Goal: Task Accomplishment & Management: Use online tool/utility

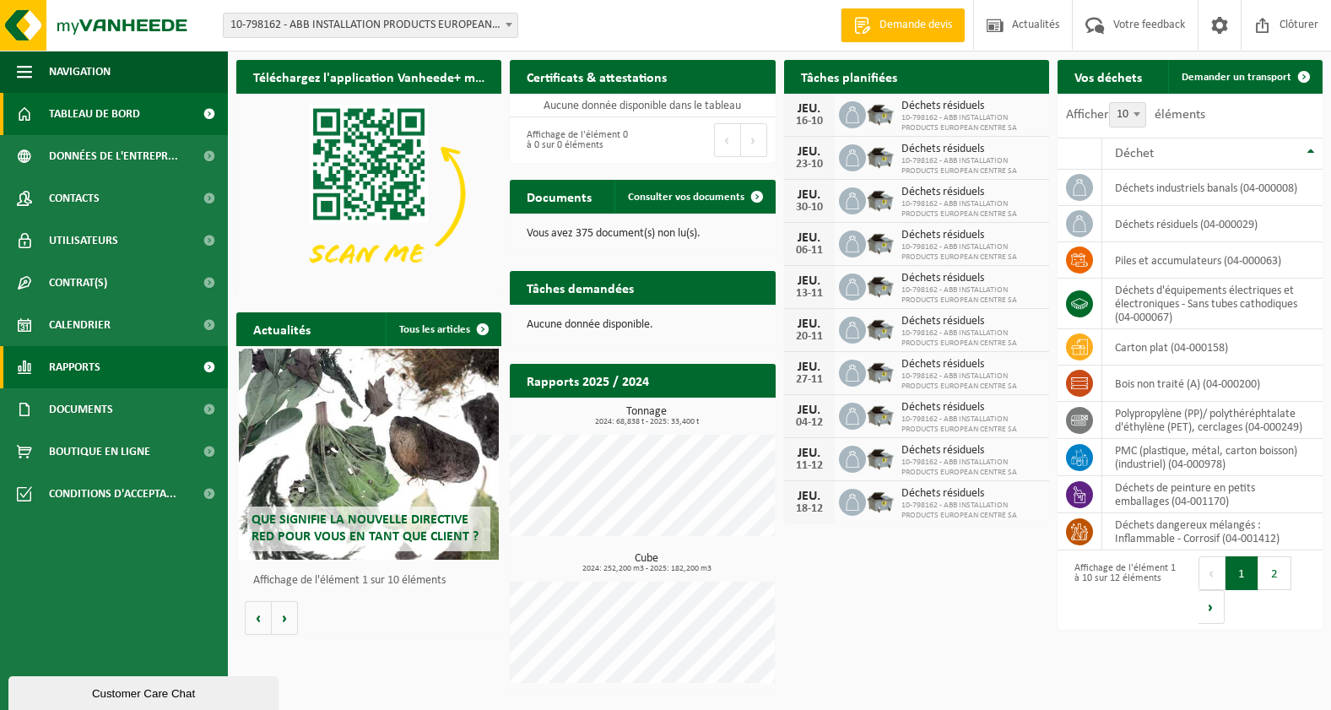
click at [104, 362] on link "Rapports" at bounding box center [114, 367] width 228 height 42
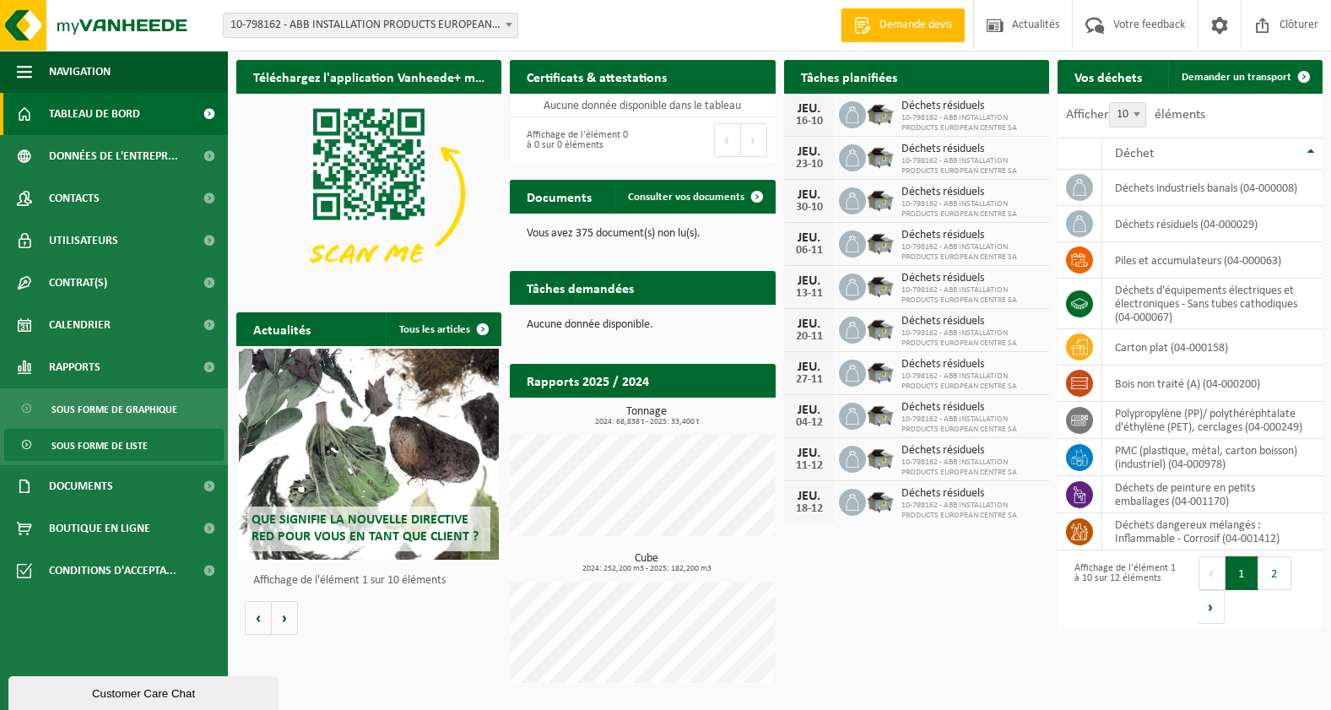
click at [116, 454] on span "Sous forme de liste" at bounding box center [99, 446] width 96 height 32
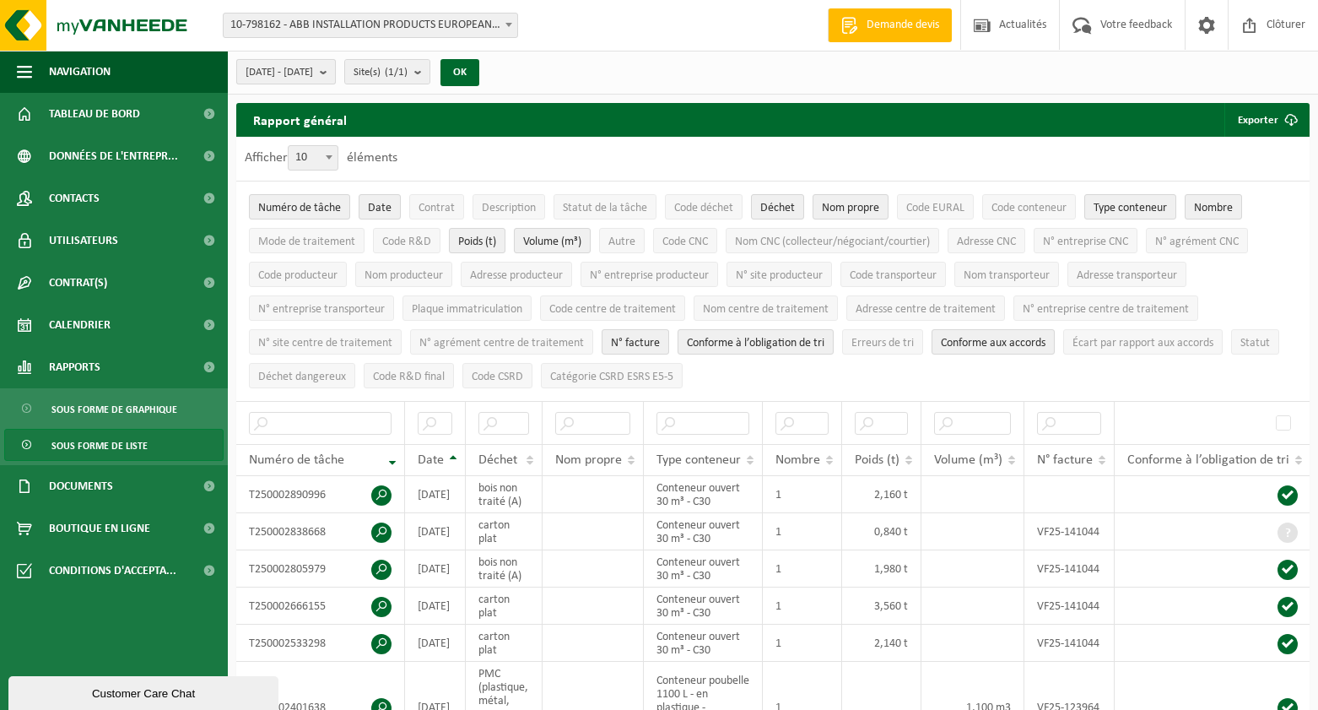
click at [335, 78] on b "submit" at bounding box center [327, 72] width 15 height 24
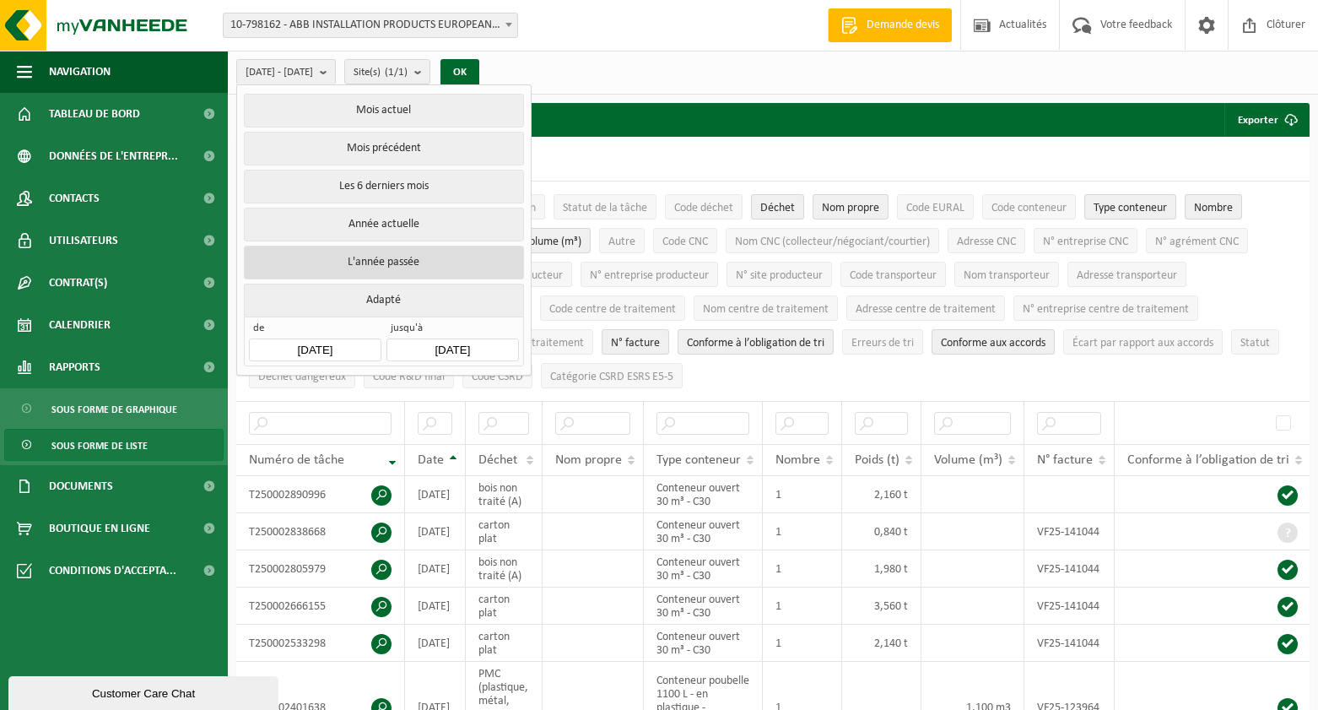
click at [350, 258] on button "L'année passée" at bounding box center [383, 263] width 279 height 34
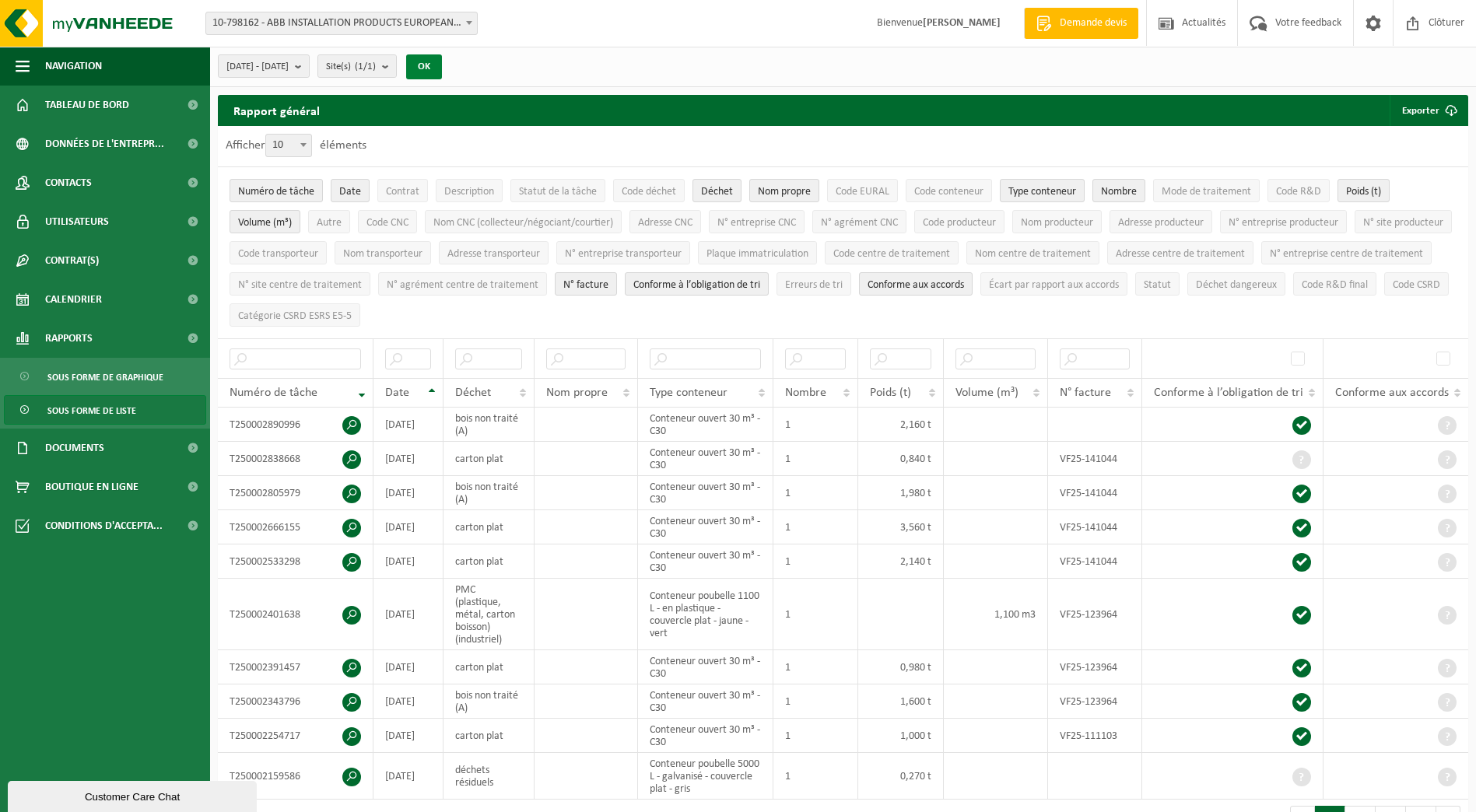
click at [442, 65] on button "OK" at bounding box center [424, 66] width 36 height 25
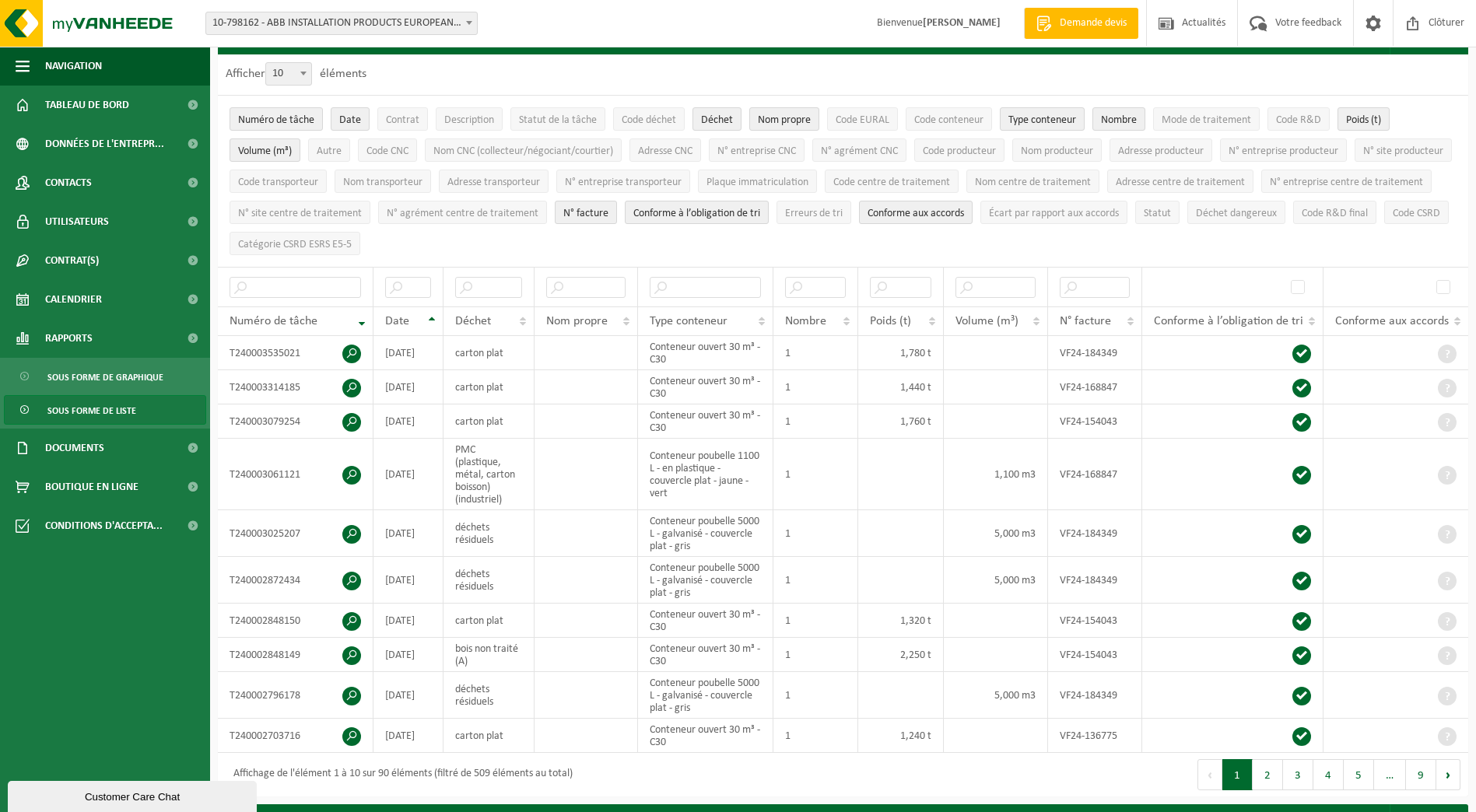
scroll to position [142, 0]
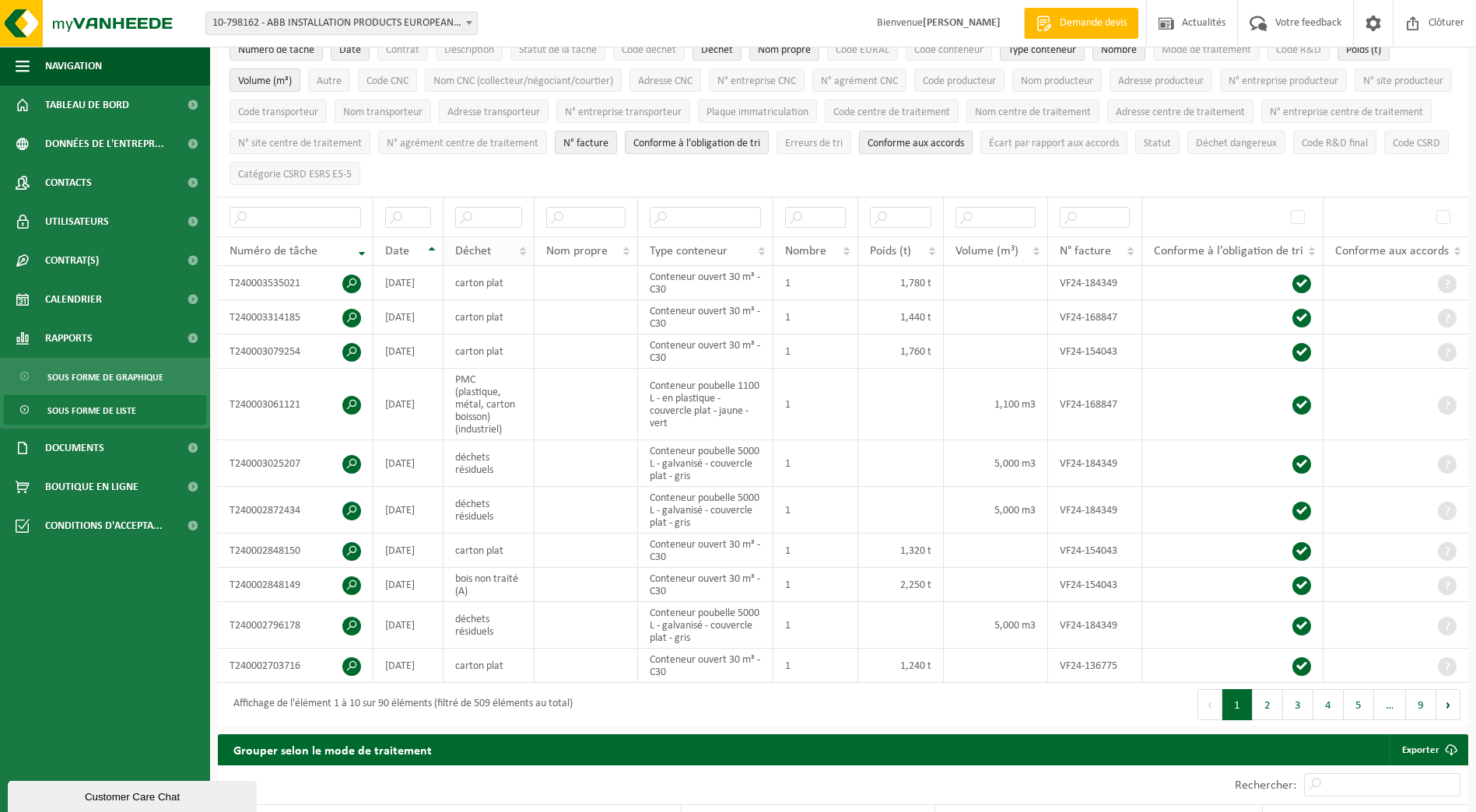
click at [481, 246] on span "Déchet" at bounding box center [473, 252] width 36 height 13
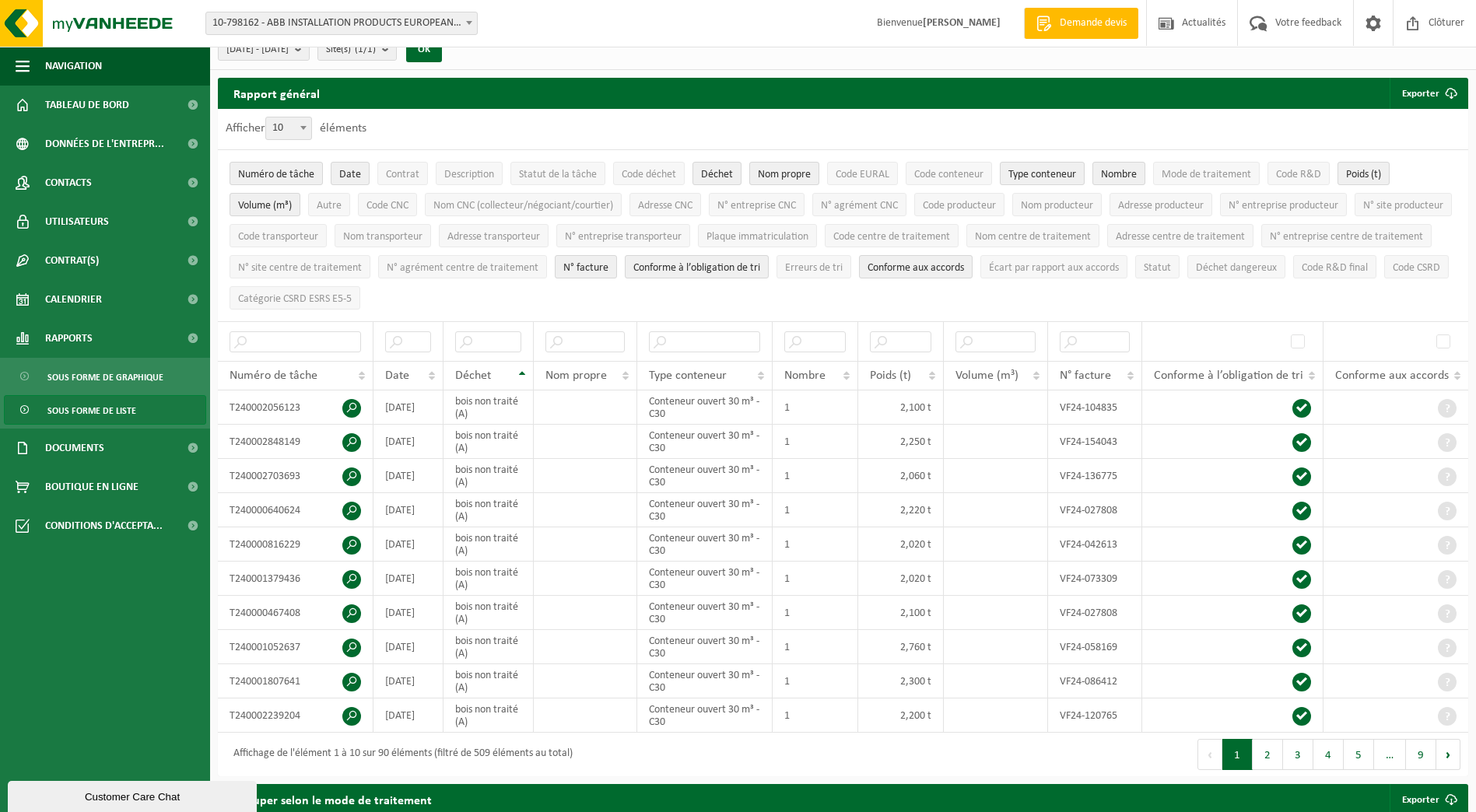
scroll to position [0, 0]
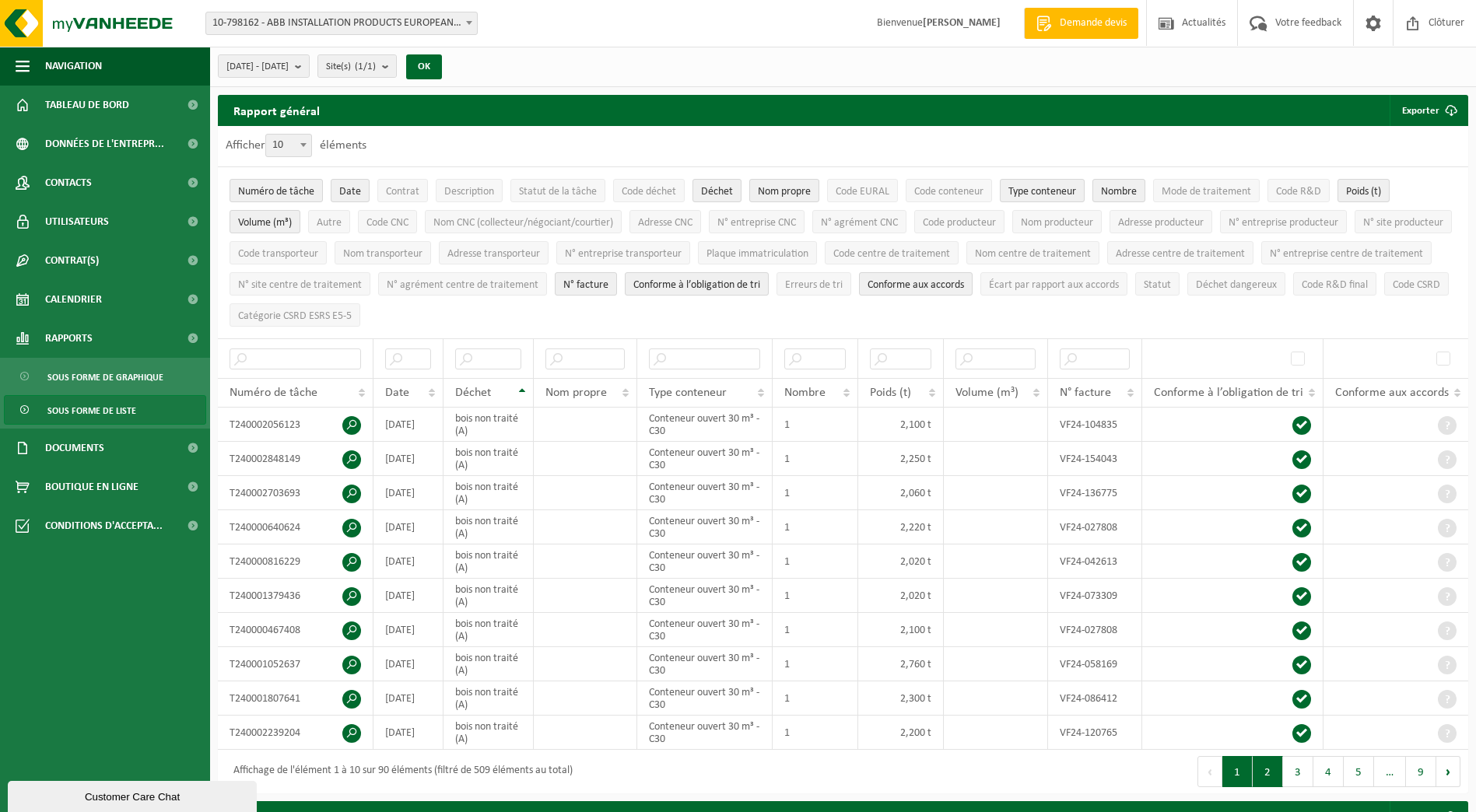
click at [1215, 641] on button "2" at bounding box center [1268, 771] width 30 height 31
click at [1187, 296] on button "Déchet dangereux" at bounding box center [1236, 283] width 98 height 23
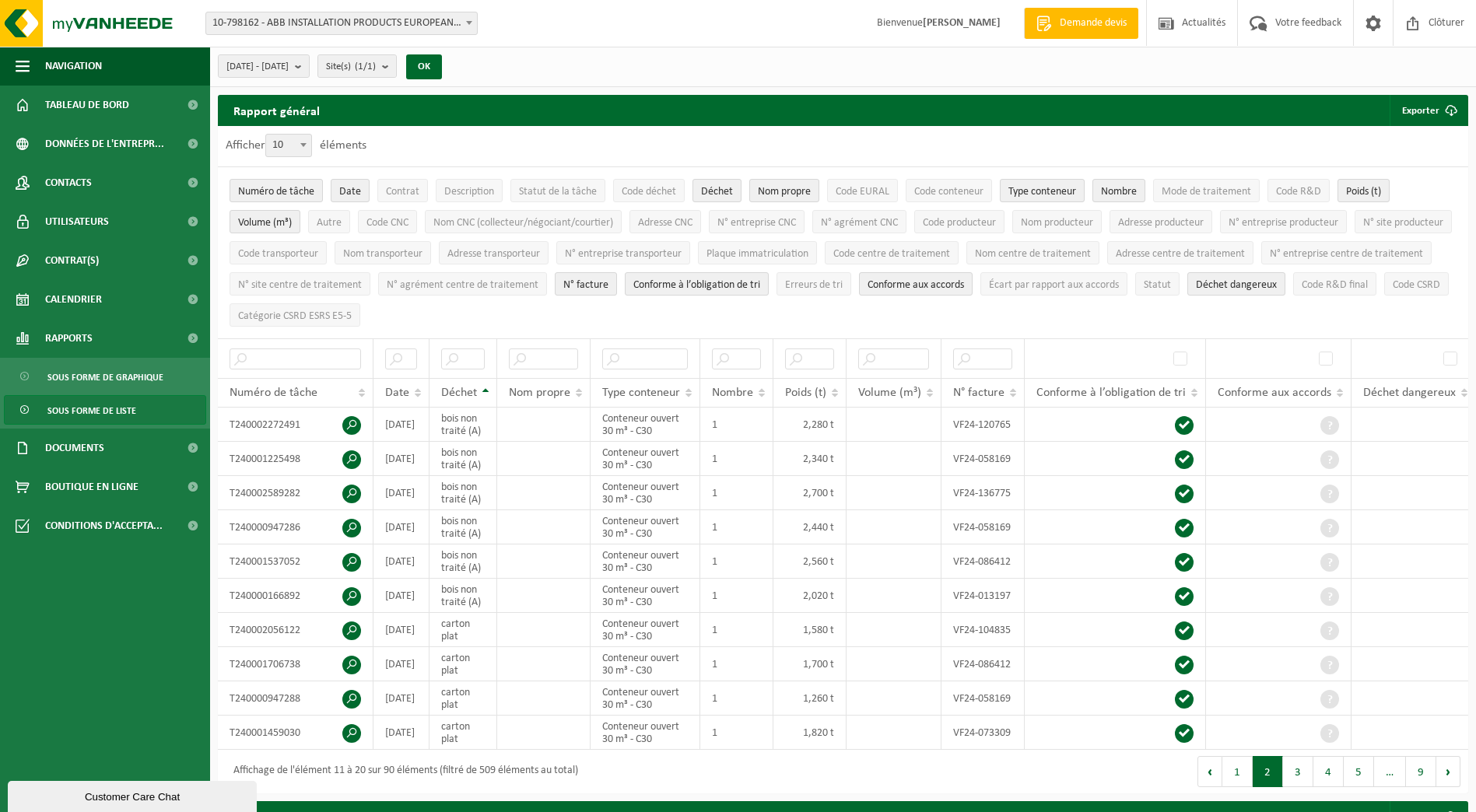
scroll to position [0, 4]
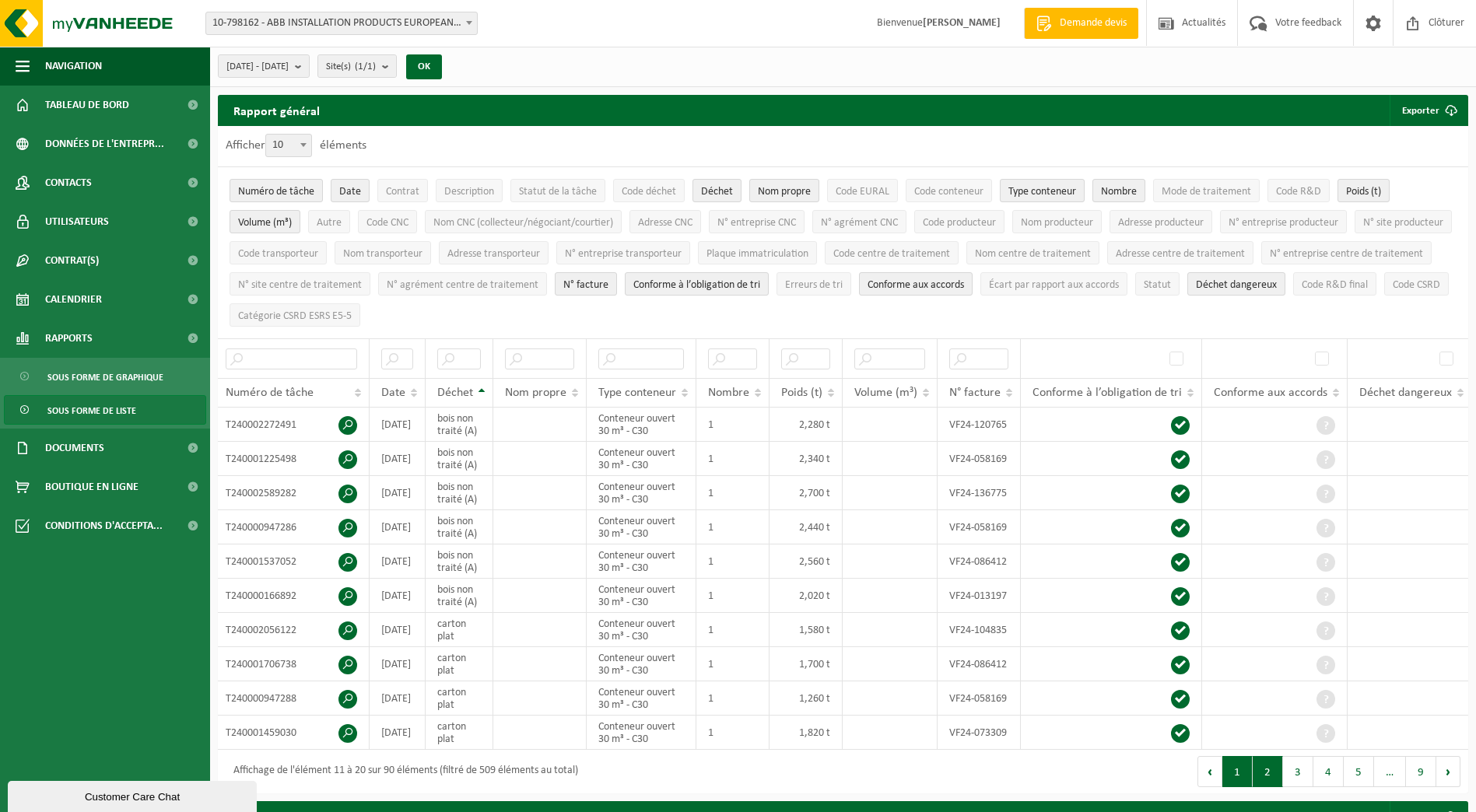
click at [1215, 641] on button "1" at bounding box center [1237, 771] width 30 height 31
click at [1215, 641] on button "Suivant" at bounding box center [1448, 771] width 24 height 31
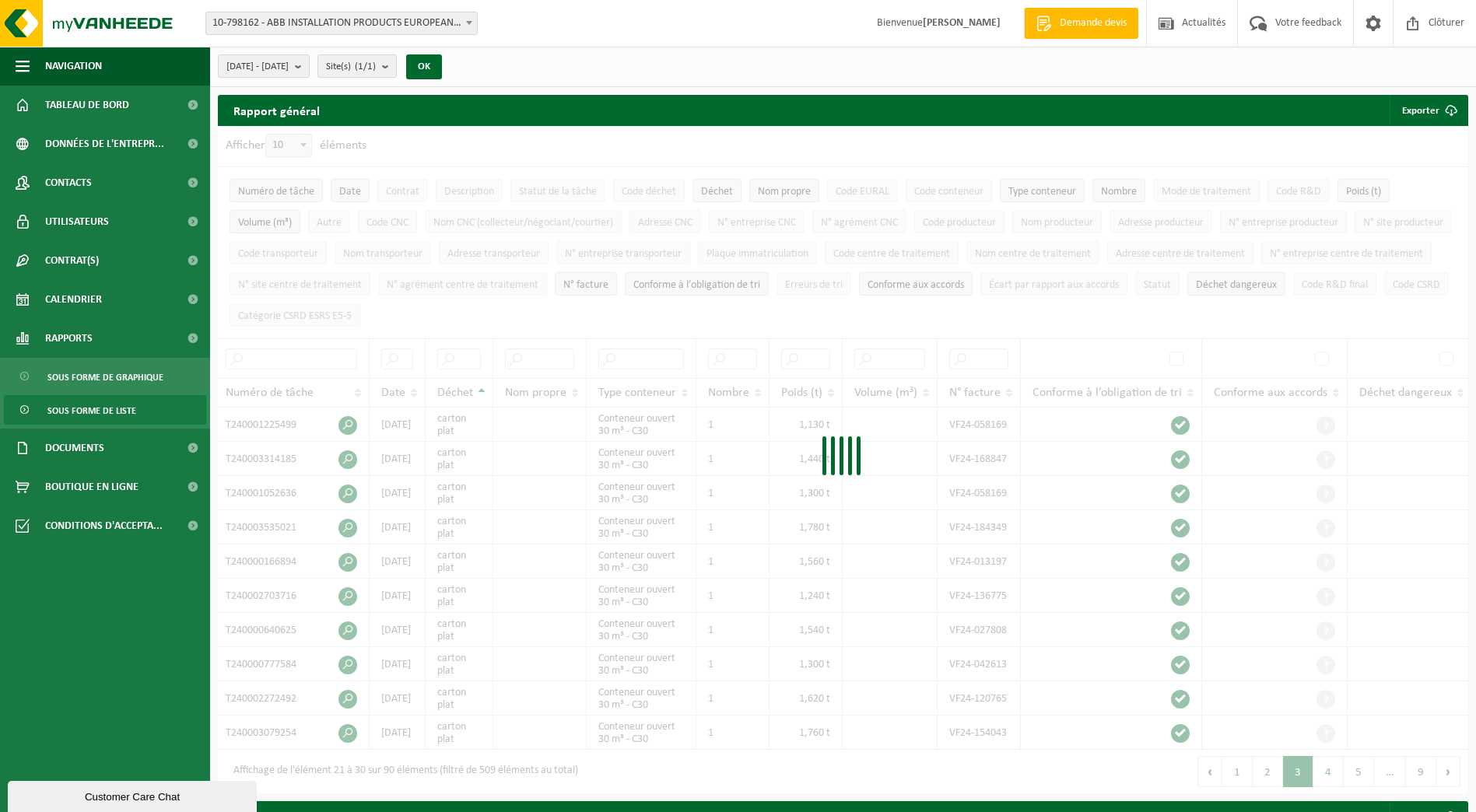
scroll to position [535, 0]
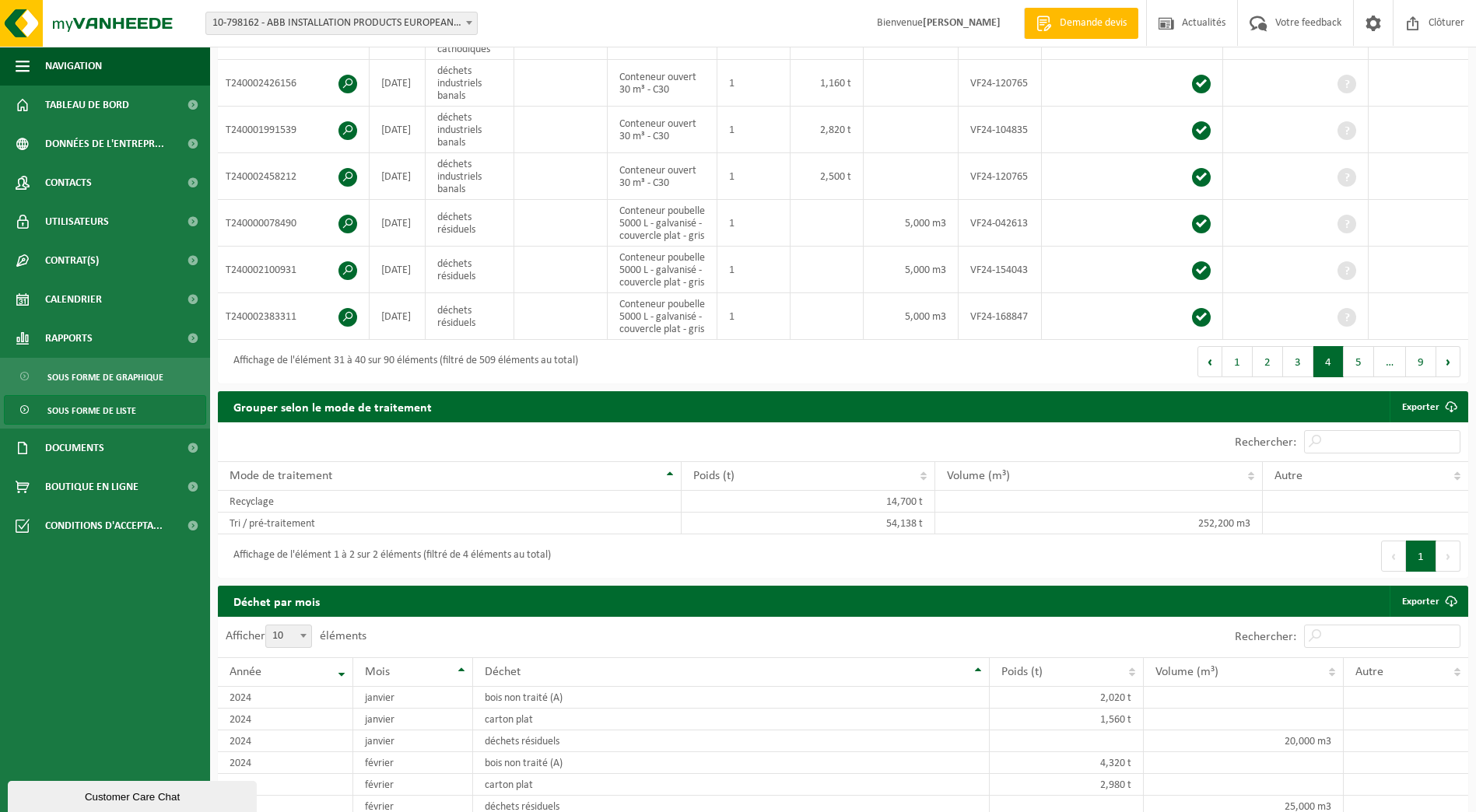
click at [1215, 641] on td at bounding box center [1407, 742] width 125 height 22
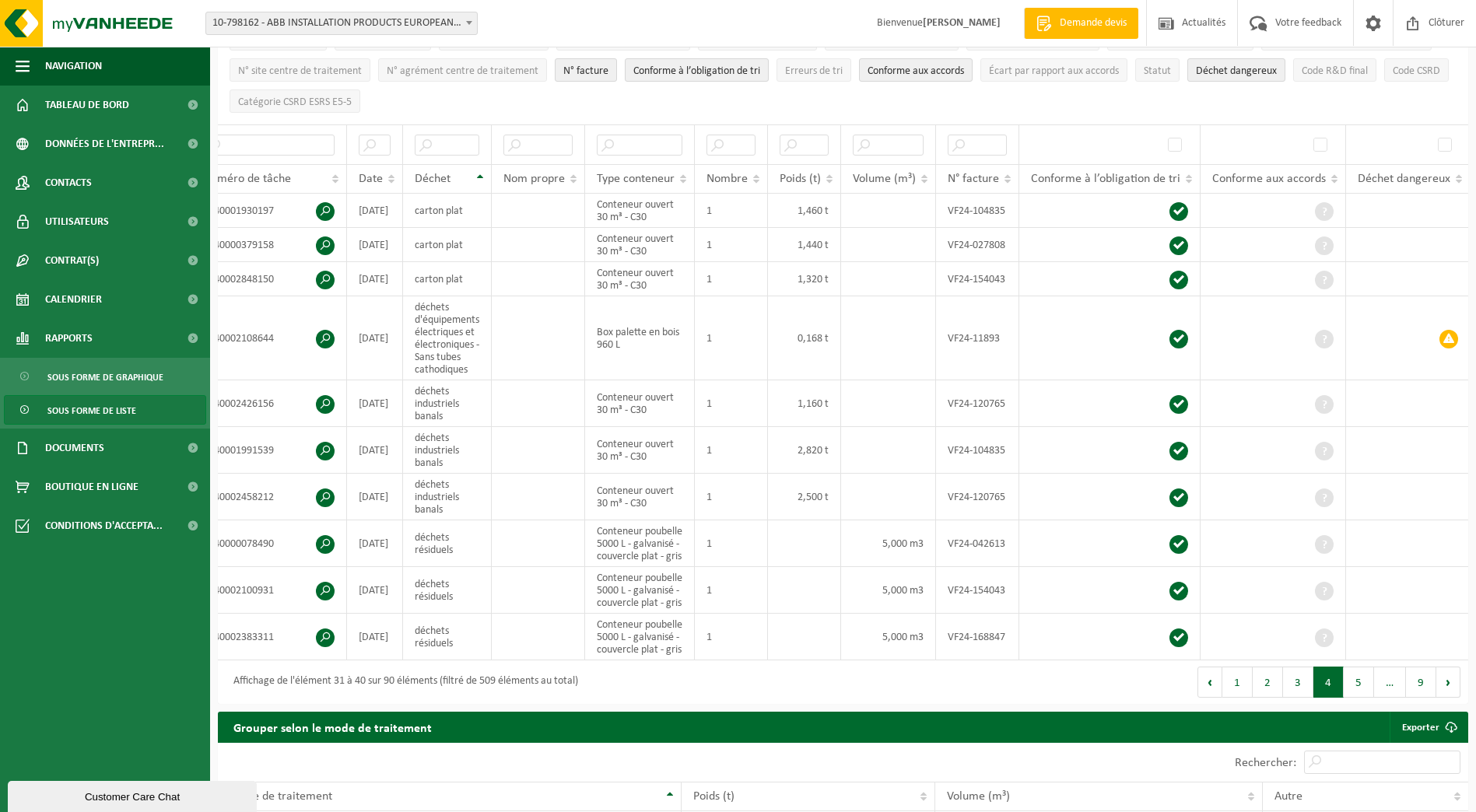
scroll to position [0, 0]
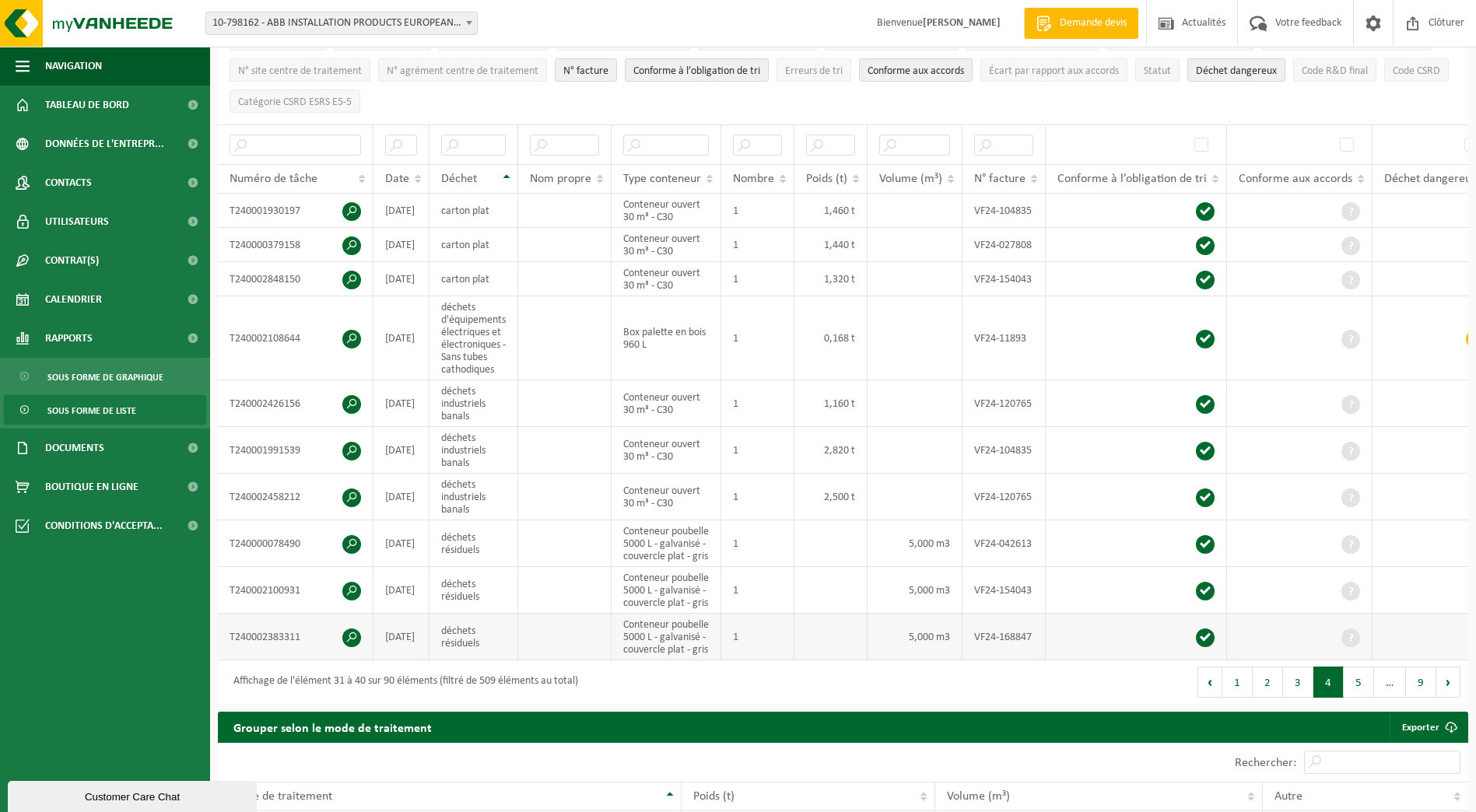
click at [670, 641] on td "Conteneur poubelle 5000 L - galvanisé - couvercle plat - gris" at bounding box center [666, 637] width 110 height 47
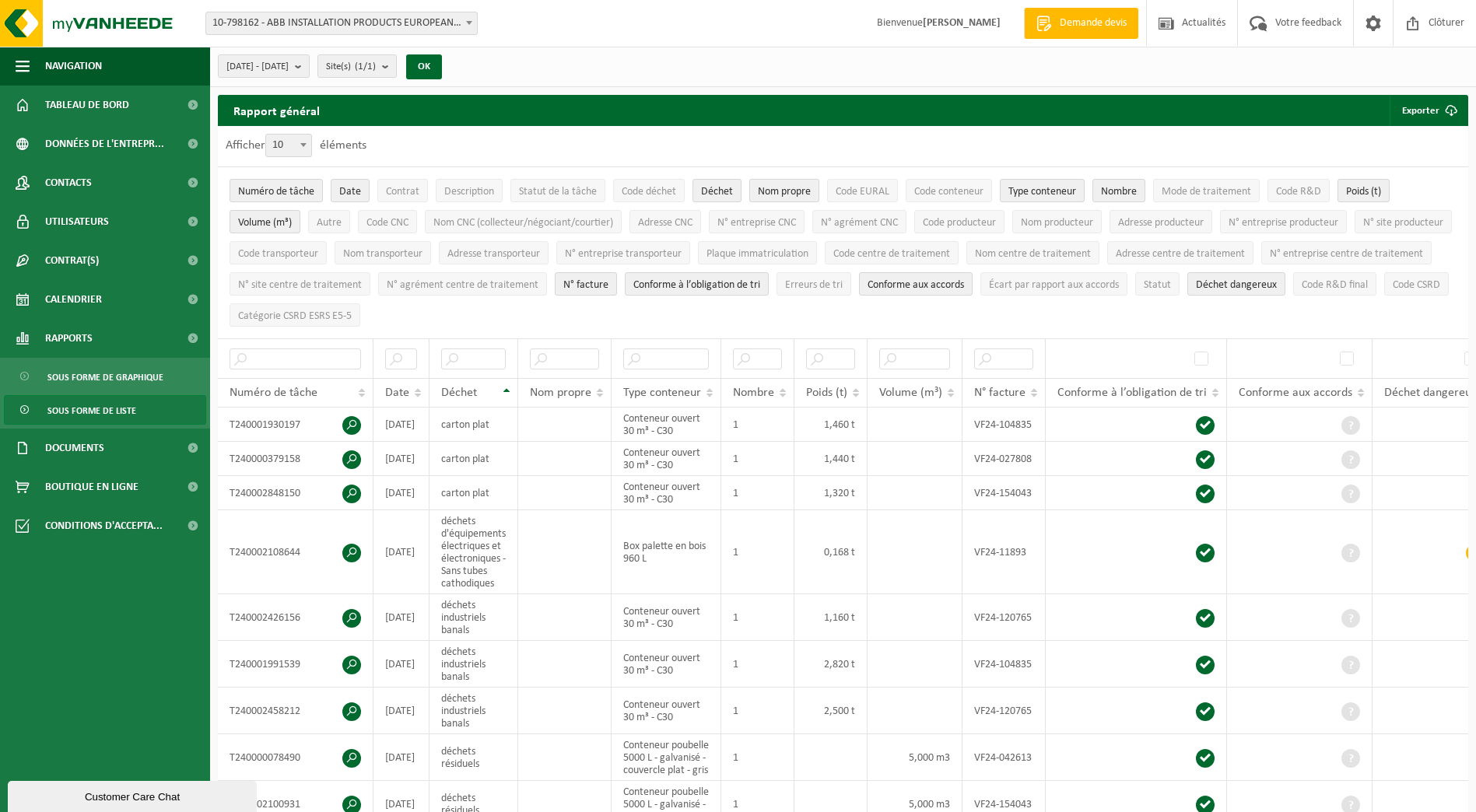
click at [783, 189] on span "Nom propre" at bounding box center [784, 192] width 53 height 12
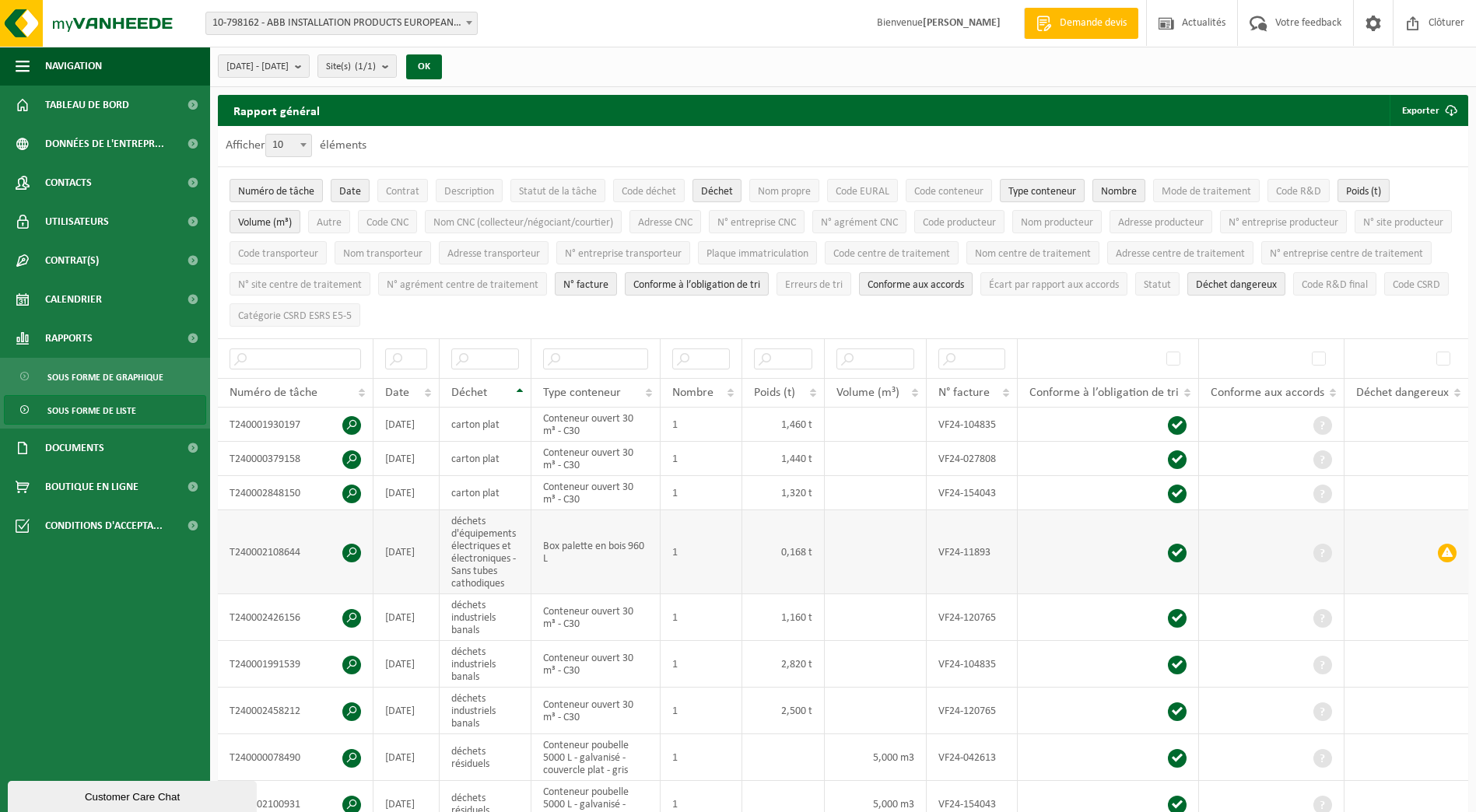
click at [350, 552] on span at bounding box center [351, 553] width 18 height 18
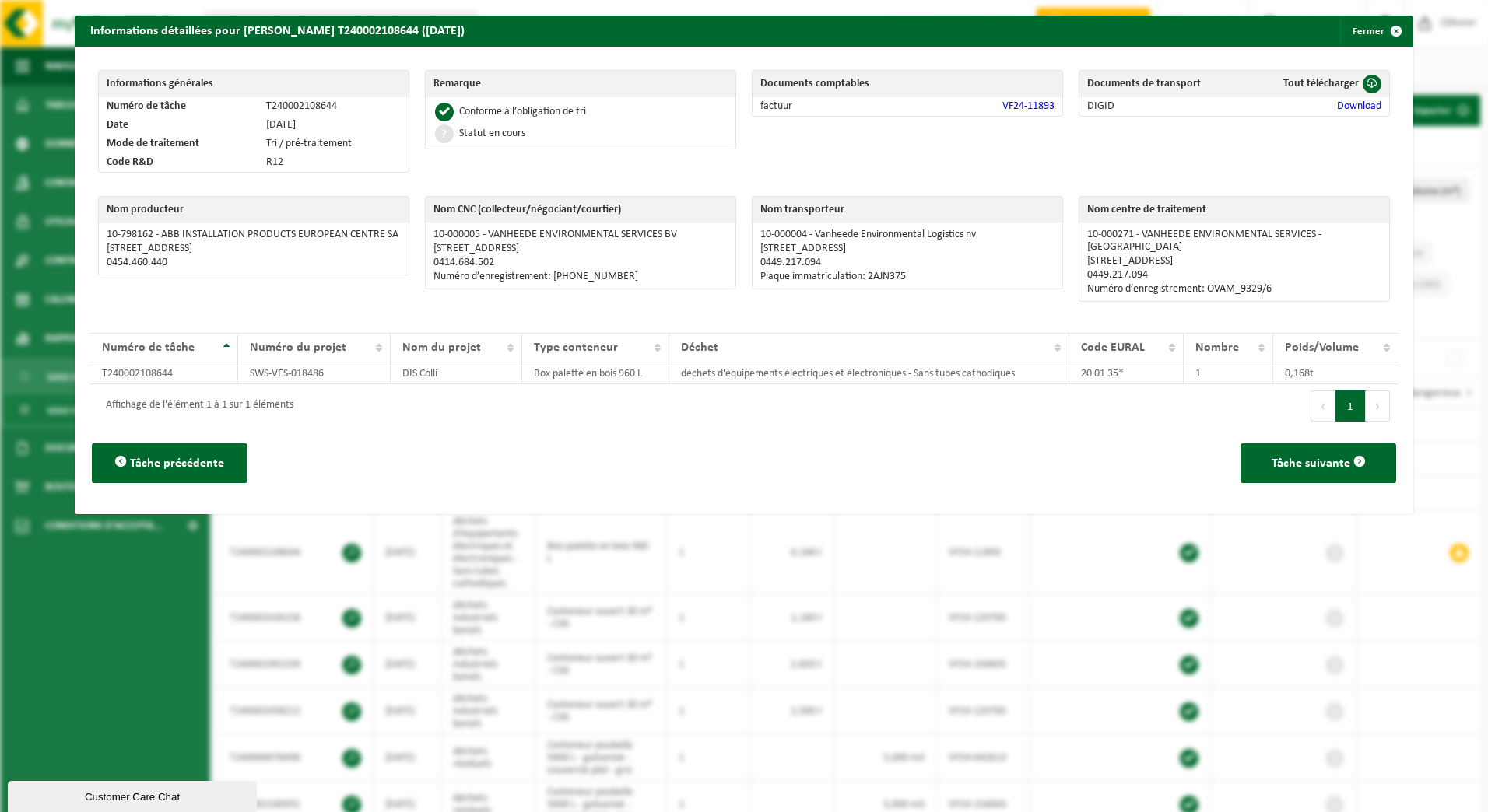
click at [1215, 105] on link "Download" at bounding box center [1359, 106] width 44 height 12
click at [1215, 30] on button "Fermer" at bounding box center [1376, 31] width 72 height 31
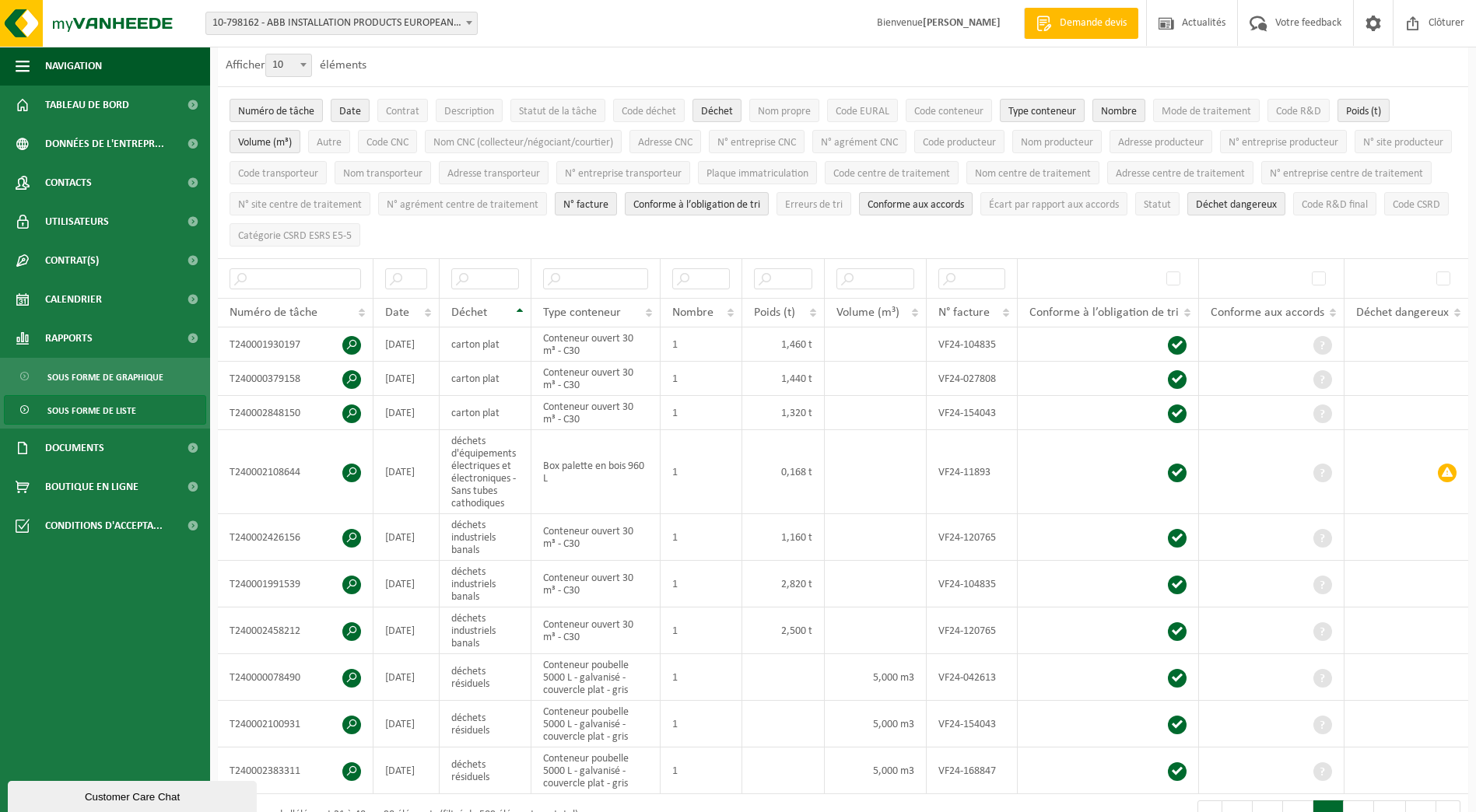
scroll to position [82, 0]
click at [1215, 208] on span "Code CSRD" at bounding box center [1416, 203] width 47 height 12
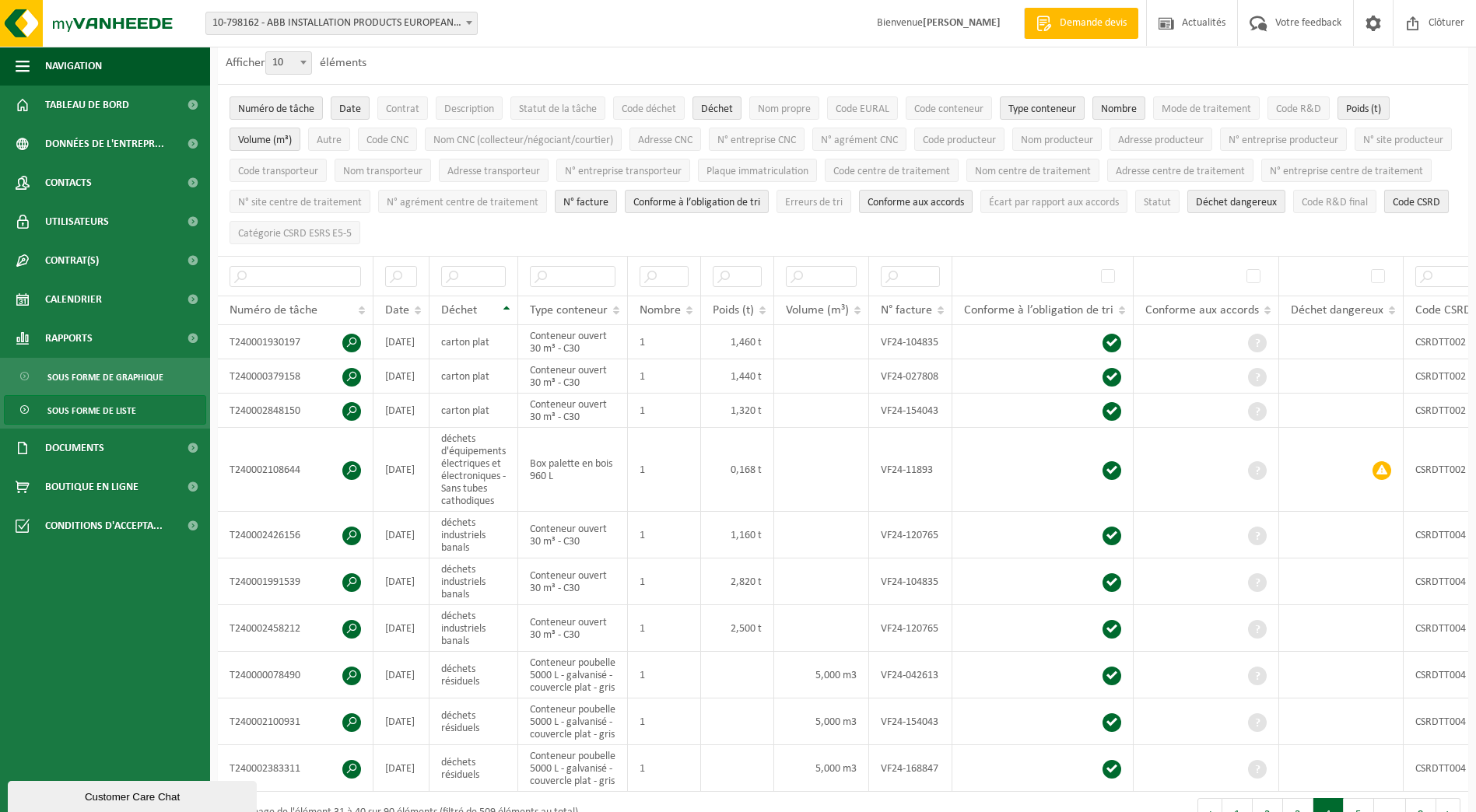
click at [1215, 208] on span "Code CSRD" at bounding box center [1416, 203] width 47 height 12
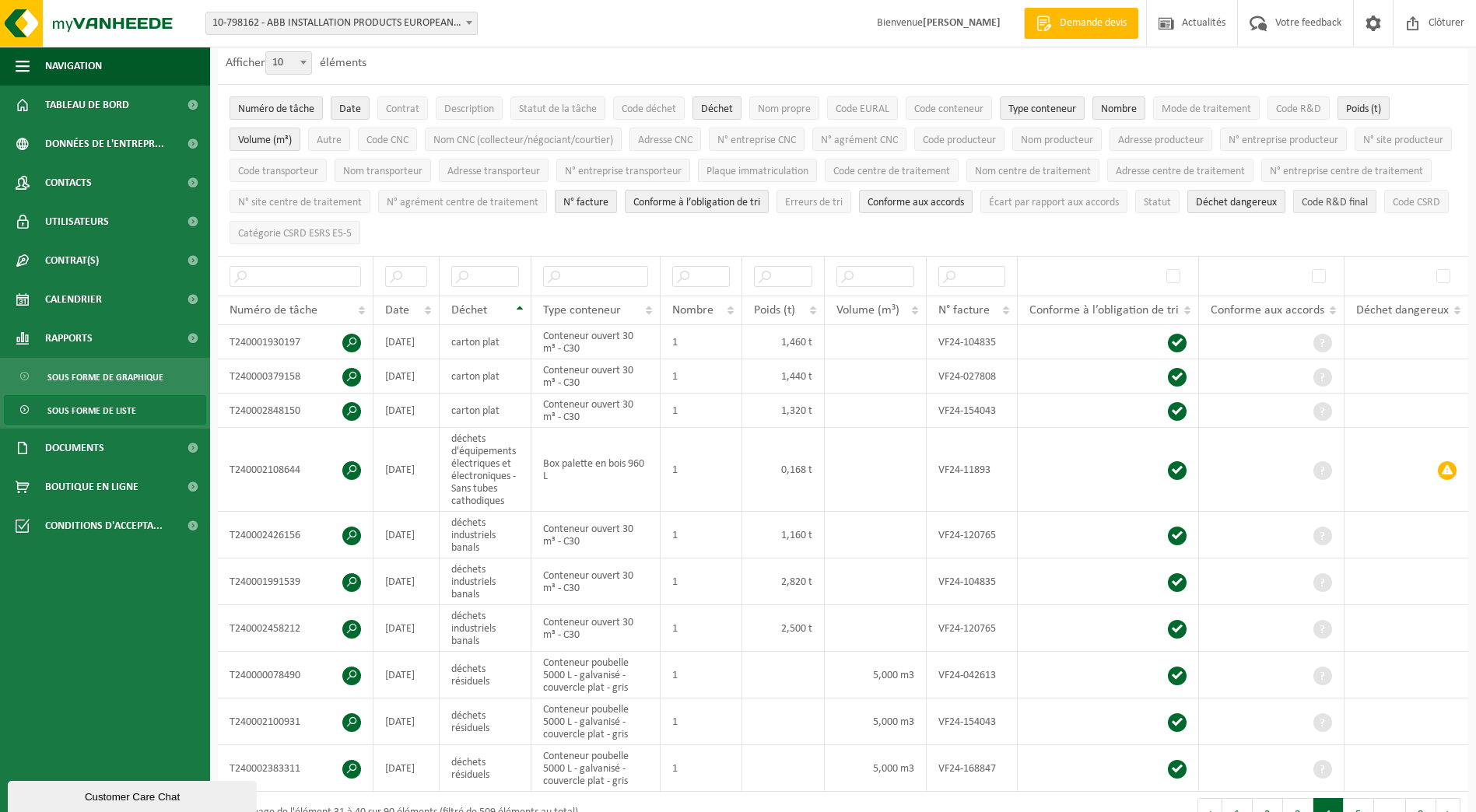
click at [1215, 208] on span "Code R&D final" at bounding box center [1335, 203] width 66 height 12
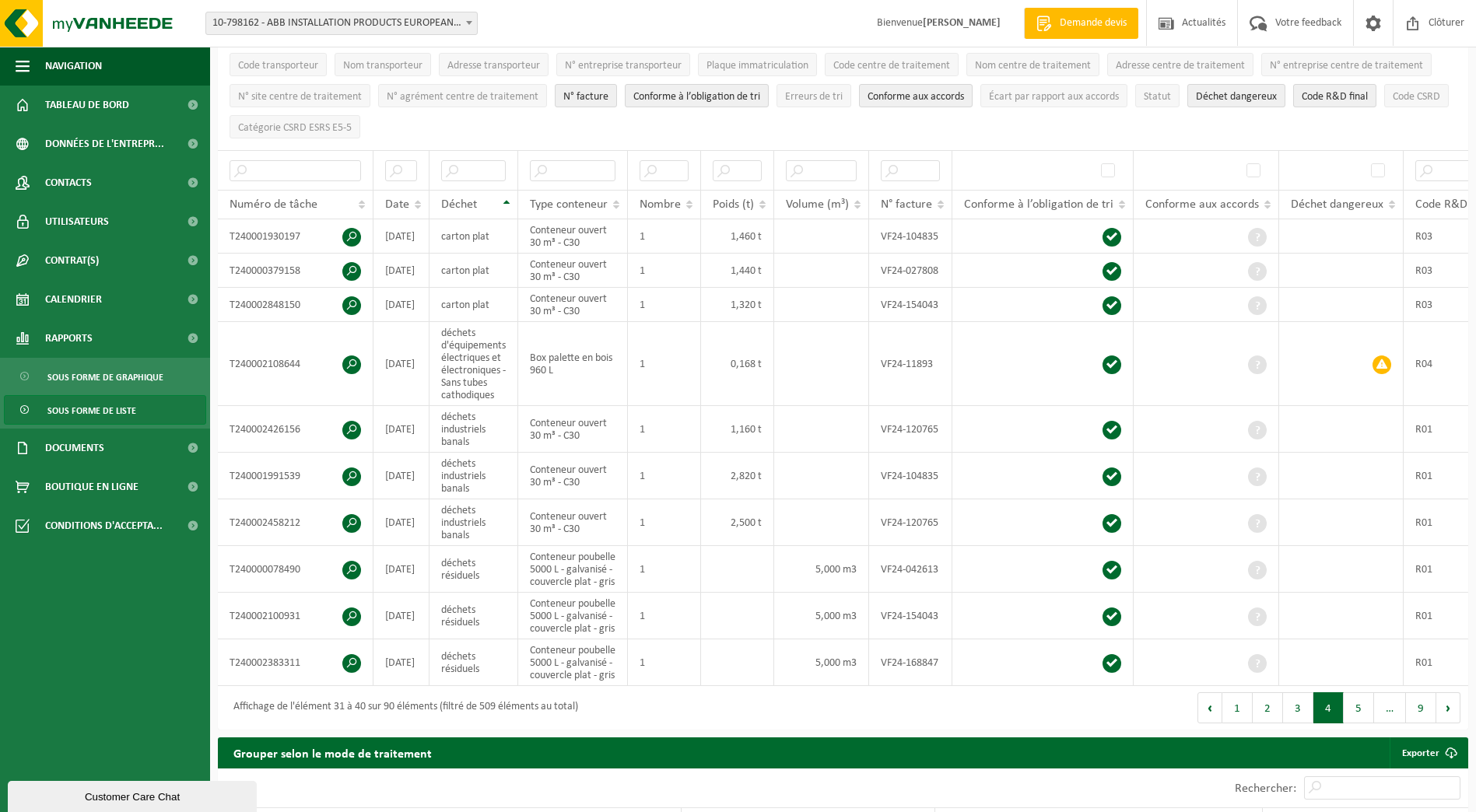
scroll to position [186, 0]
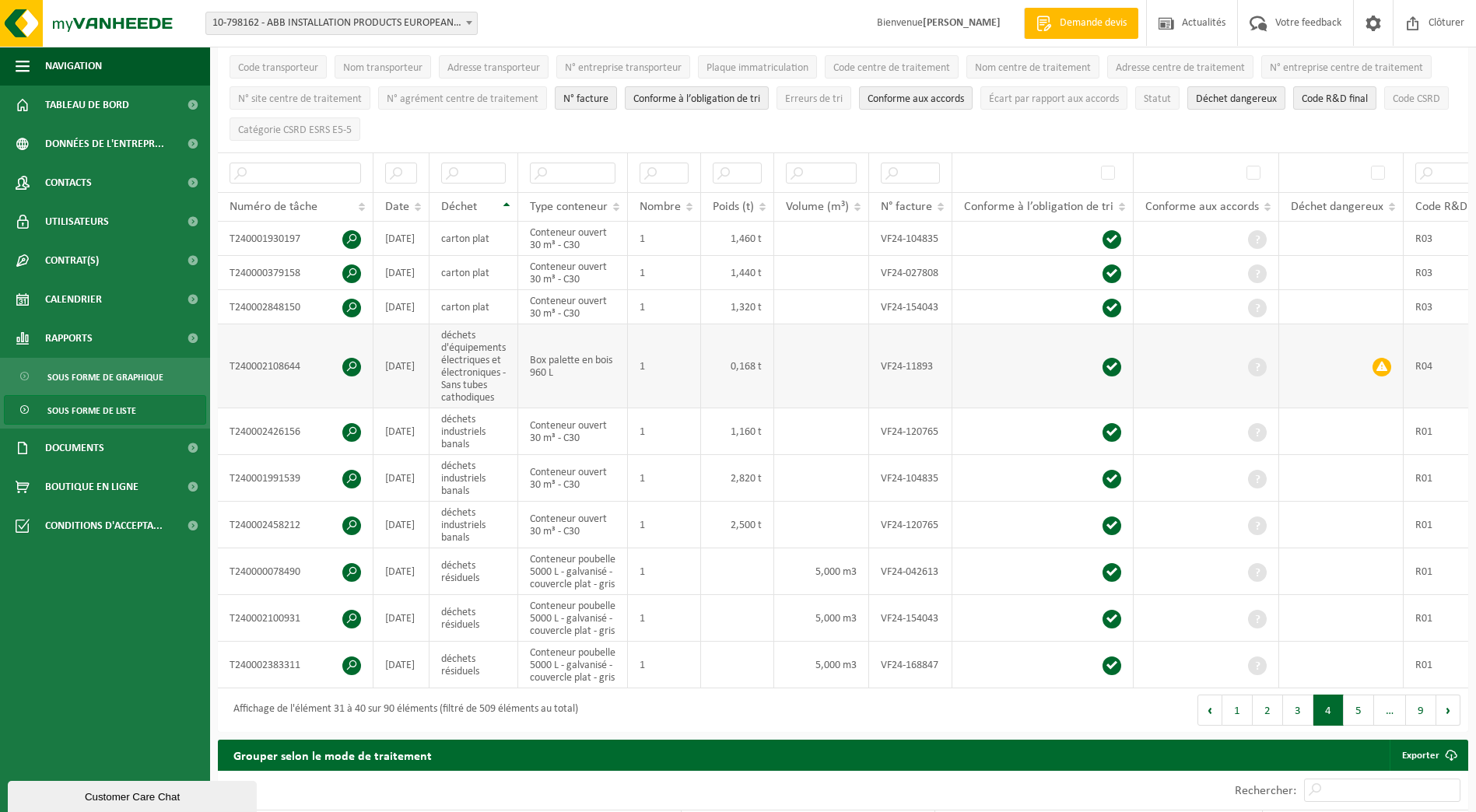
click at [351, 360] on span at bounding box center [351, 367] width 18 height 18
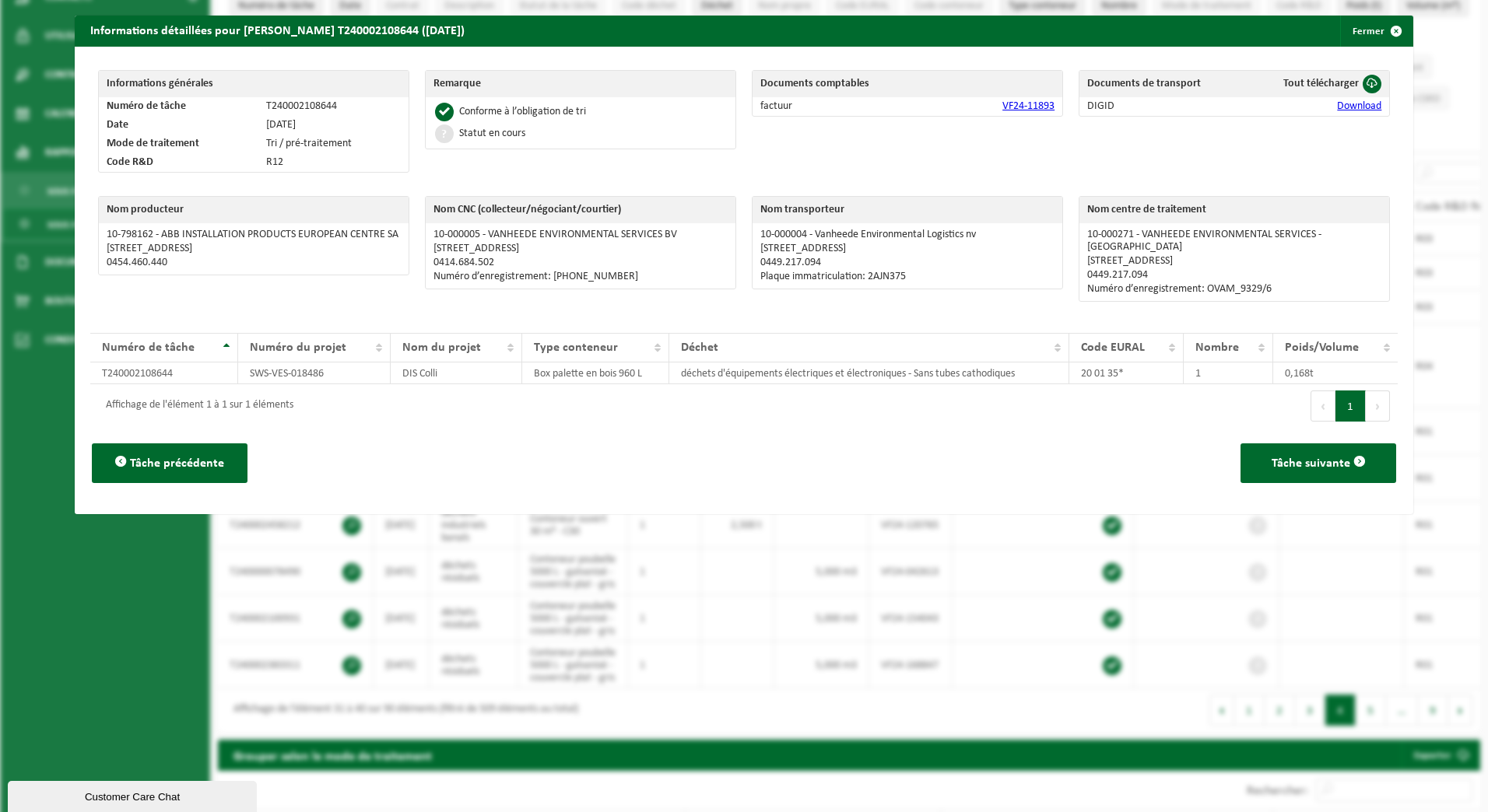
click at [1006, 108] on link "VF24-11893" at bounding box center [1028, 106] width 53 height 12
click at [1215, 35] on button "Fermer" at bounding box center [1376, 31] width 72 height 31
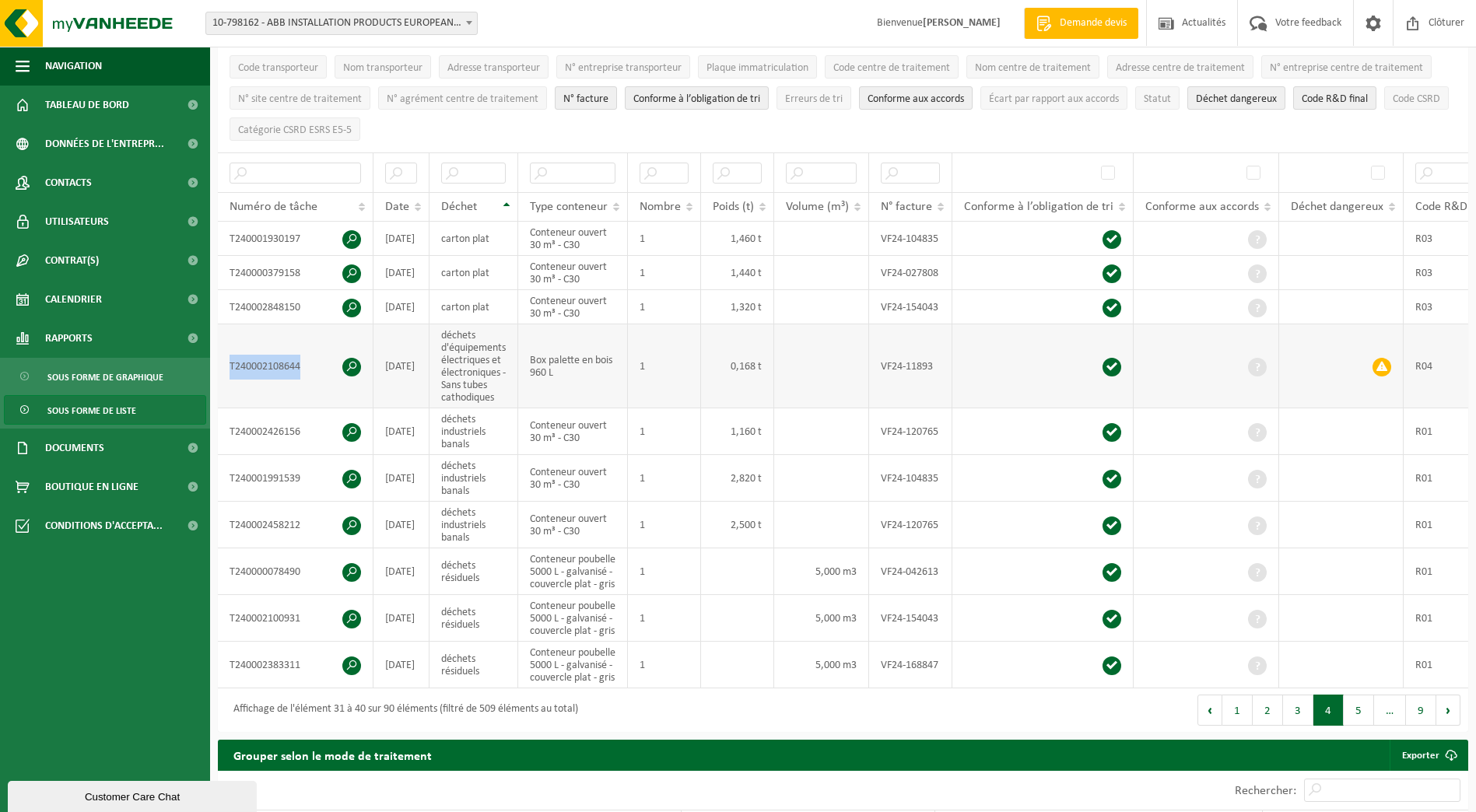
drag, startPoint x: 299, startPoint y: 360, endPoint x: 225, endPoint y: 364, distance: 74.1
click at [225, 364] on td "T240002108644" at bounding box center [295, 366] width 156 height 84
drag, startPoint x: 225, startPoint y: 364, endPoint x: 352, endPoint y: 357, distance: 127.2
click at [352, 358] on span at bounding box center [351, 367] width 18 height 18
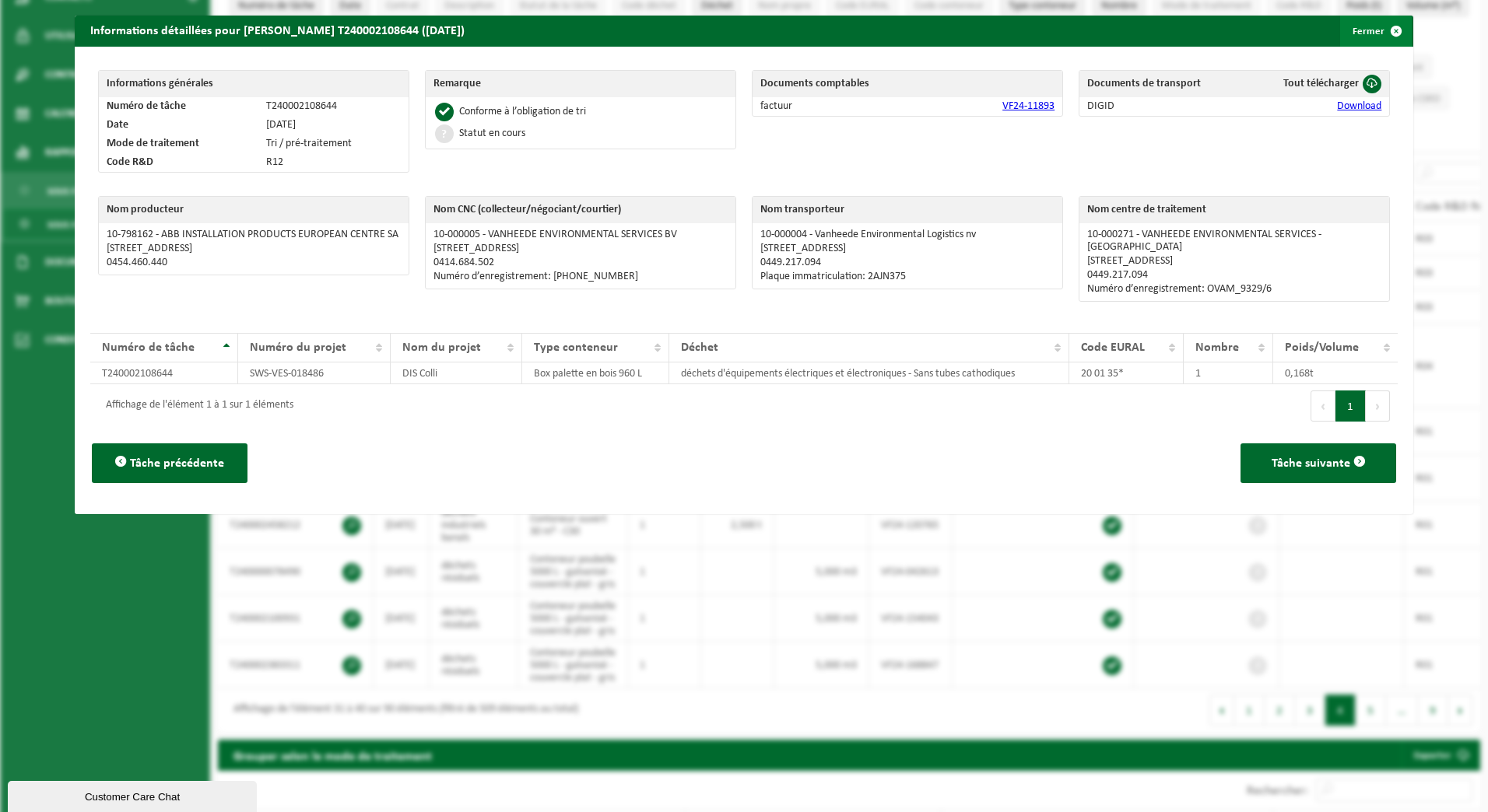
click at [1215, 31] on button "Fermer" at bounding box center [1376, 31] width 72 height 31
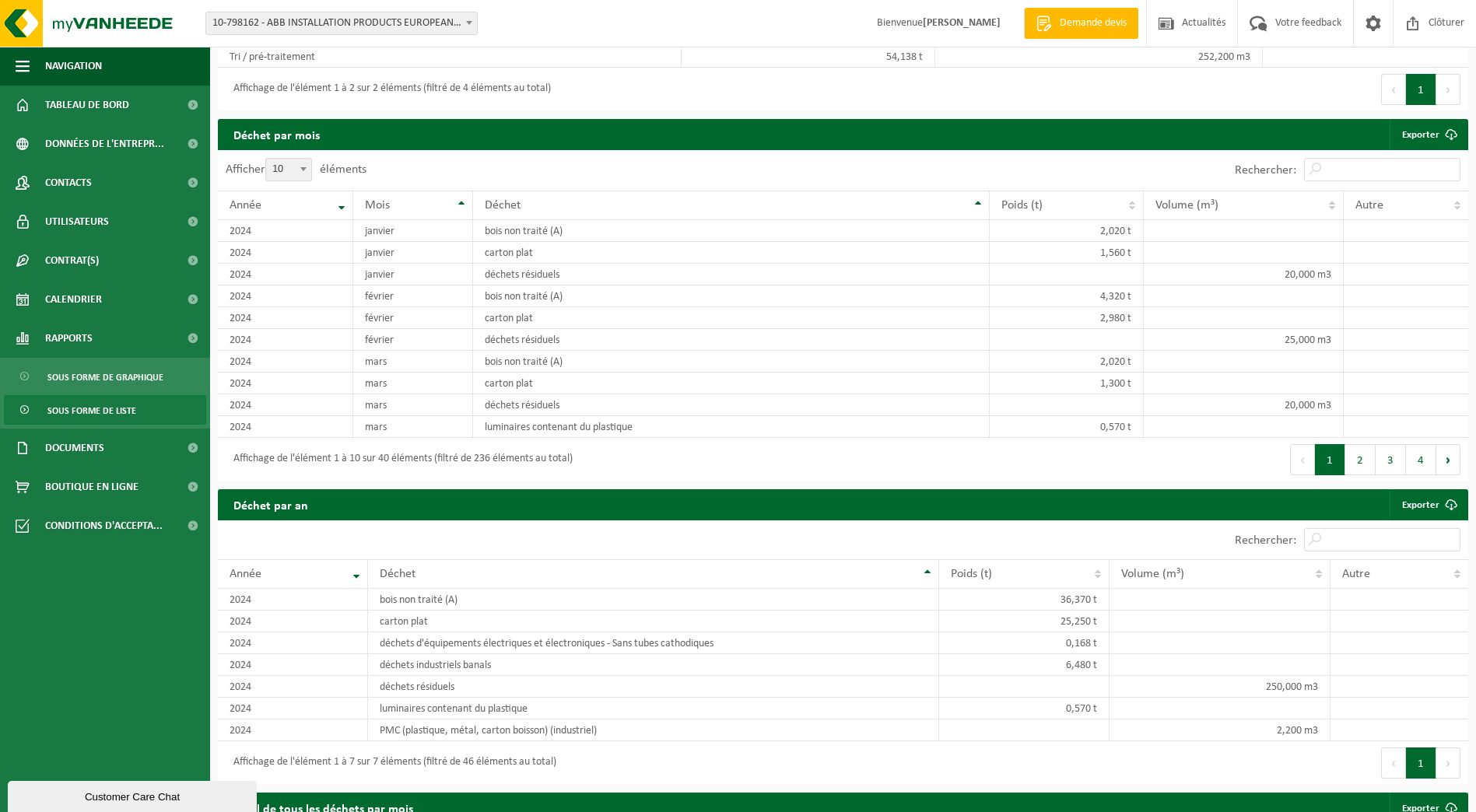
scroll to position [1174, 0]
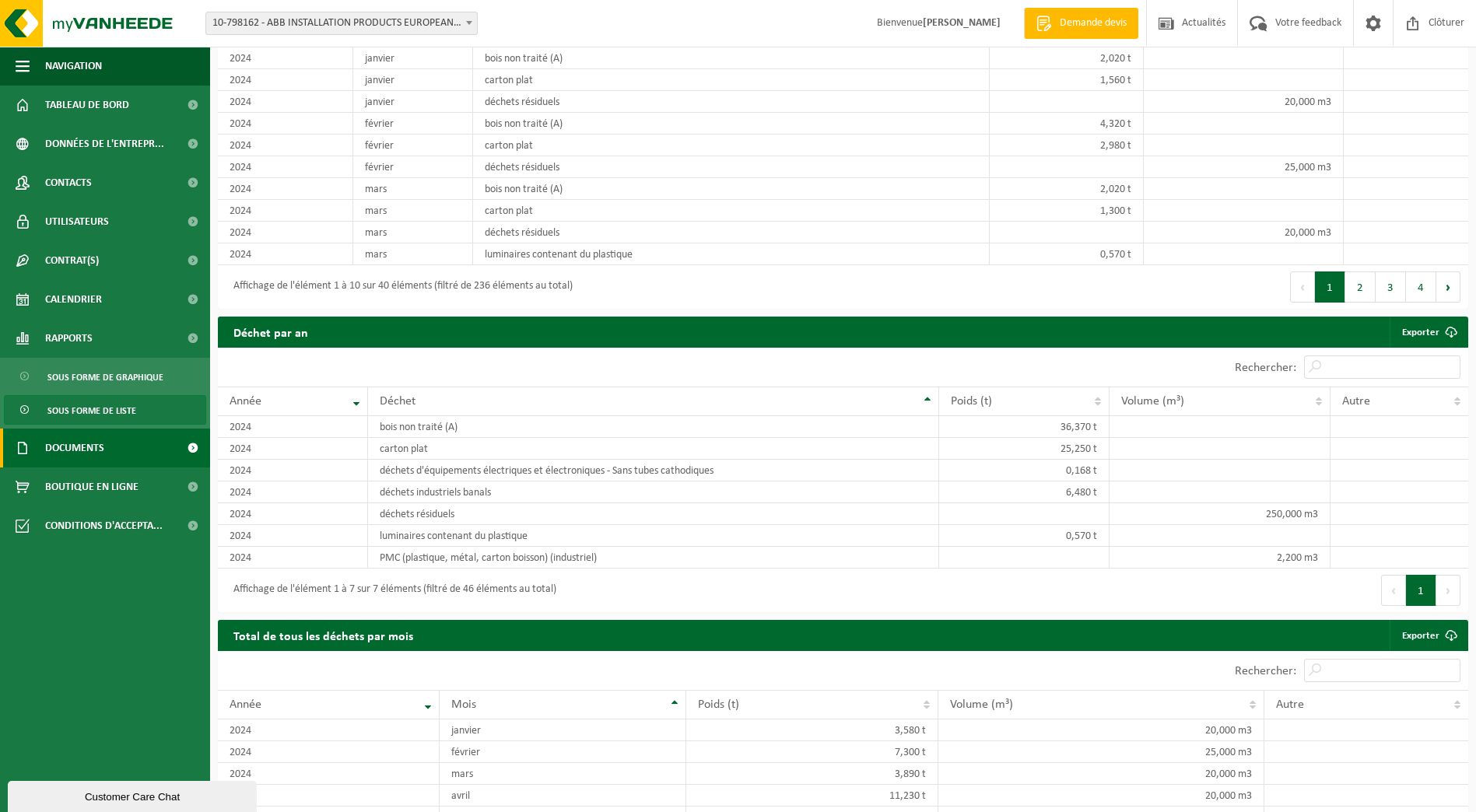
click at [130, 453] on link "Documents" at bounding box center [105, 448] width 210 height 39
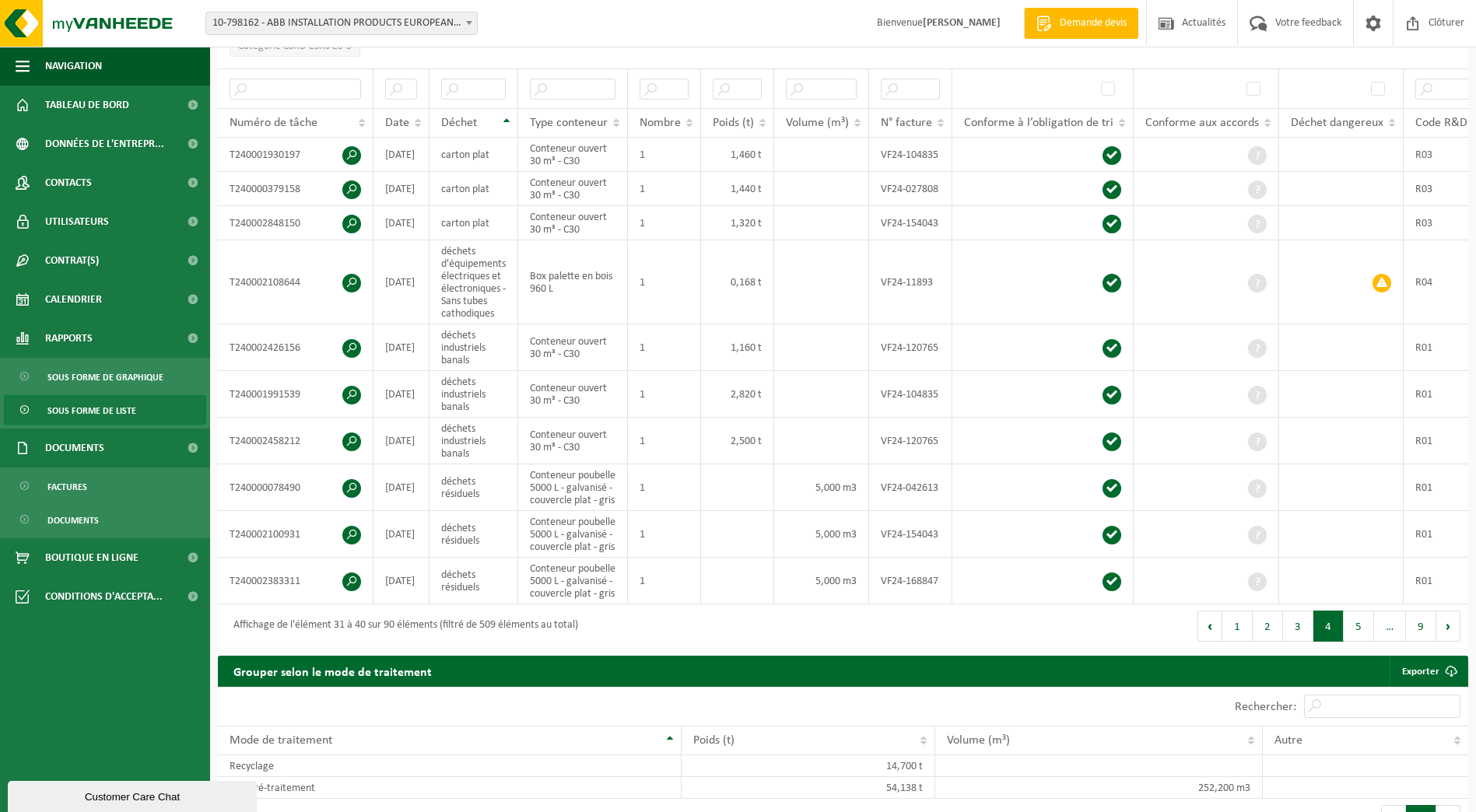
scroll to position [267, 0]
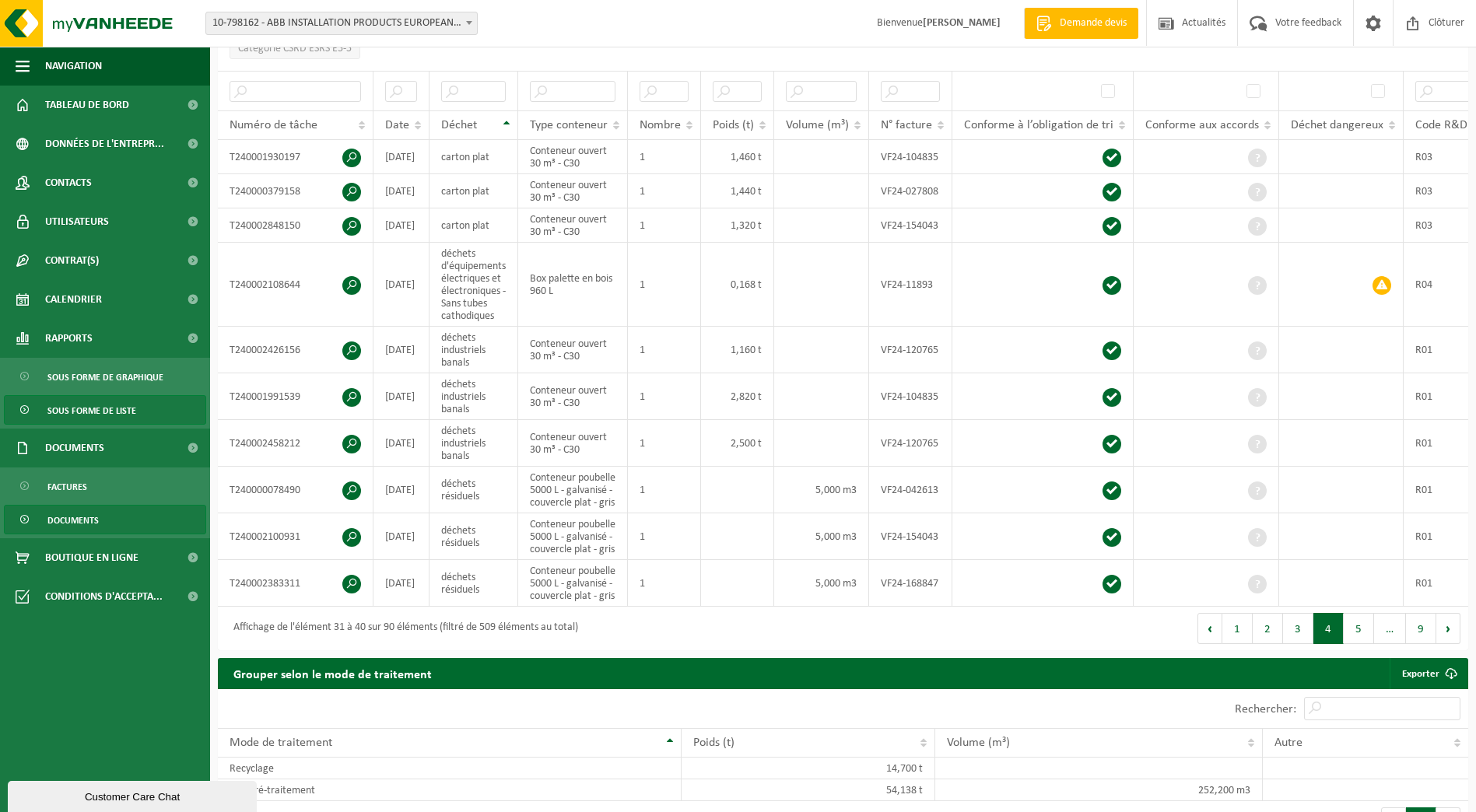
click at [91, 519] on span "Documents" at bounding box center [73, 521] width 52 height 29
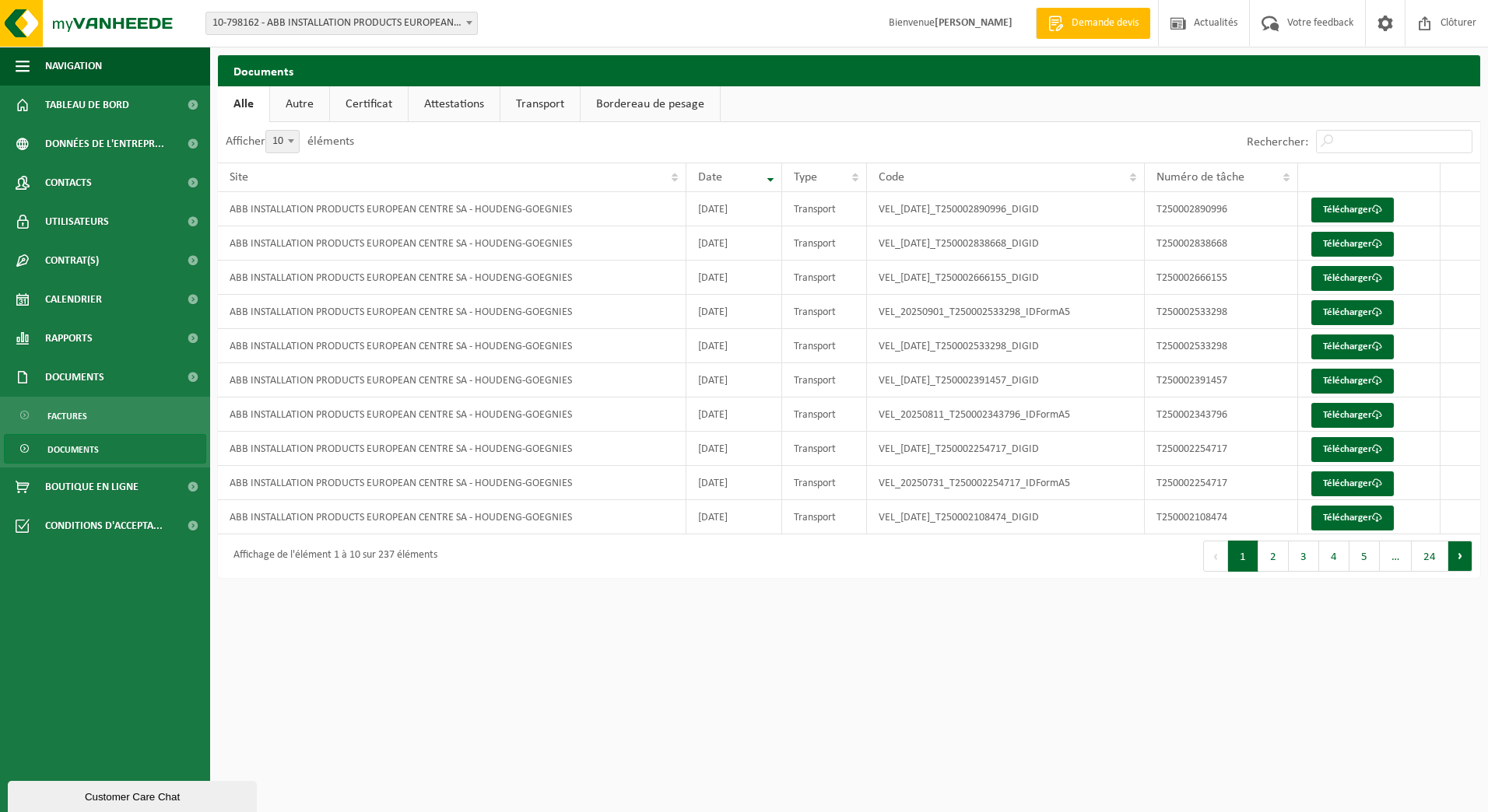
click at [1459, 561] on button "Suivant" at bounding box center [1460, 557] width 24 height 31
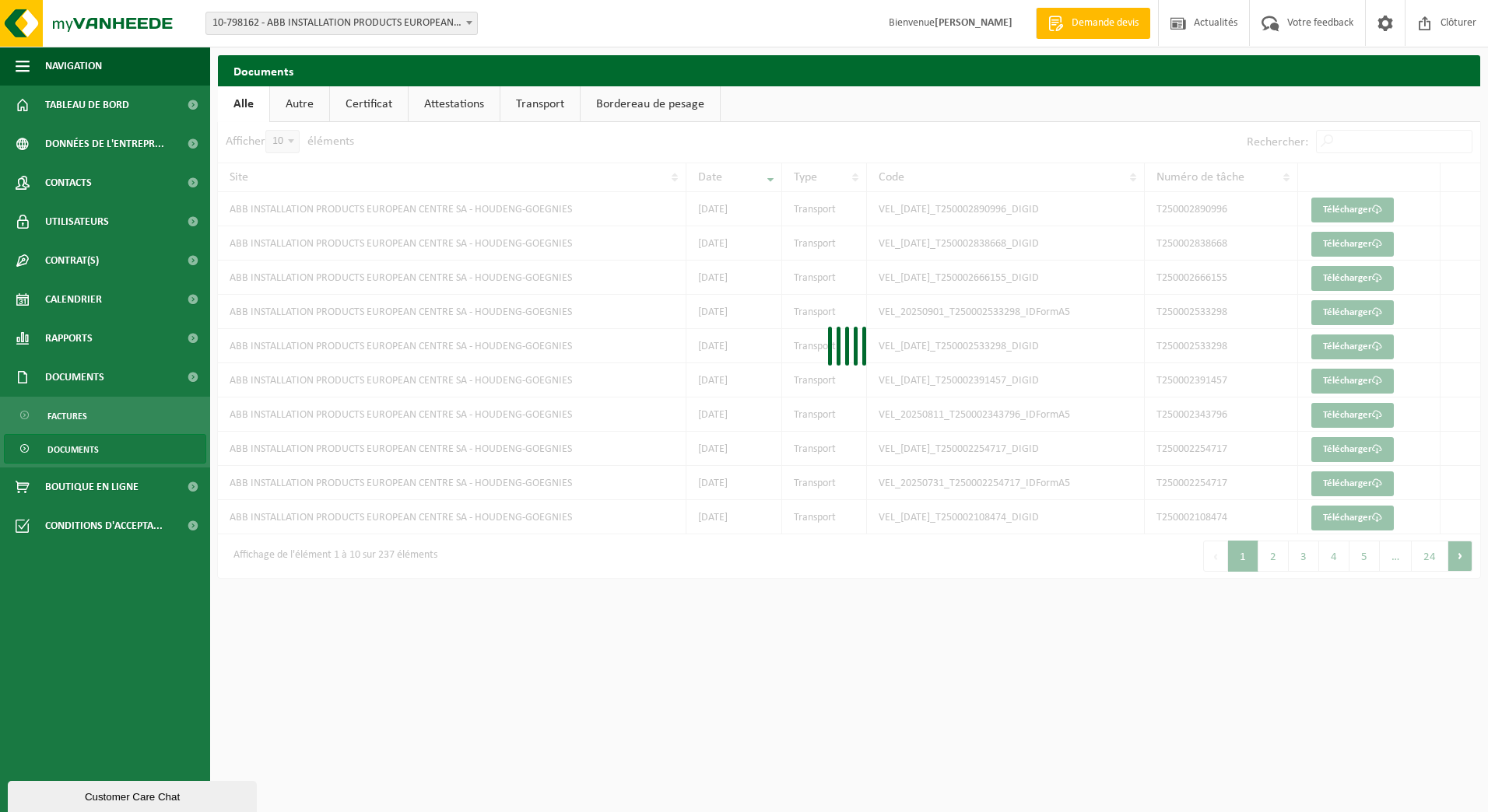
click at [1459, 561] on div at bounding box center [848, 350] width 1262 height 456
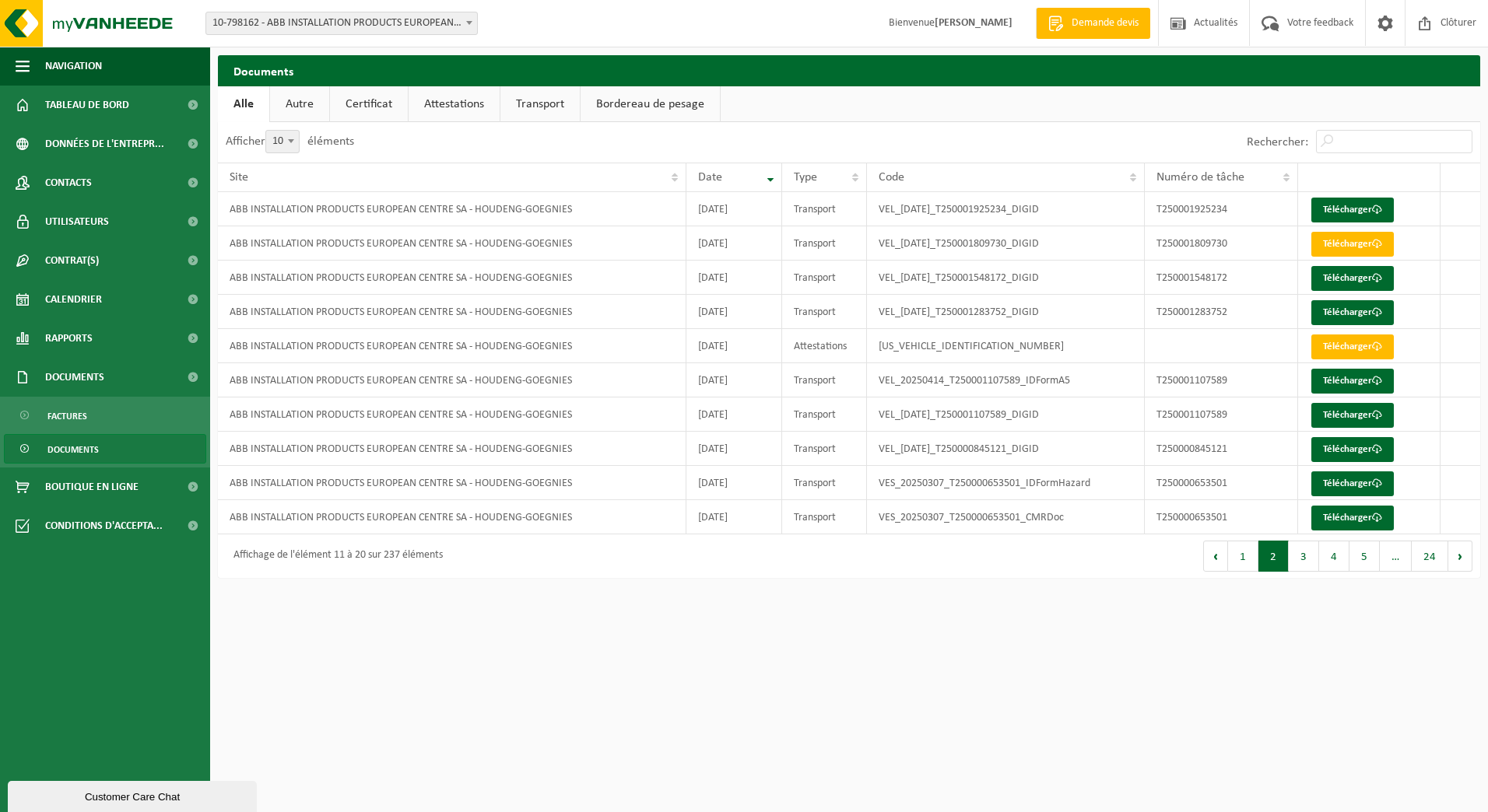
click at [1459, 561] on button "Suivant" at bounding box center [1460, 557] width 24 height 31
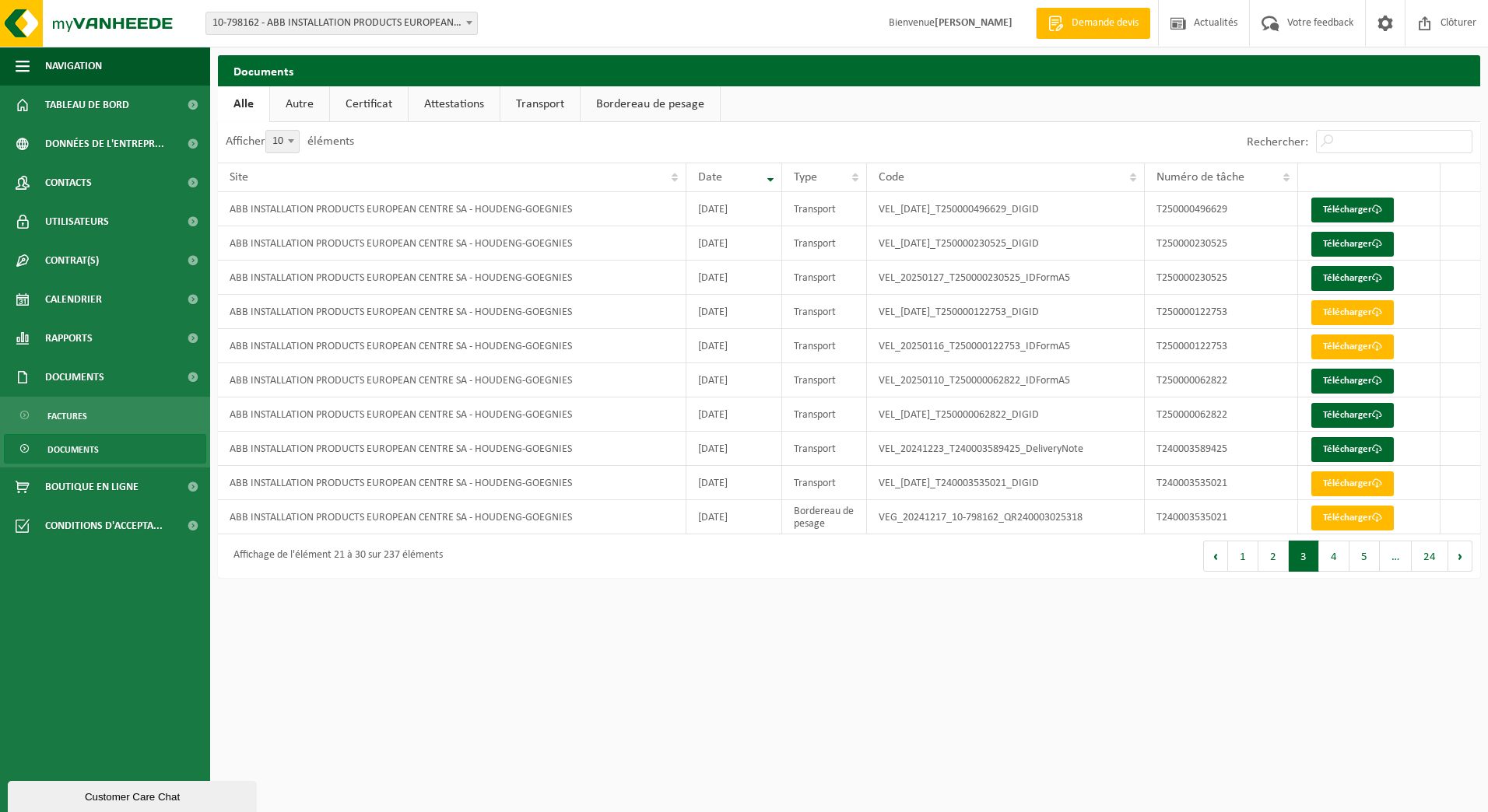
click at [1459, 561] on button "Suivant" at bounding box center [1460, 557] width 24 height 31
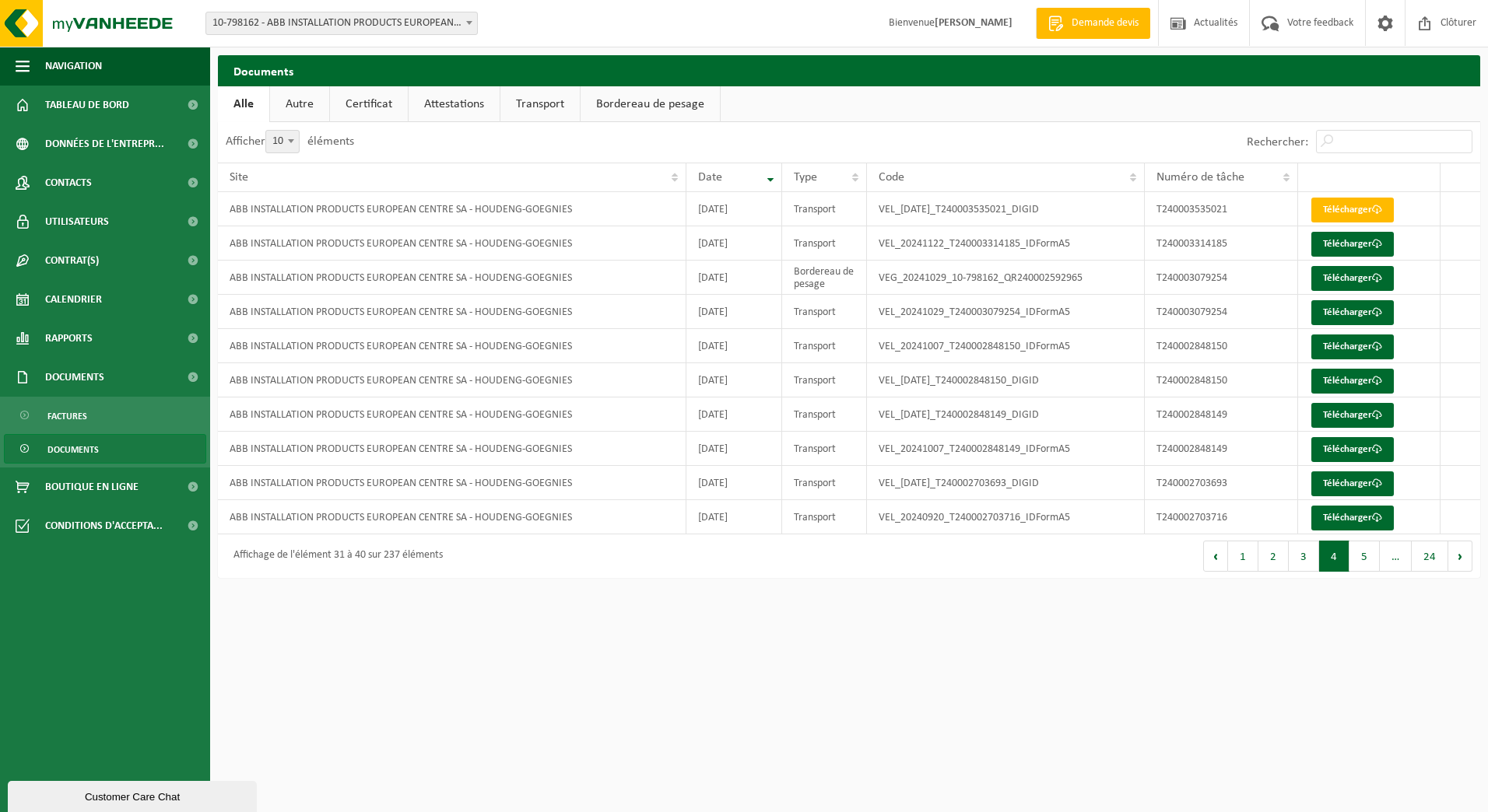
click at [1459, 561] on button "Suivant" at bounding box center [1460, 557] width 24 height 31
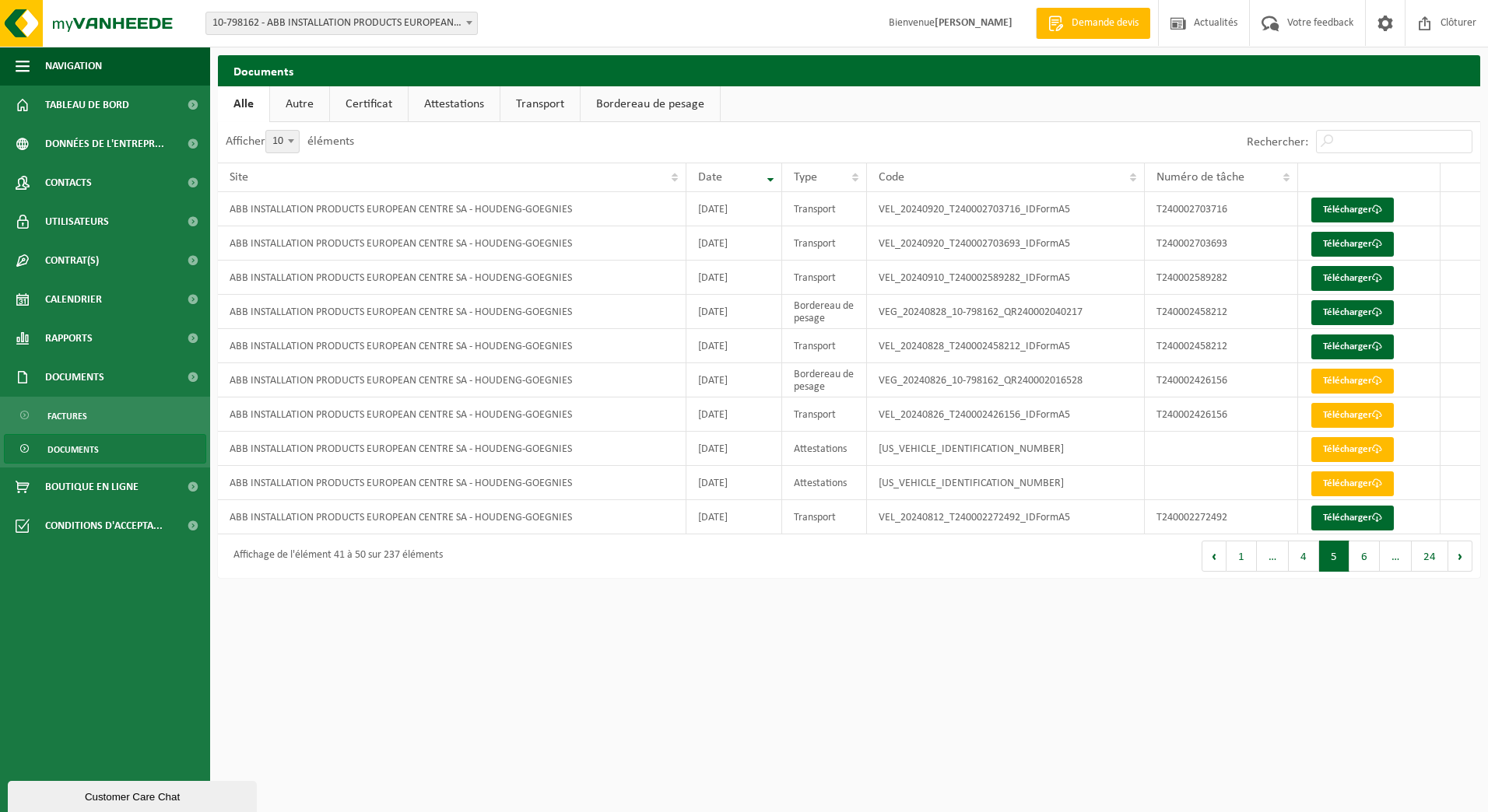
click at [1459, 561] on button "Suivant" at bounding box center [1460, 557] width 24 height 31
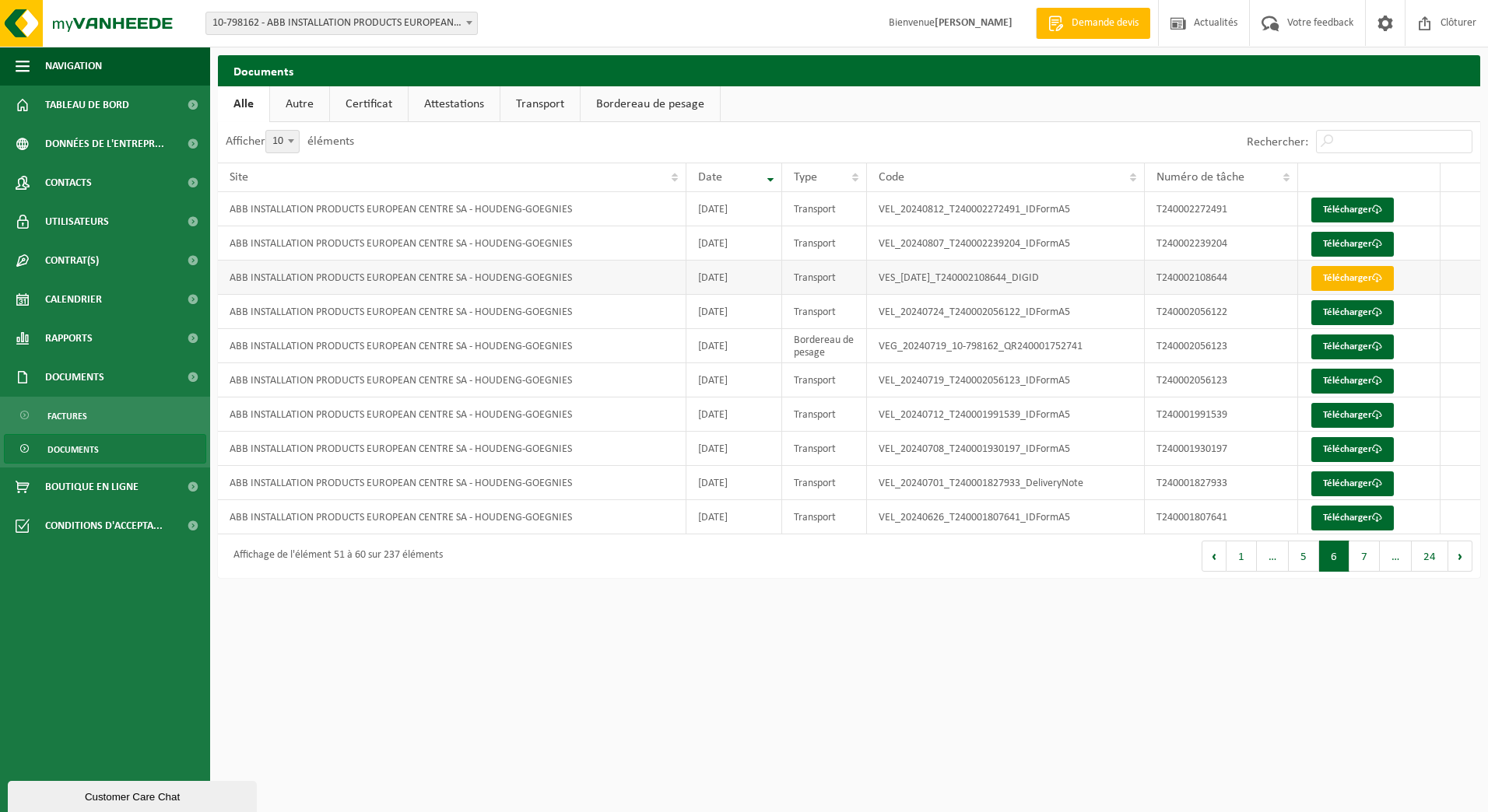
click at [1340, 279] on link "Télécharger" at bounding box center [1352, 278] width 82 height 25
click at [300, 100] on link "Autre" at bounding box center [300, 104] width 59 height 36
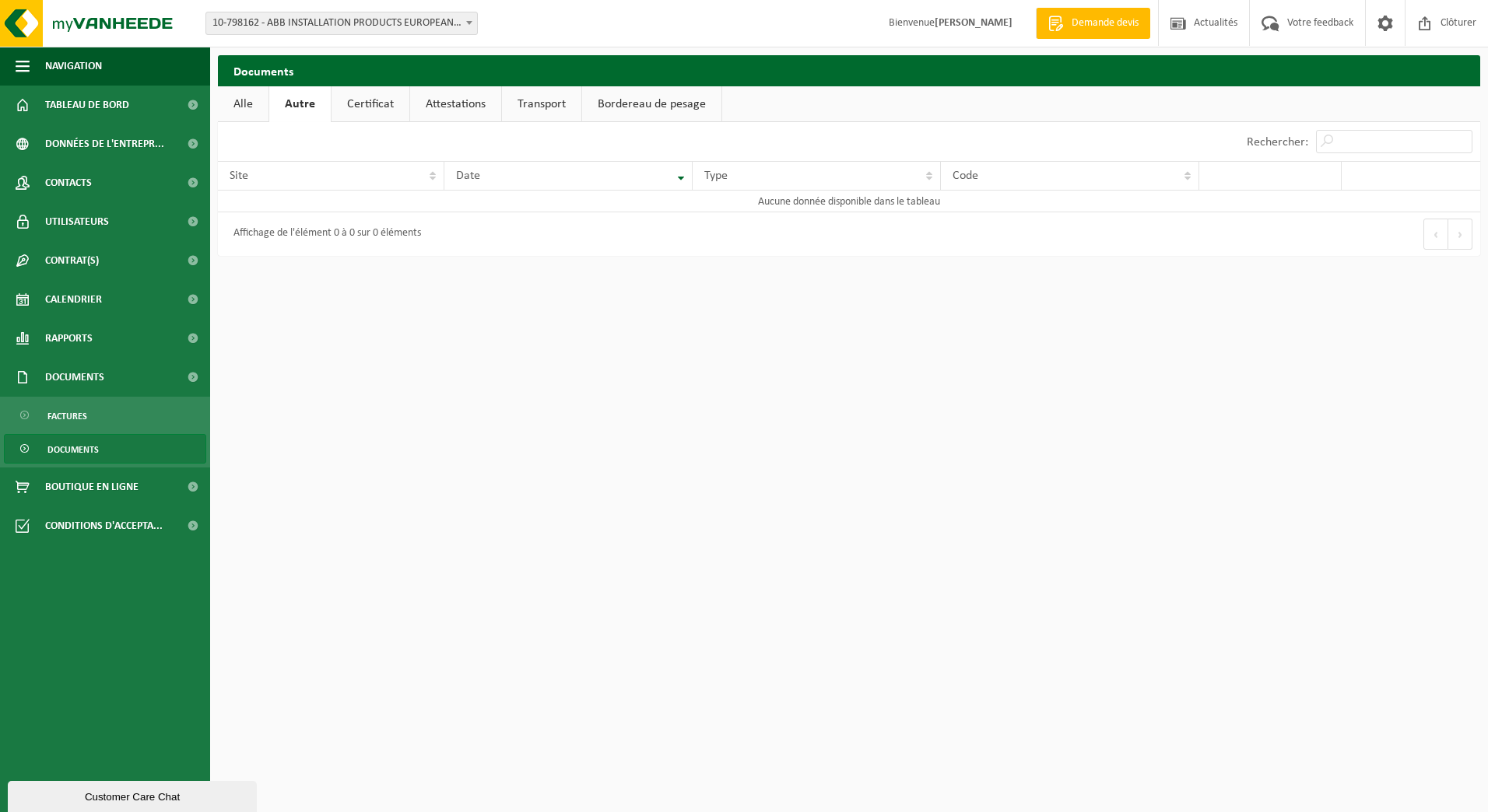
click at [377, 114] on link "Certificat" at bounding box center [371, 104] width 77 height 36
click at [444, 102] on link "Attestations" at bounding box center [454, 104] width 91 height 36
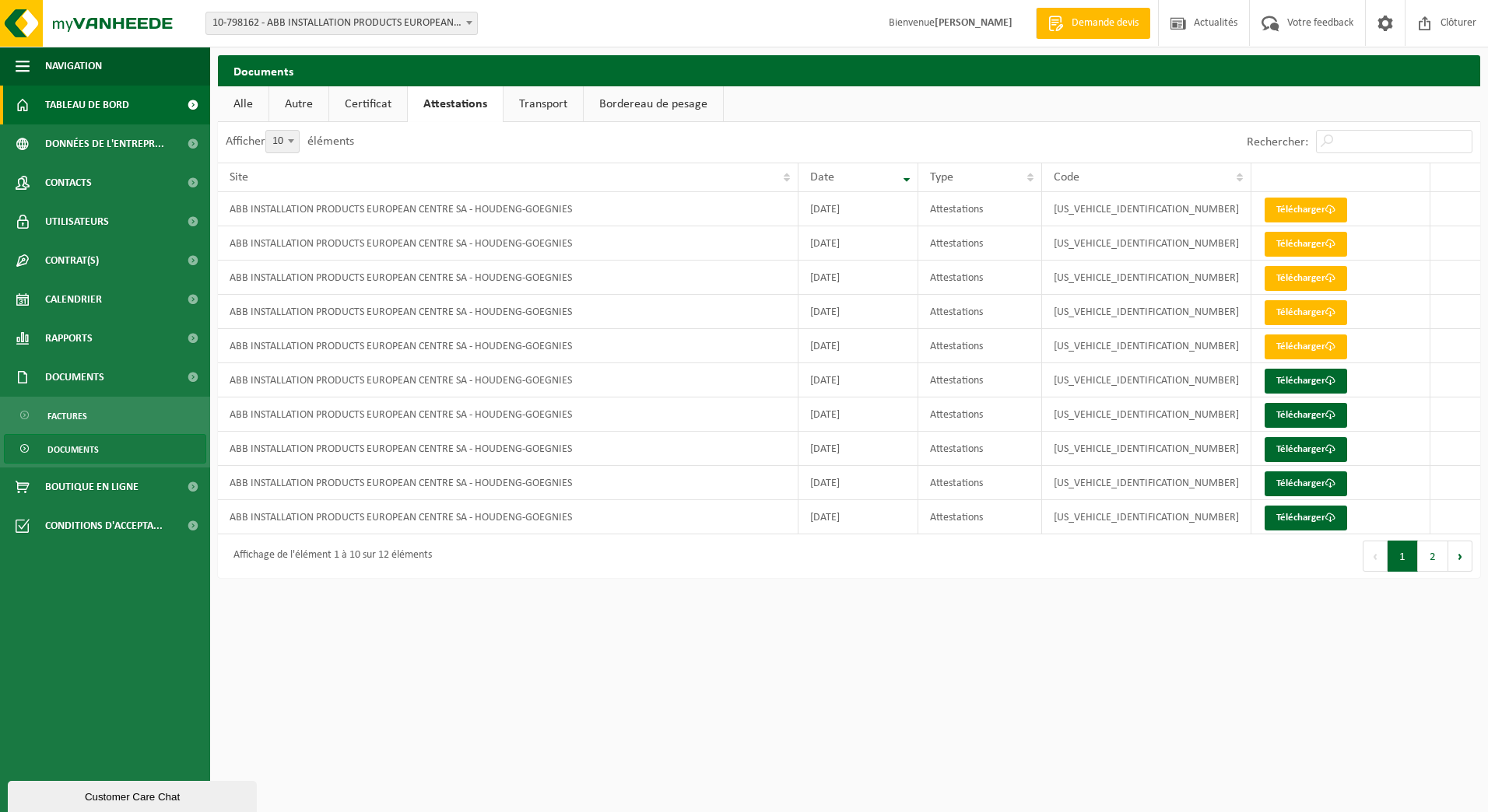
click at [98, 109] on span "Tableau de bord" at bounding box center [87, 105] width 84 height 39
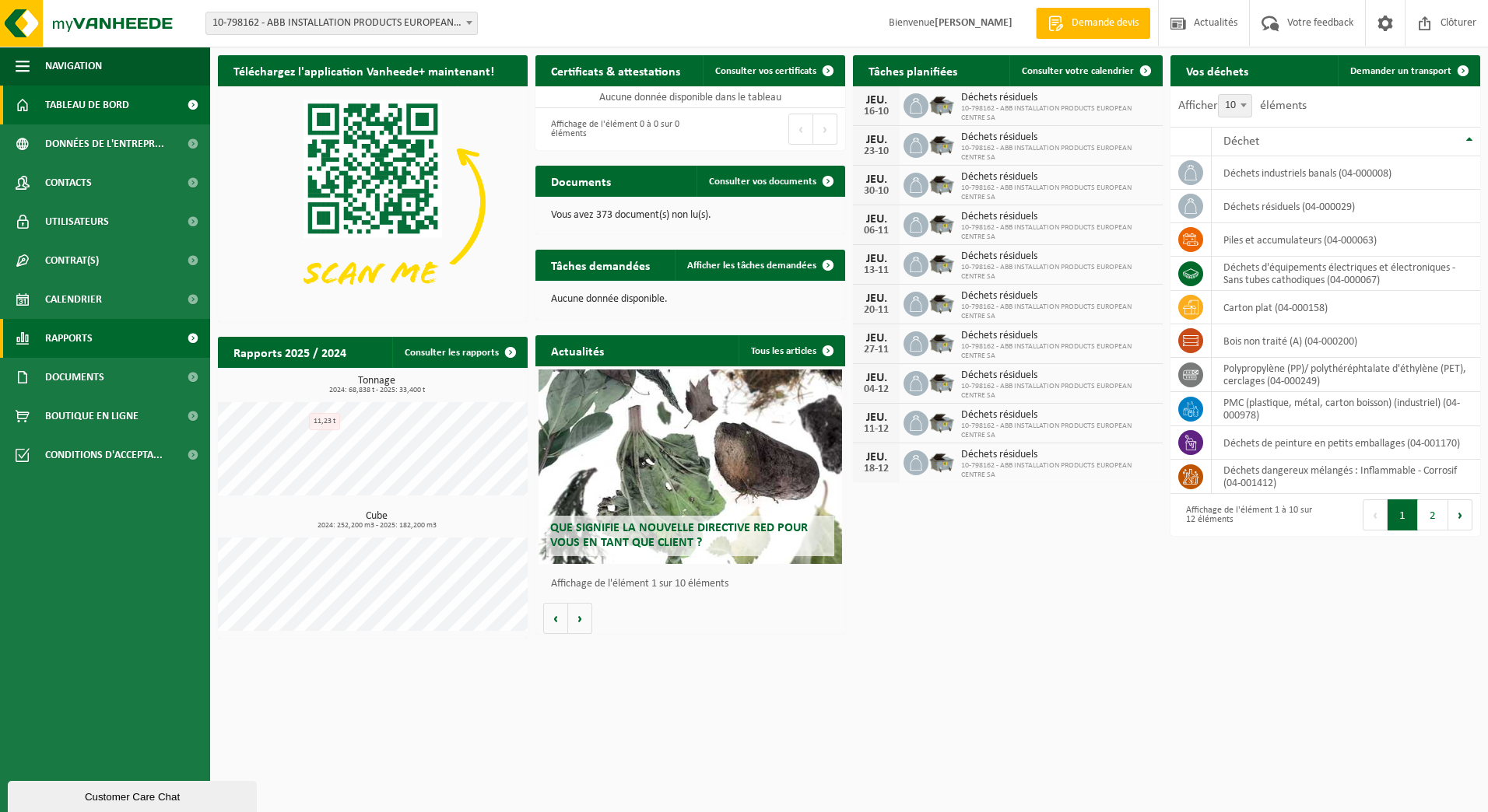
click at [126, 345] on link "Rapports" at bounding box center [105, 338] width 210 height 39
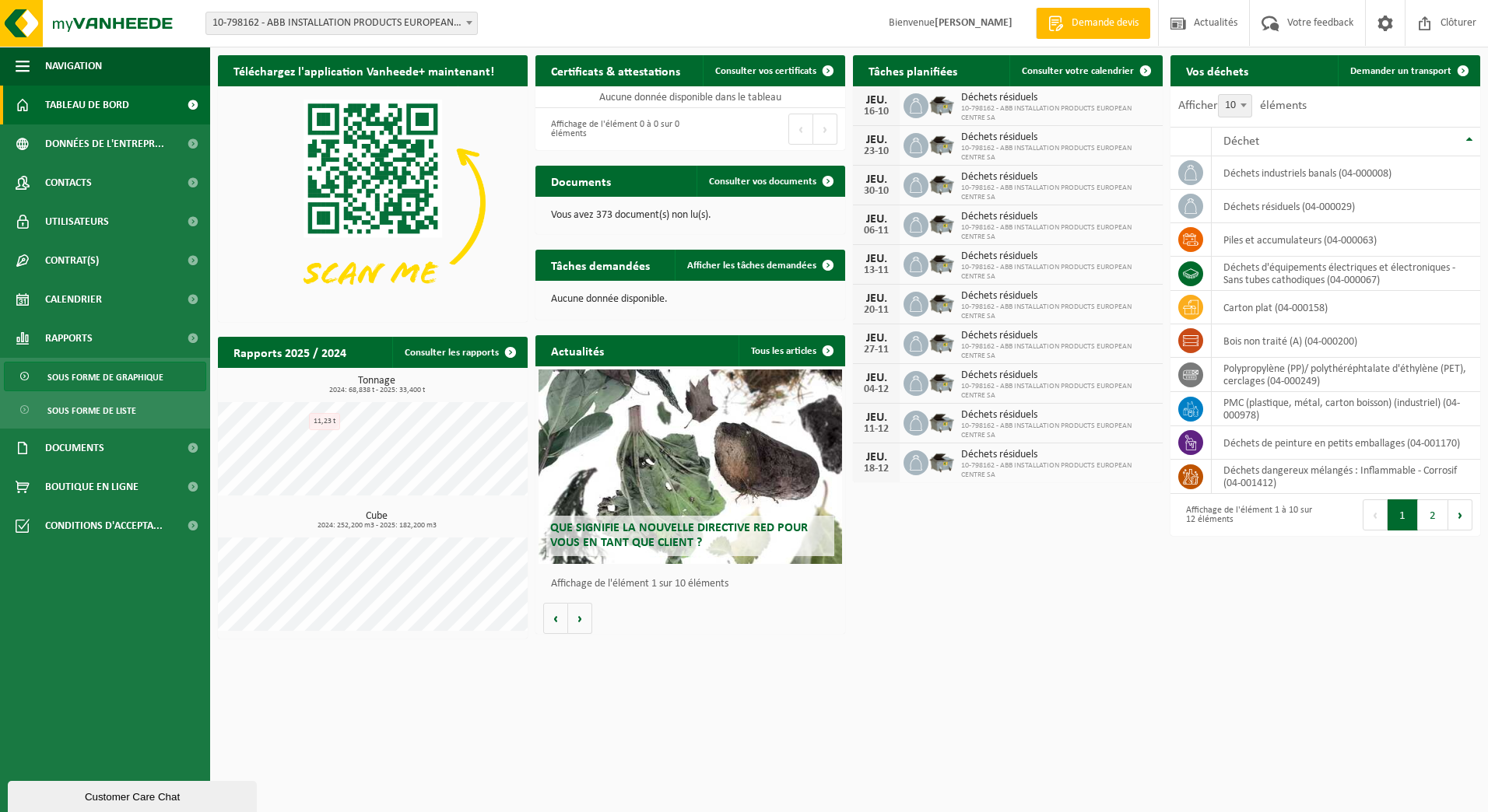
click at [123, 381] on span "Sous forme de graphique" at bounding box center [105, 377] width 116 height 29
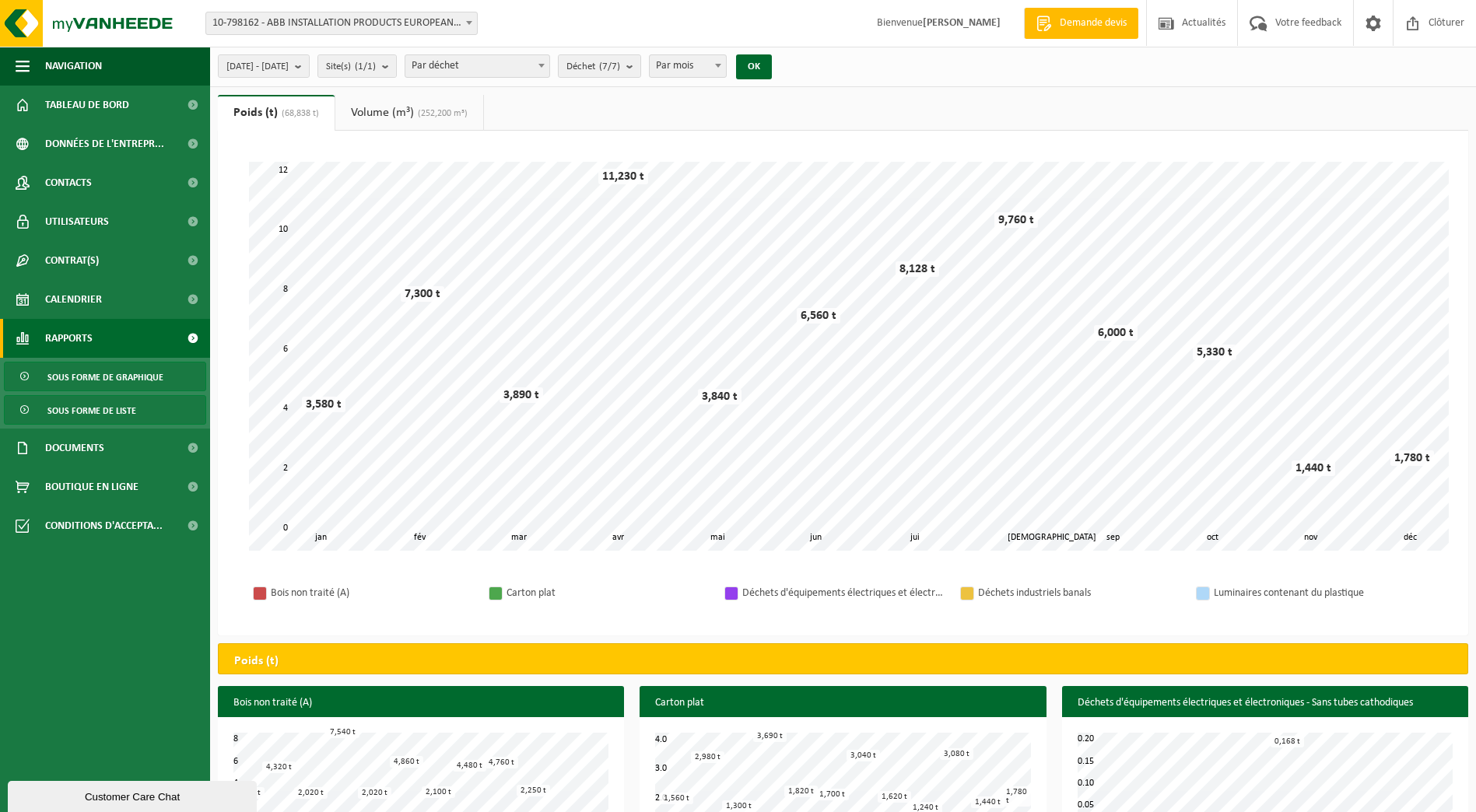
click at [73, 411] on span "Sous forme de liste" at bounding box center [91, 411] width 89 height 29
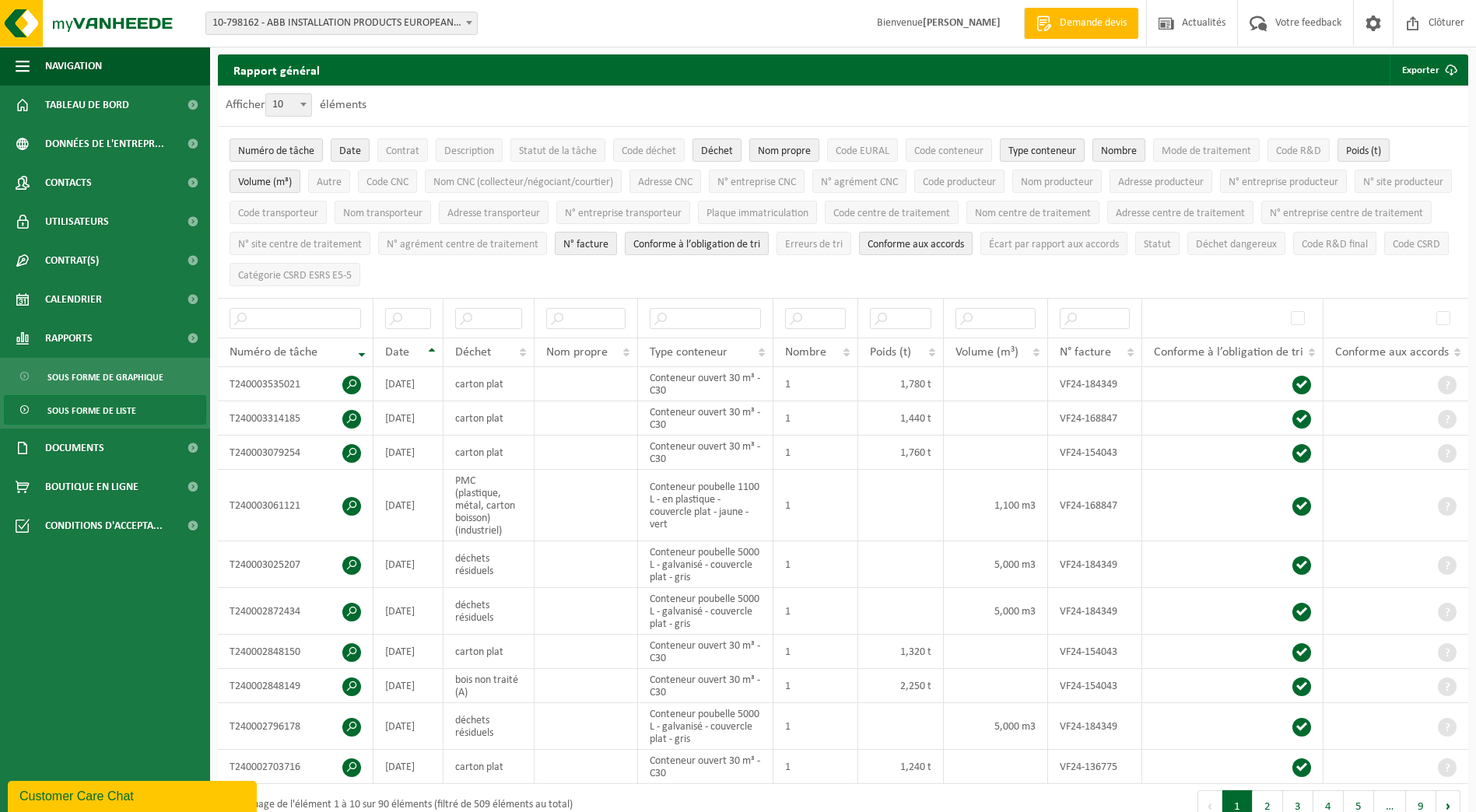
scroll to position [6, 0]
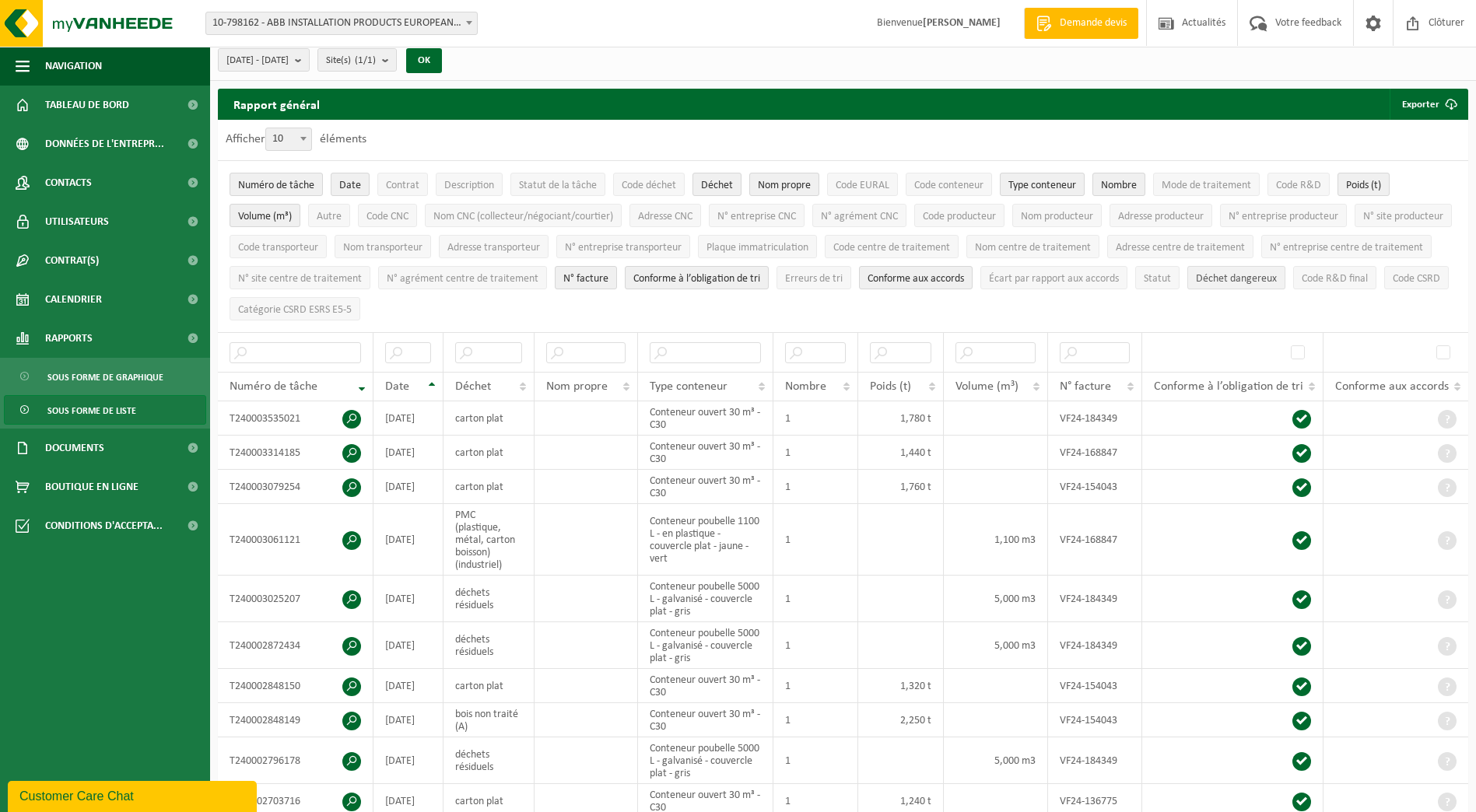
click at [1196, 285] on span "Déchet dangereux" at bounding box center [1236, 278] width 81 height 12
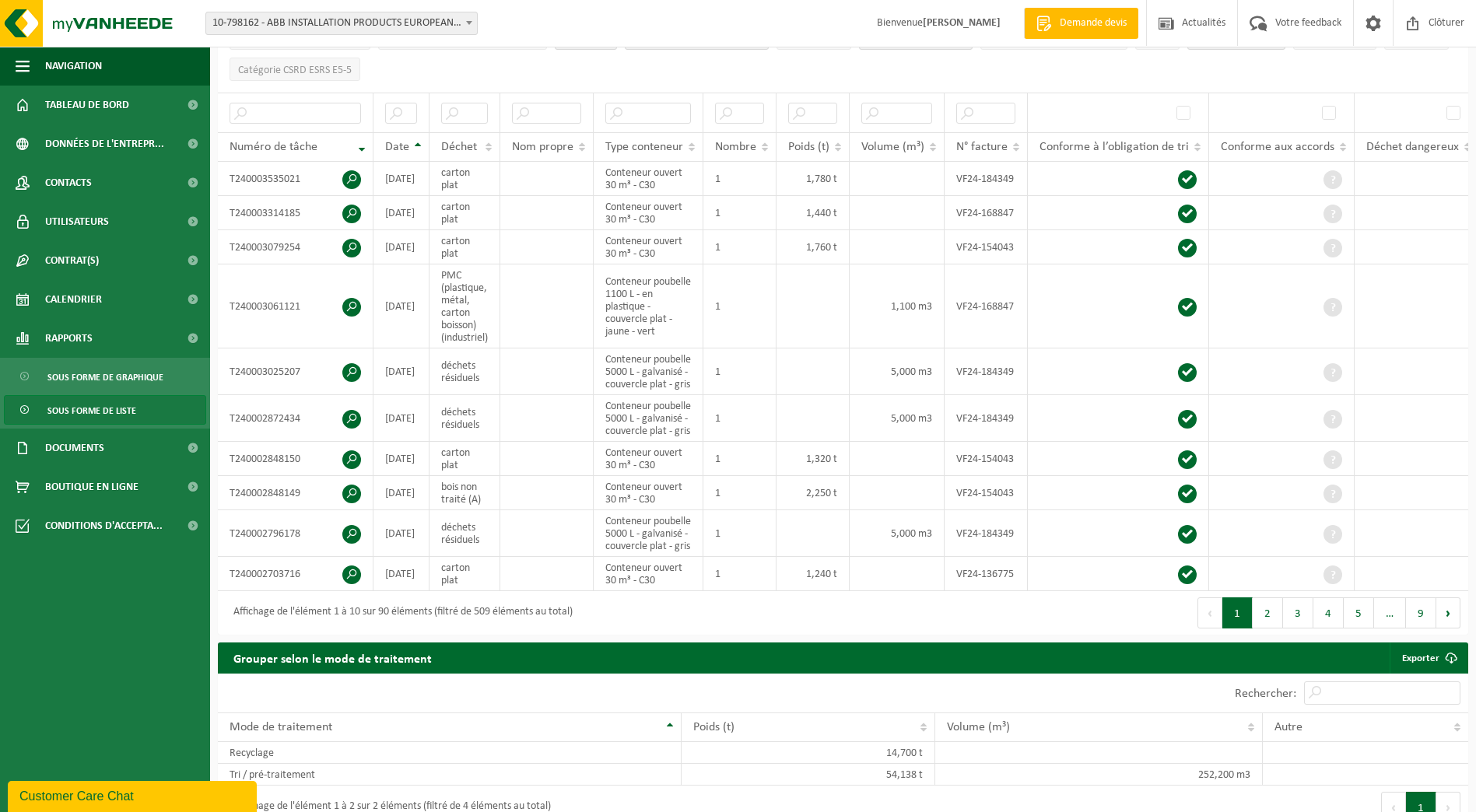
scroll to position [293, 0]
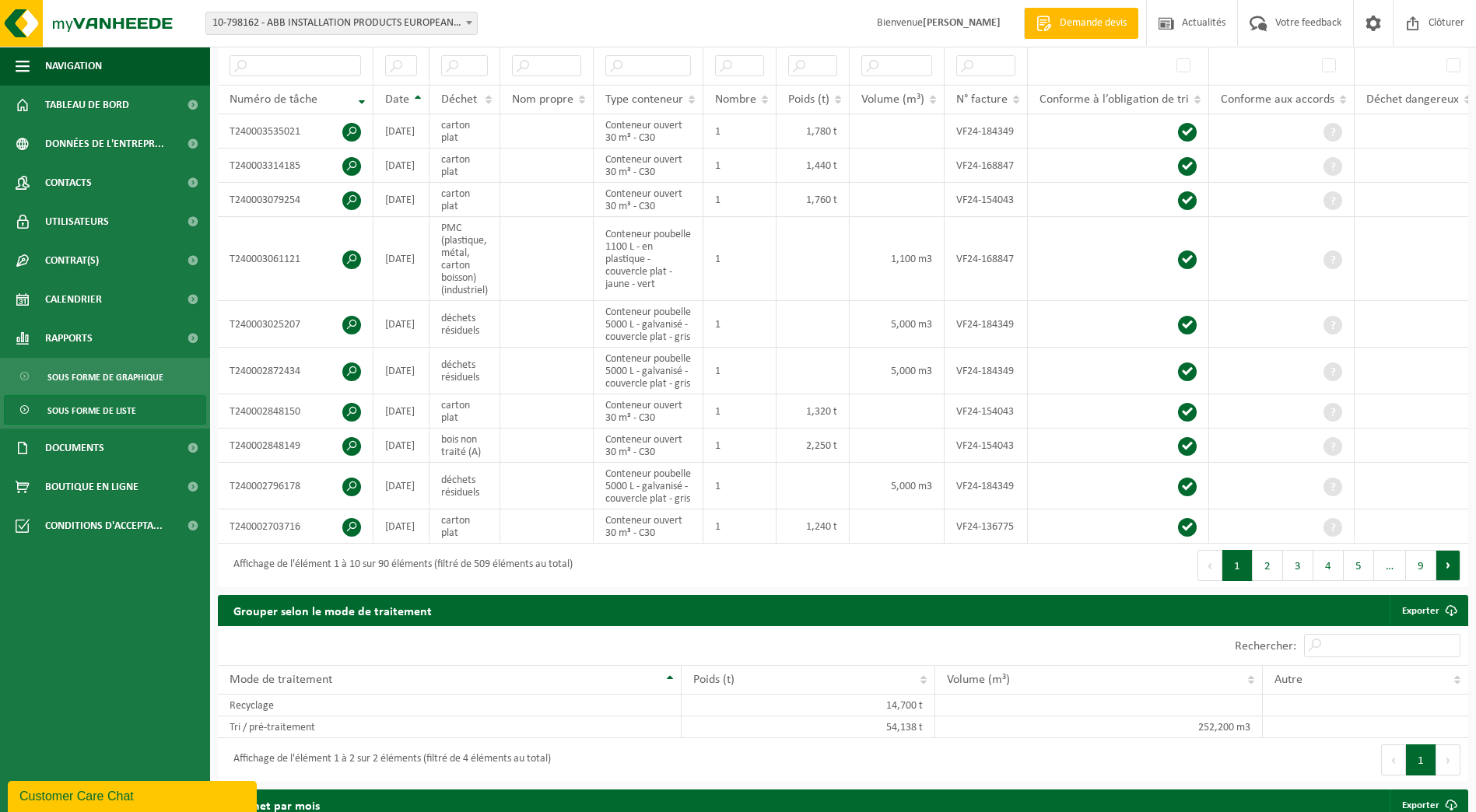
click at [1444, 582] on button "Suivant" at bounding box center [1448, 566] width 24 height 31
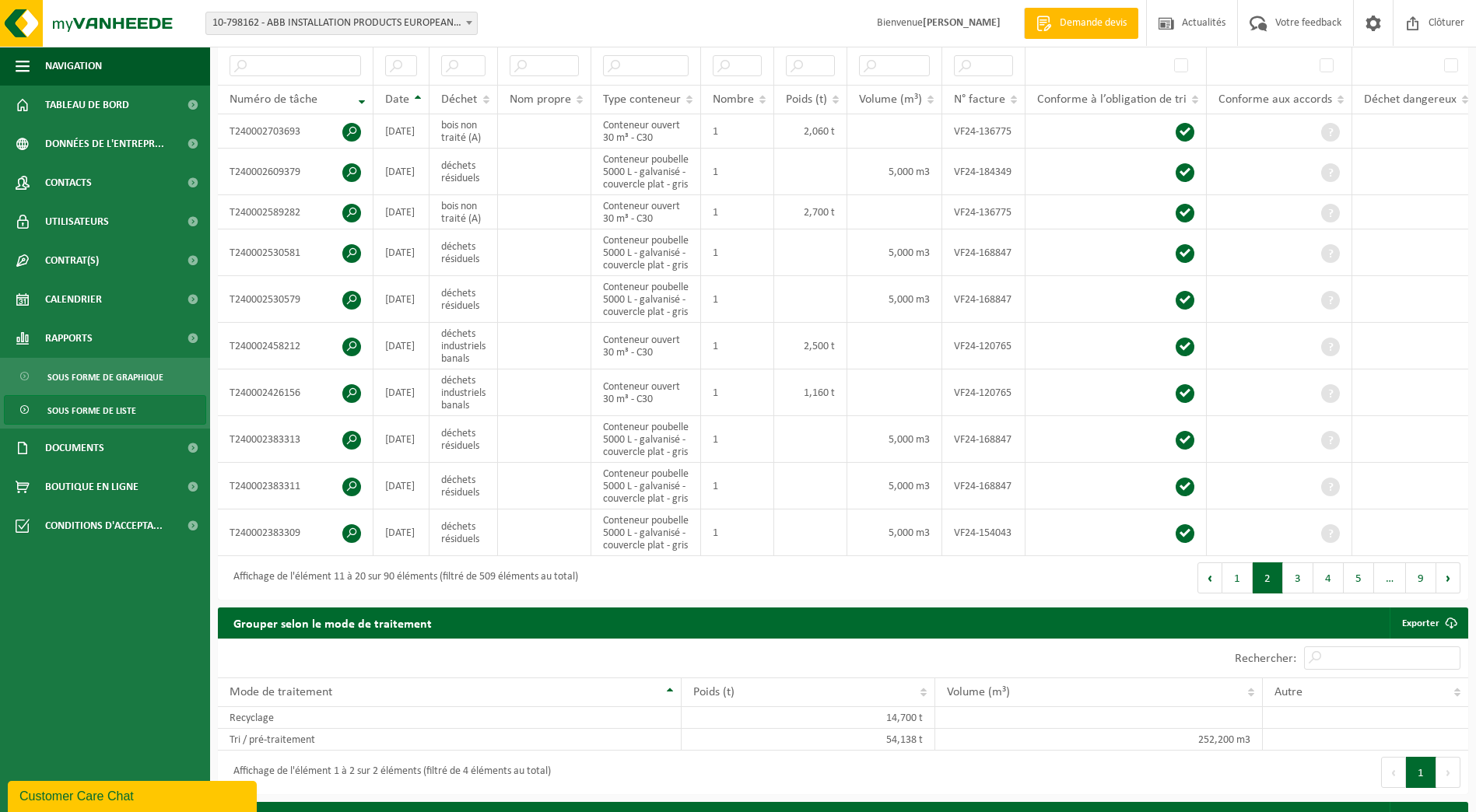
click at [1444, 557] on td at bounding box center [1414, 533] width 124 height 47
click at [1450, 594] on button "Suivant" at bounding box center [1448, 578] width 24 height 31
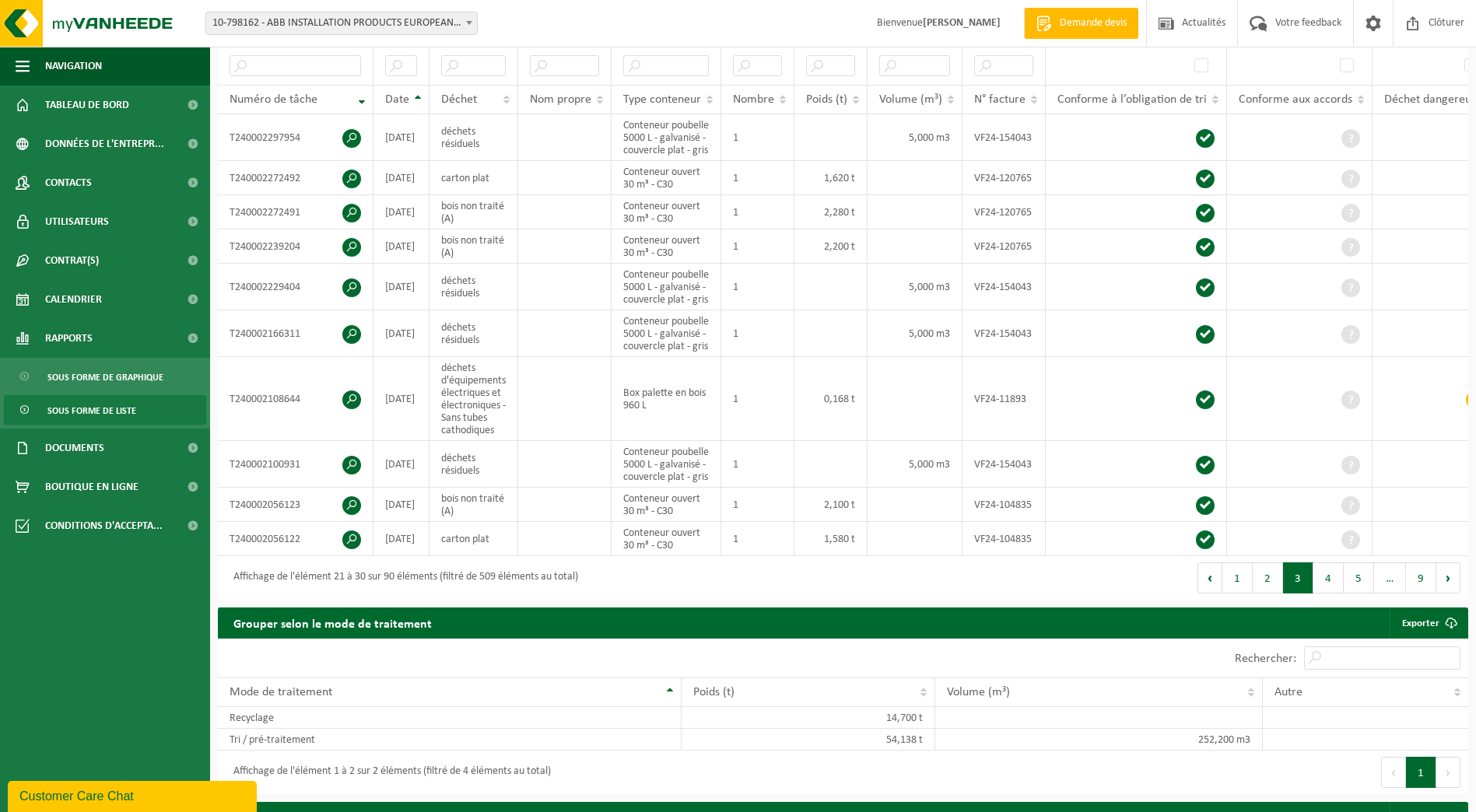
scroll to position [0, 27]
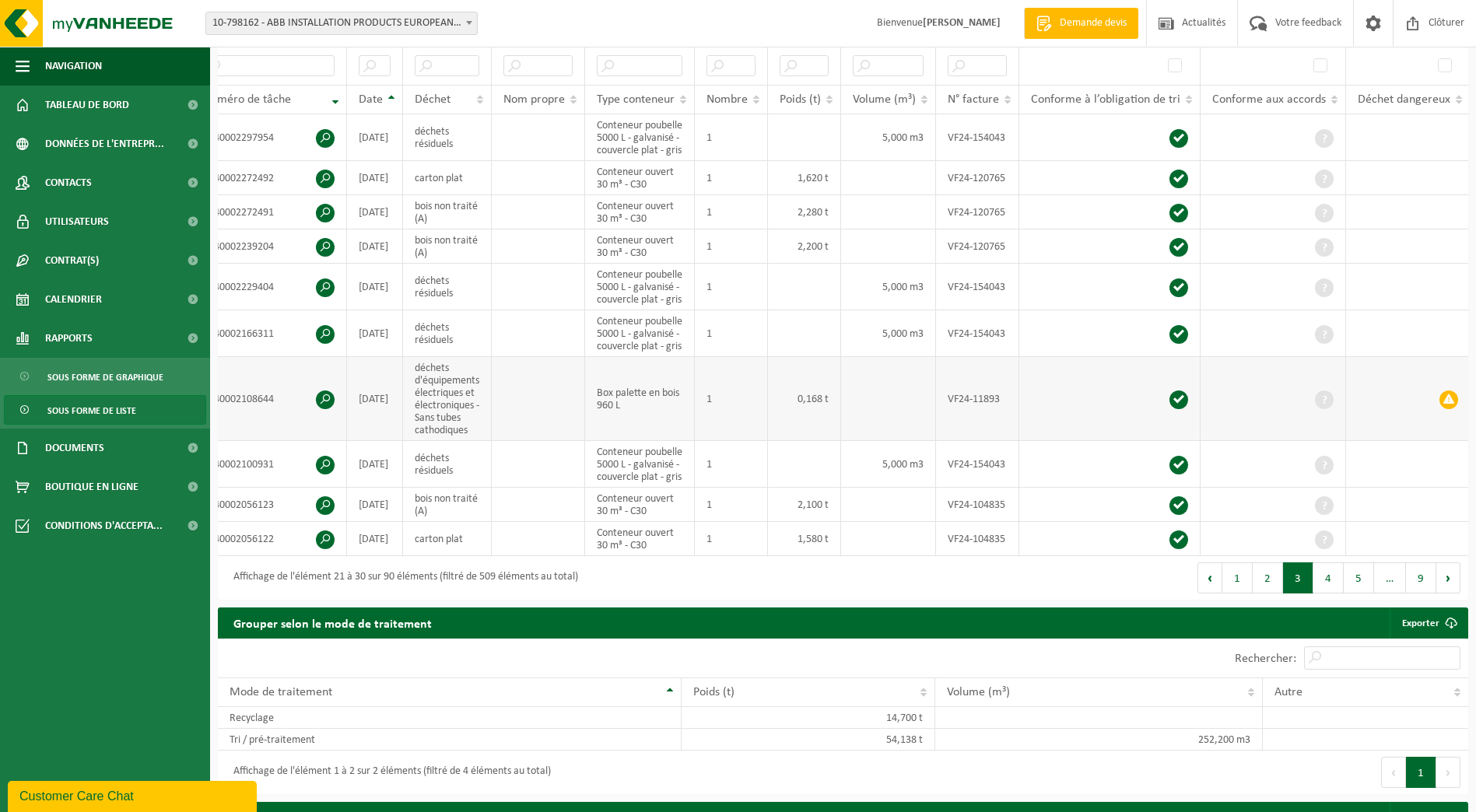
click at [1455, 409] on span at bounding box center [1449, 400] width 18 height 18
click at [324, 409] on span at bounding box center [325, 400] width 18 height 18
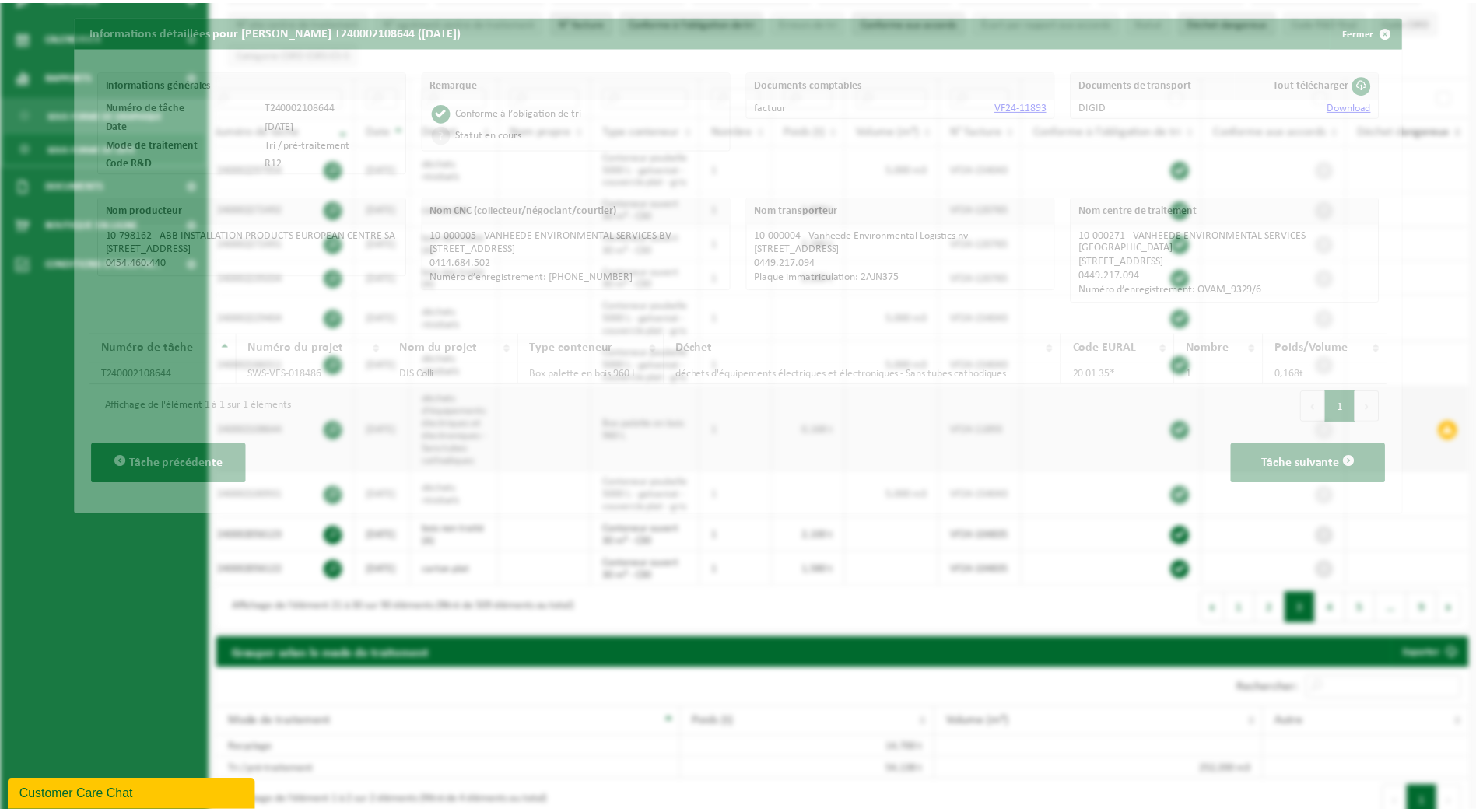
scroll to position [0, 15]
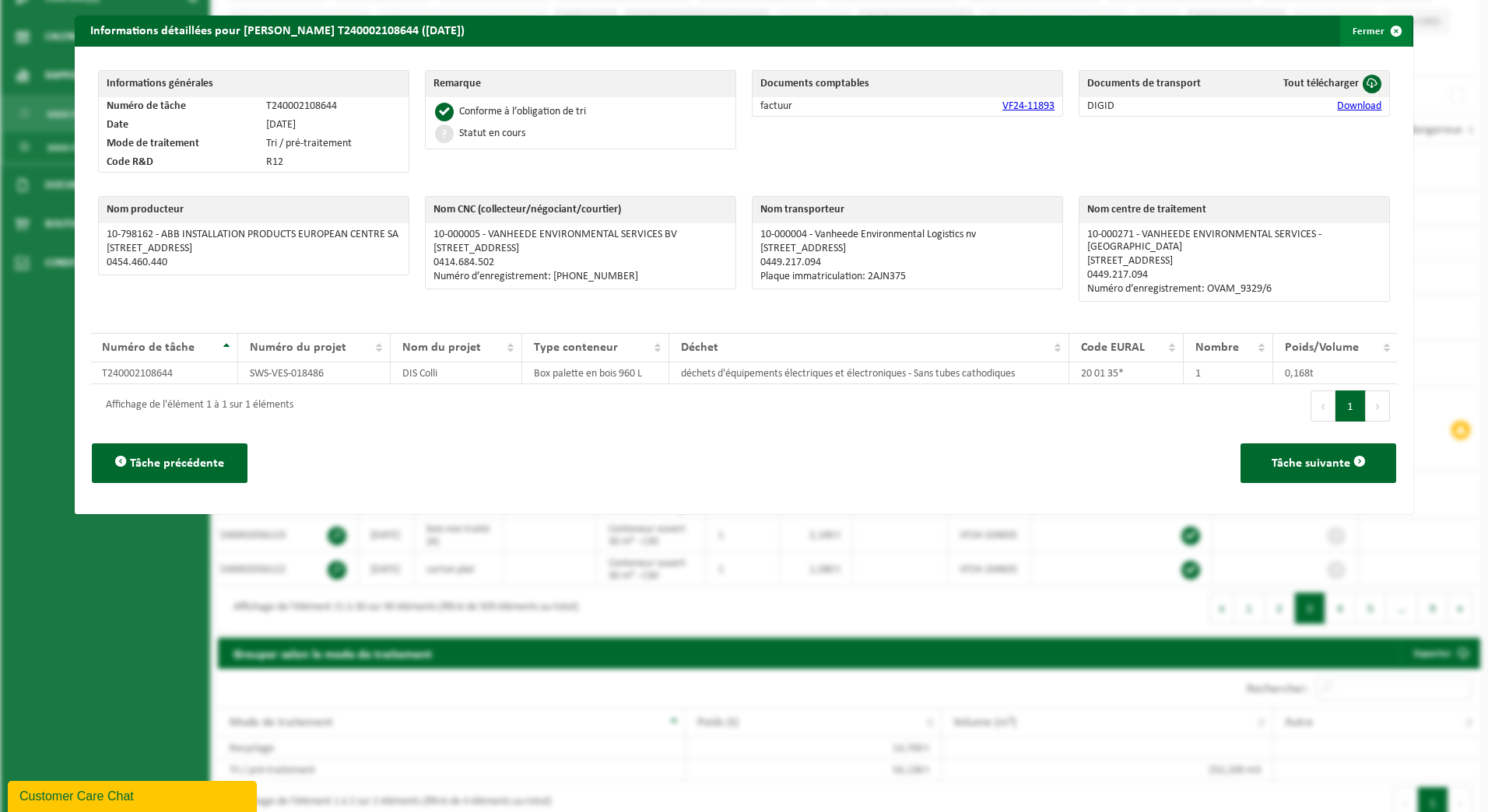
click at [1361, 29] on button "Fermer" at bounding box center [1376, 31] width 72 height 31
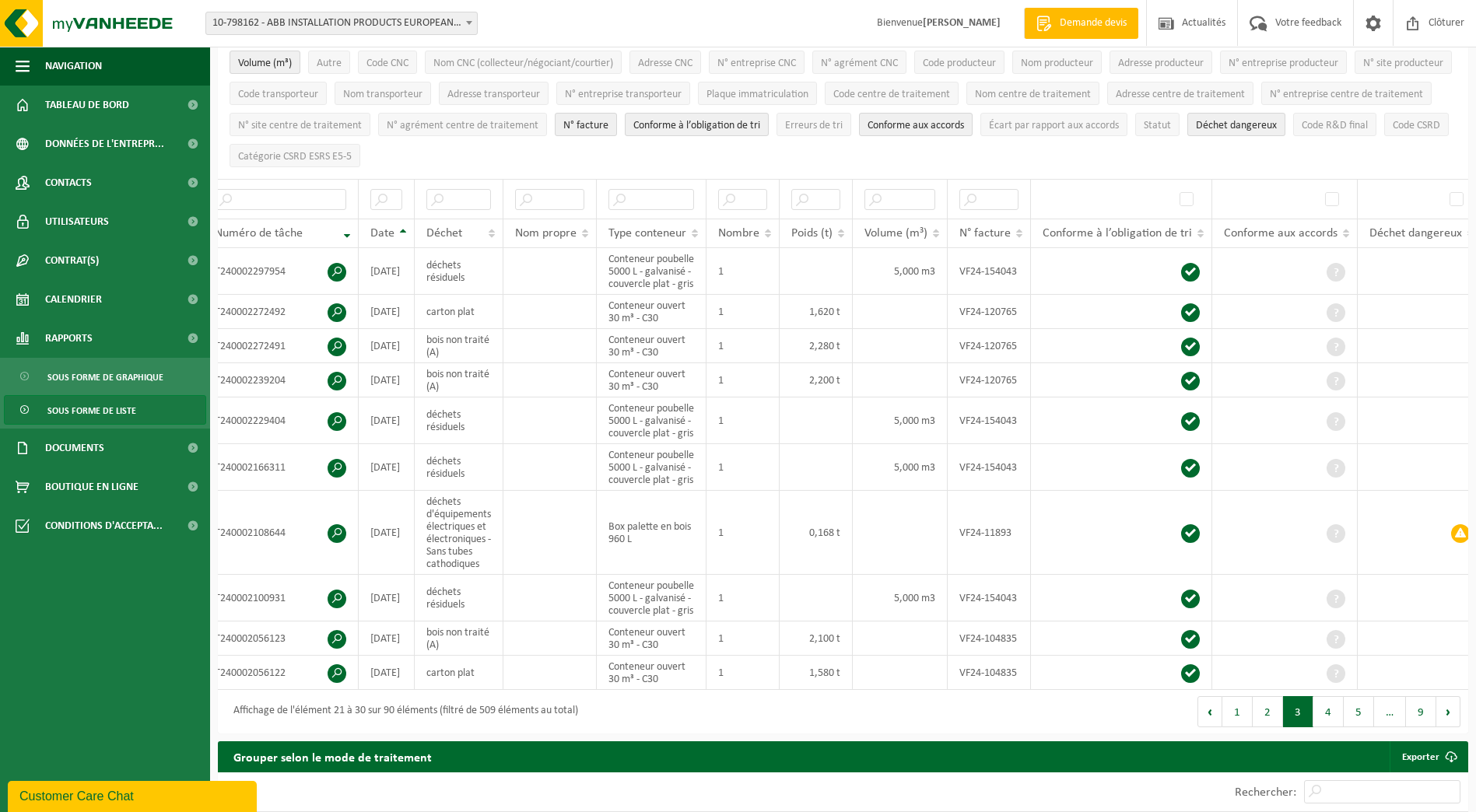
scroll to position [0, 0]
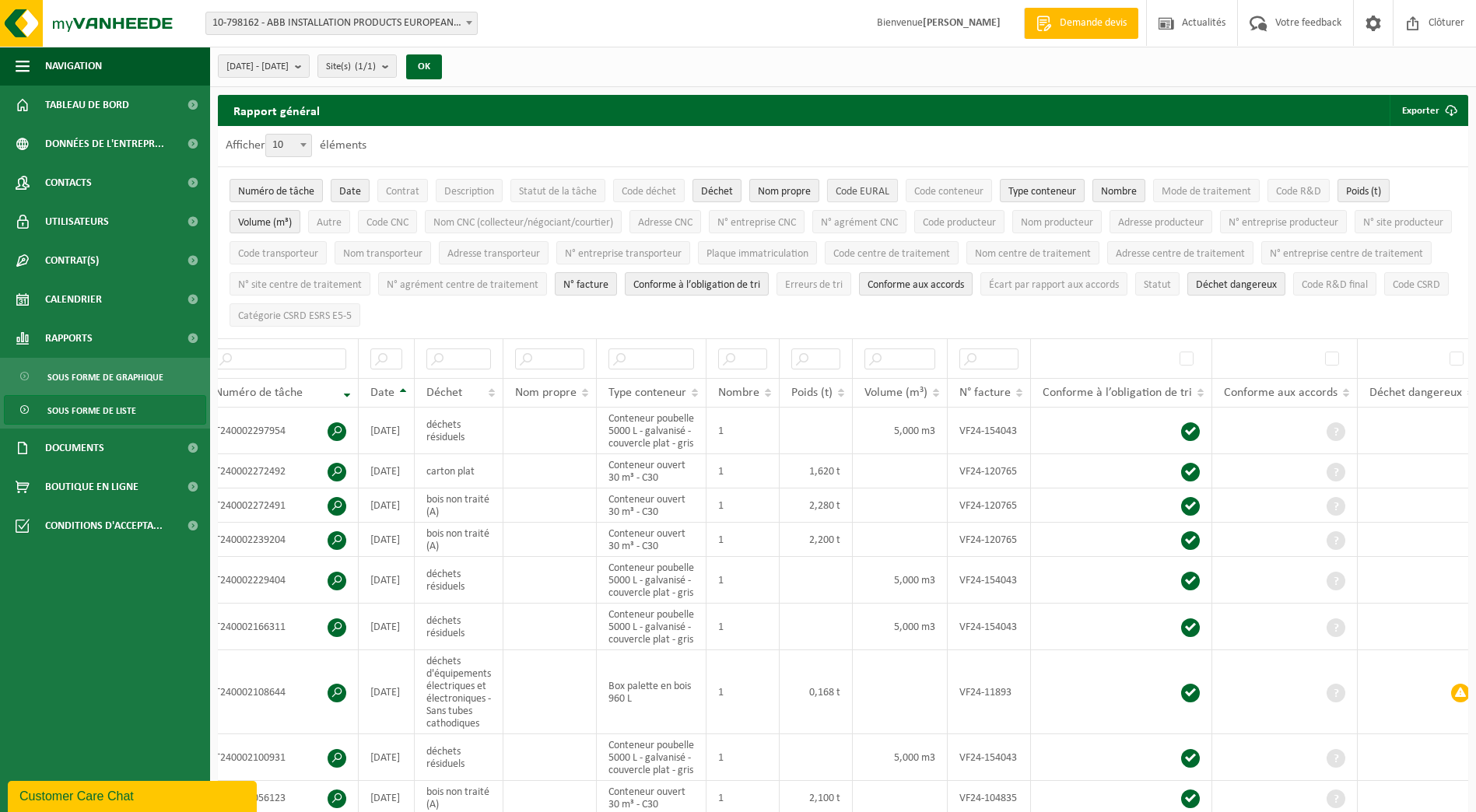
click at [847, 192] on span "Code EURAL" at bounding box center [863, 192] width 53 height 12
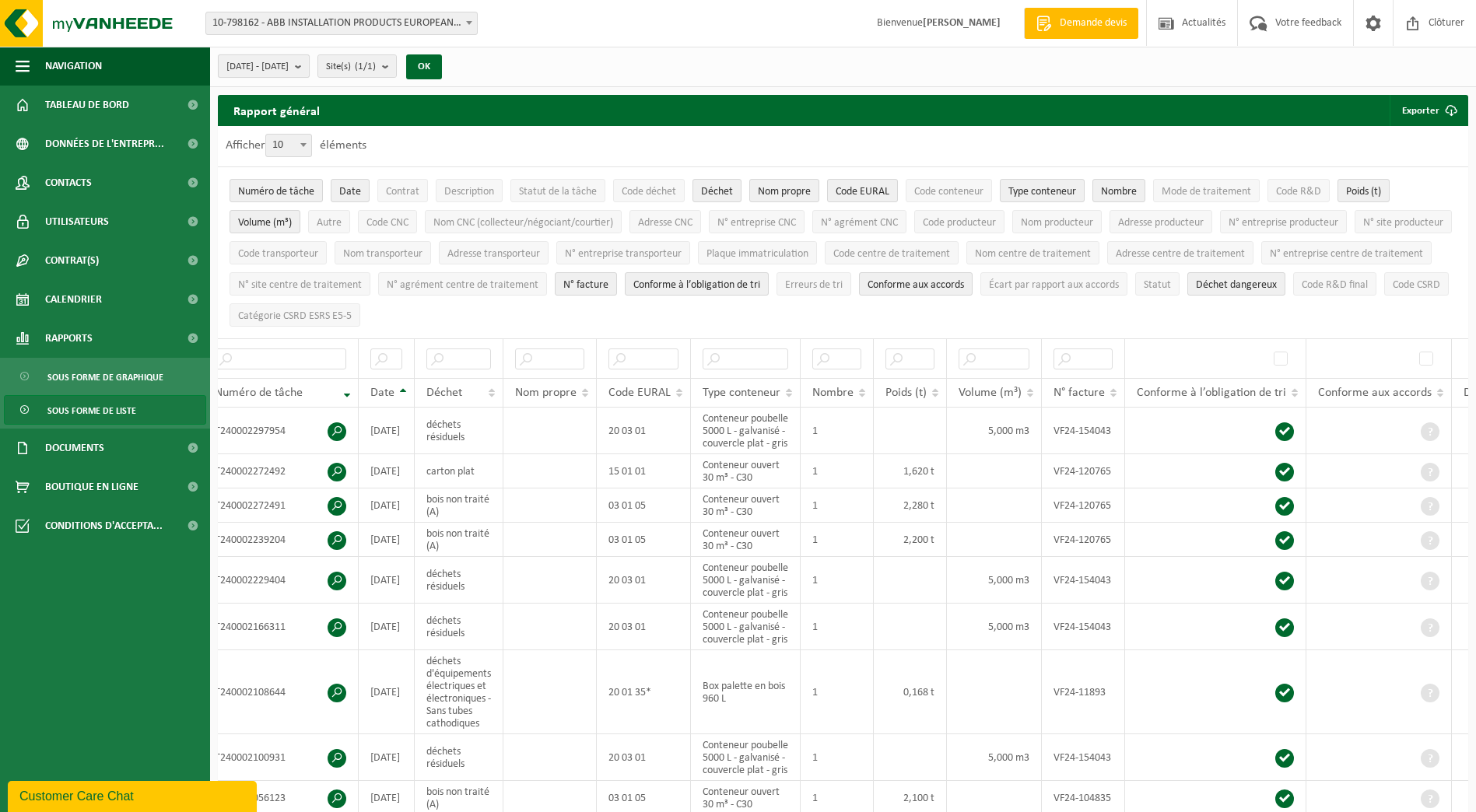
click at [309, 63] on b "submit" at bounding box center [301, 66] width 14 height 22
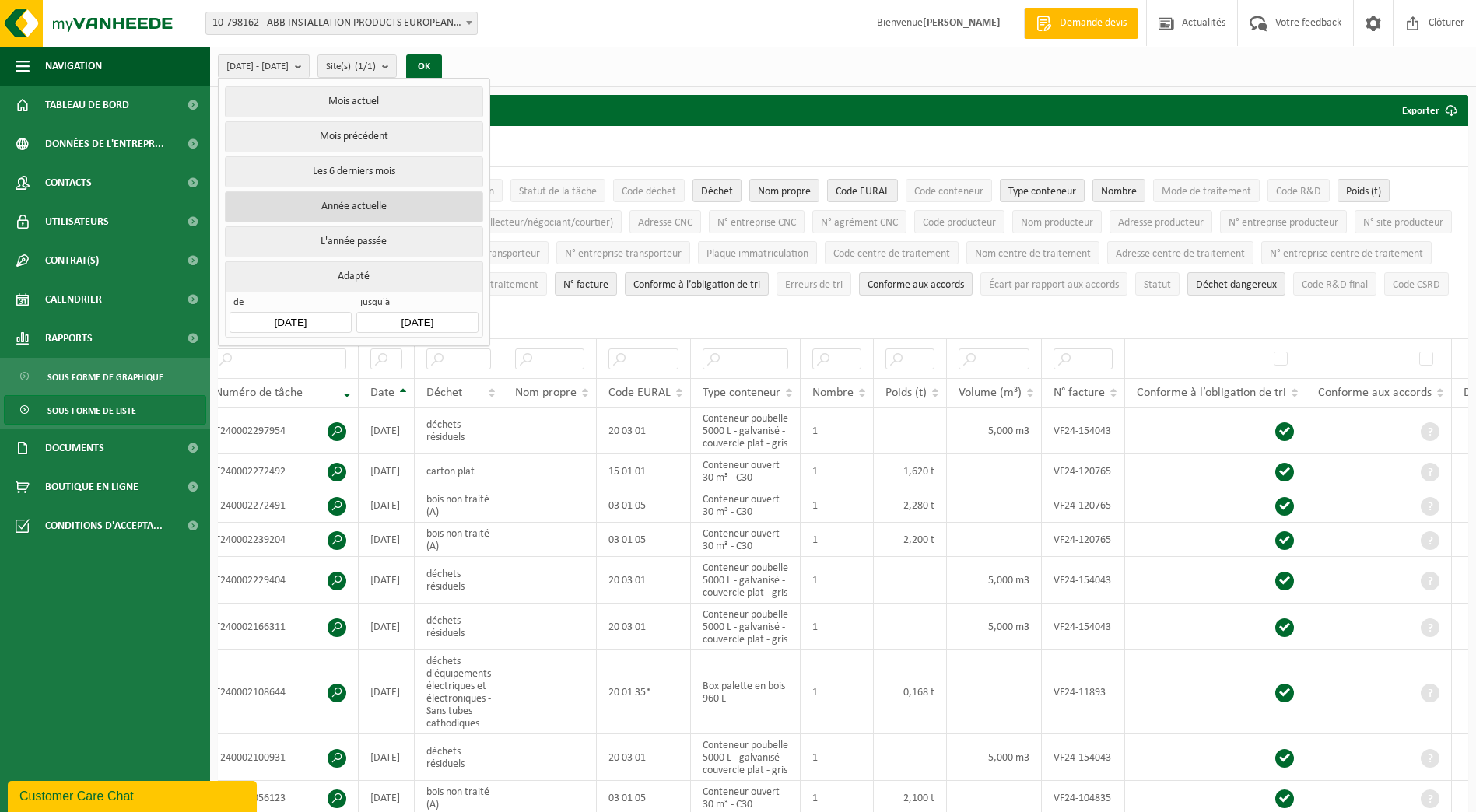
click at [330, 207] on button "Année actuelle" at bounding box center [353, 207] width 257 height 31
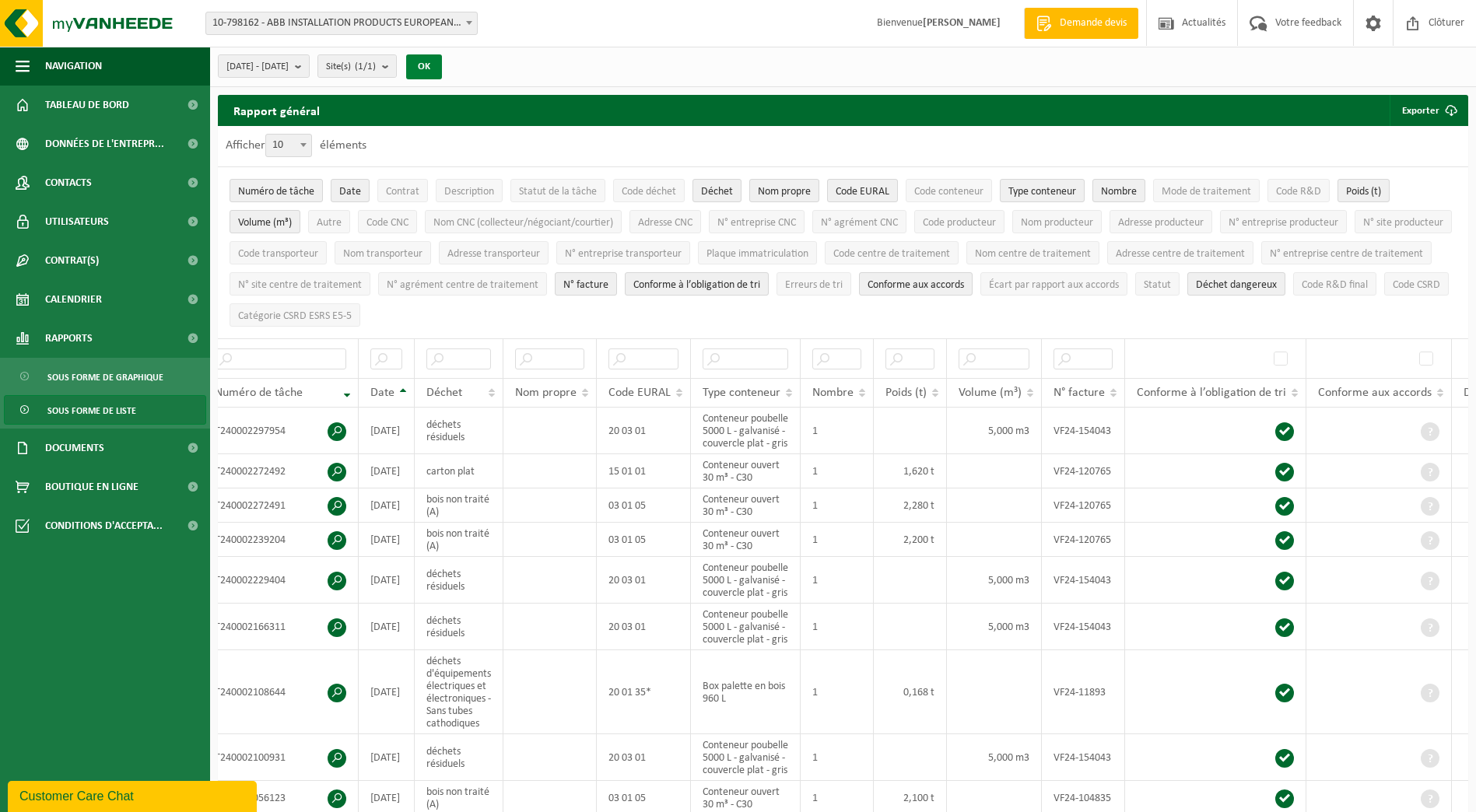
click at [442, 63] on button "OK" at bounding box center [424, 66] width 36 height 25
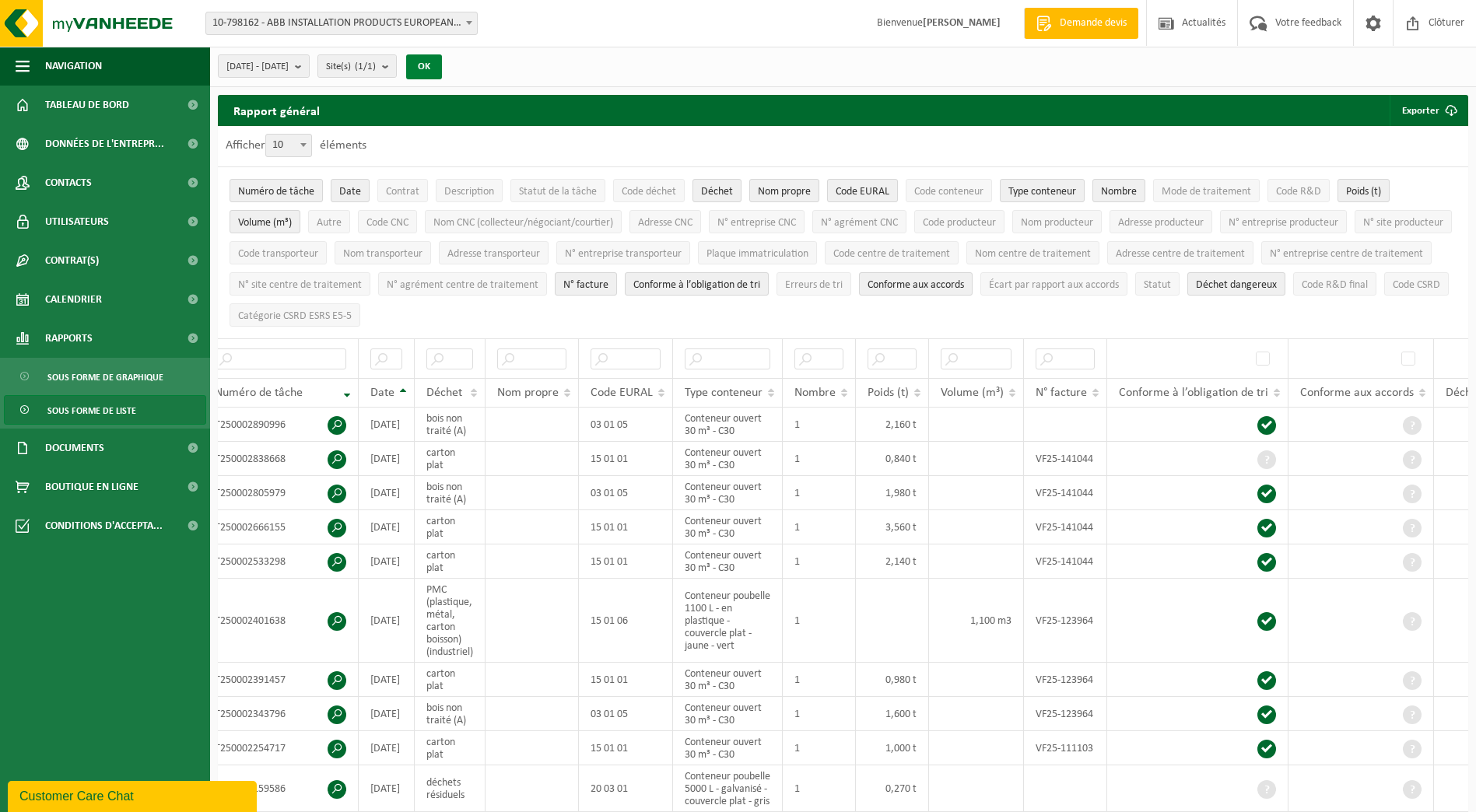
click at [442, 63] on button "OK" at bounding box center [424, 66] width 36 height 25
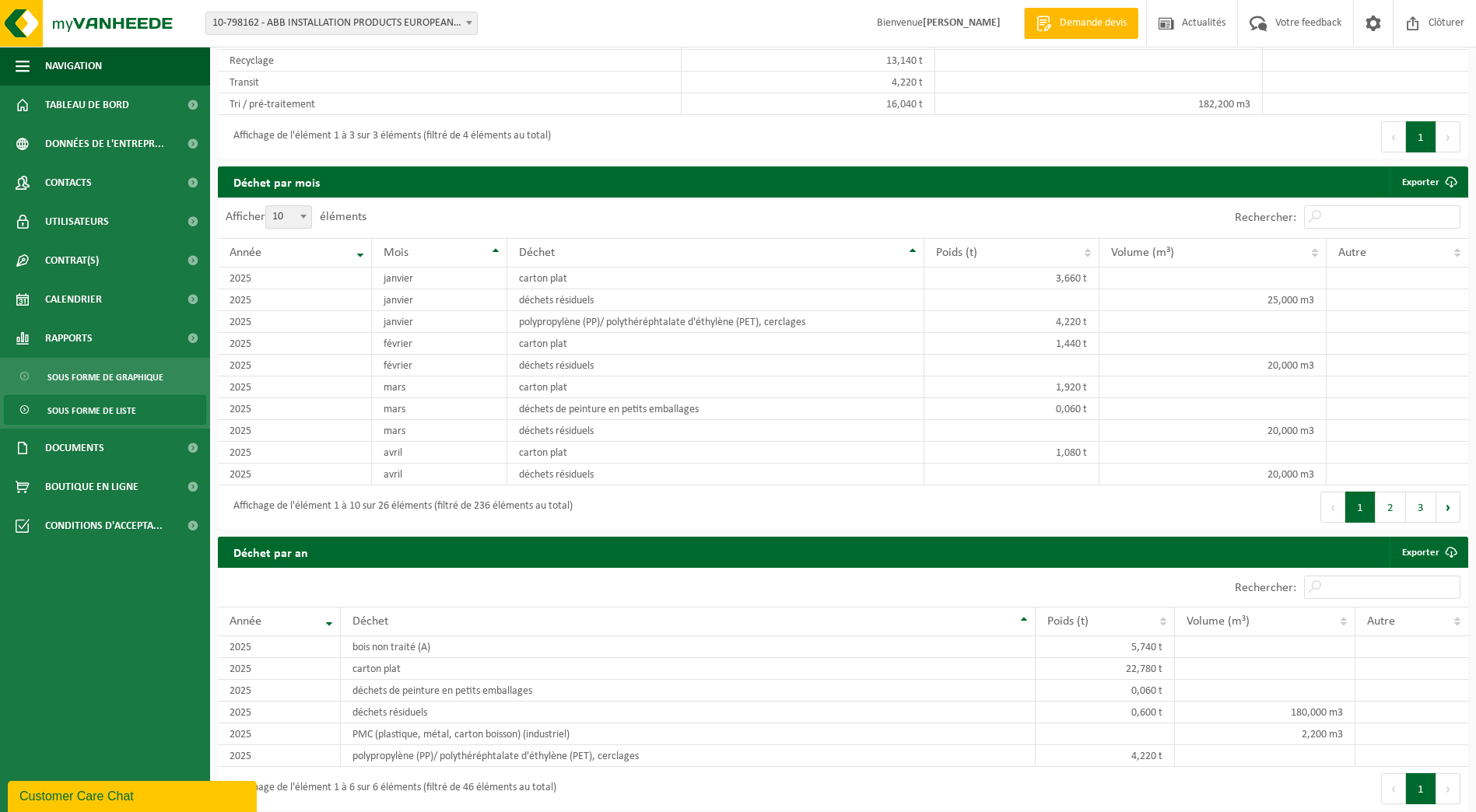
scroll to position [911, 0]
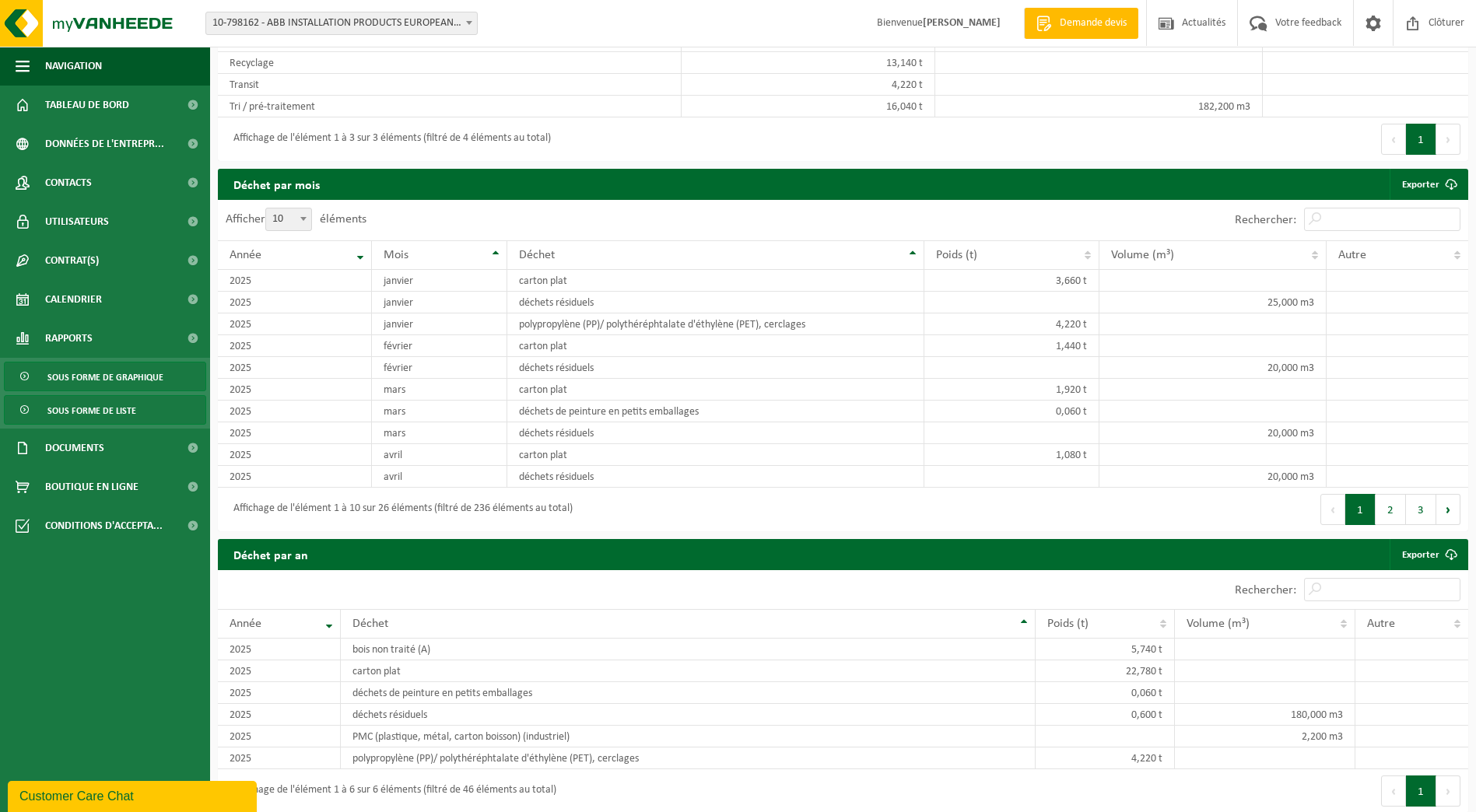
click at [143, 379] on span "Sous forme de graphique" at bounding box center [105, 377] width 116 height 29
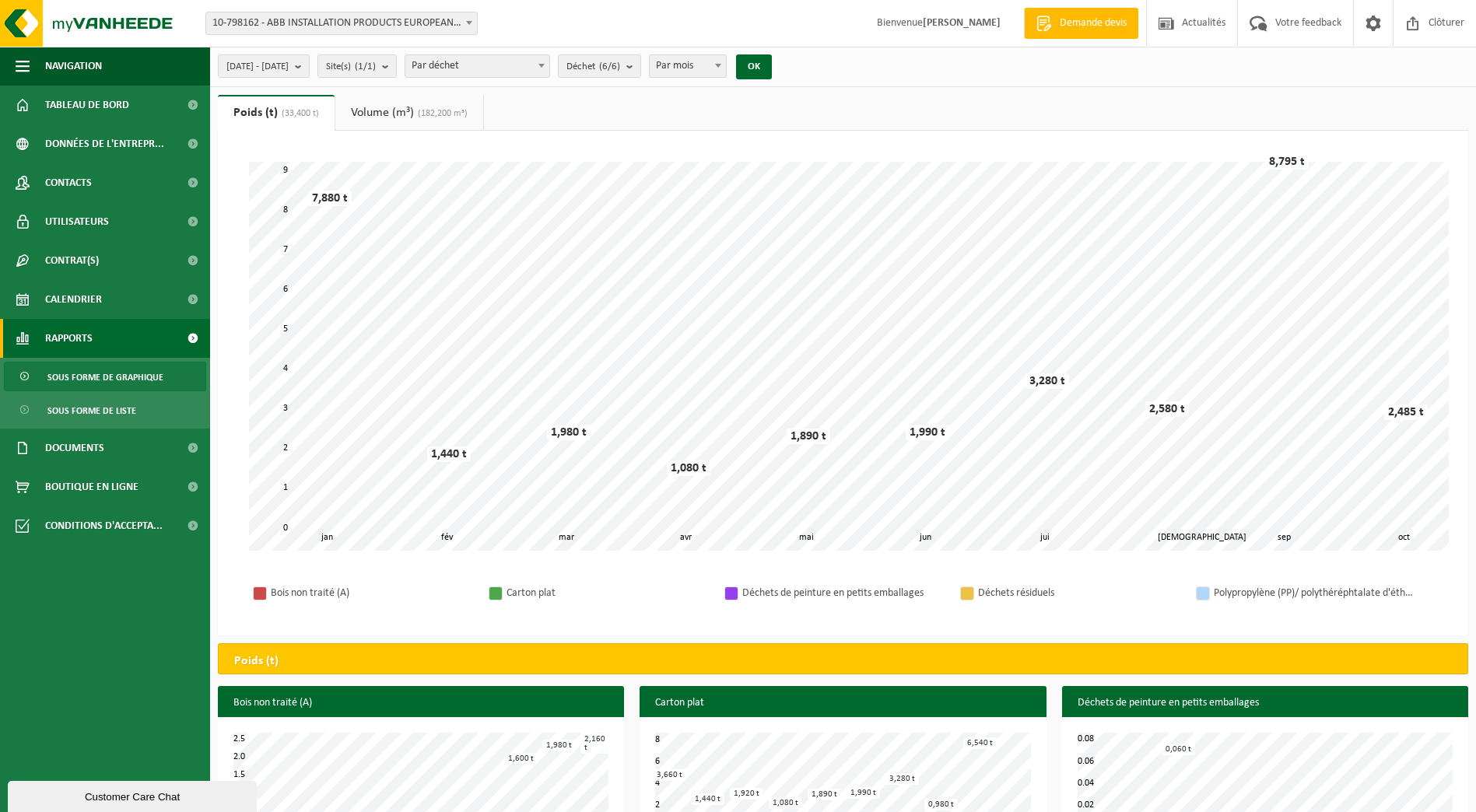
click at [453, 105] on link "Volume (m³) (182,200 m³)" at bounding box center [409, 112] width 148 height 36
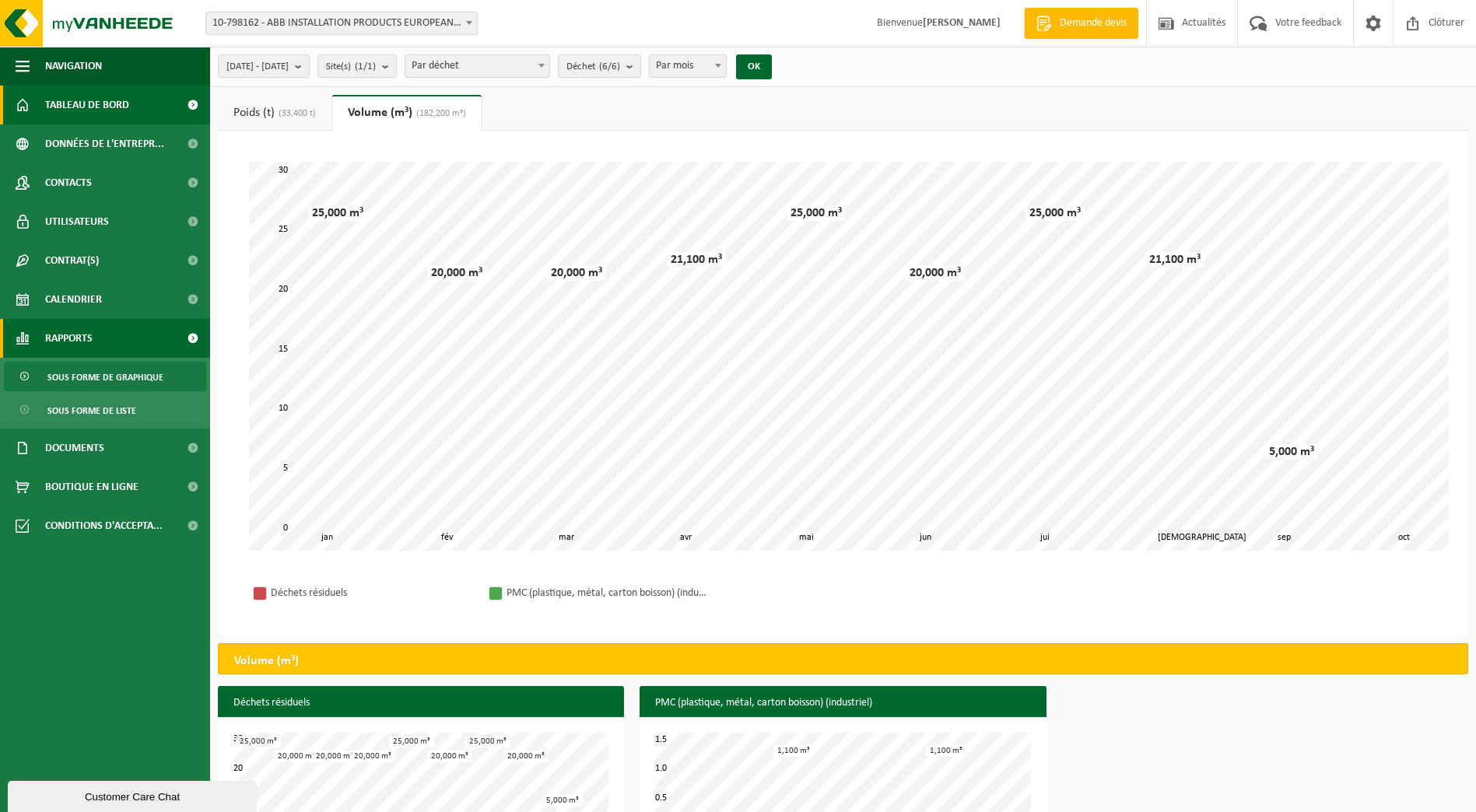
click at [117, 104] on span "Tableau de bord" at bounding box center [87, 105] width 84 height 39
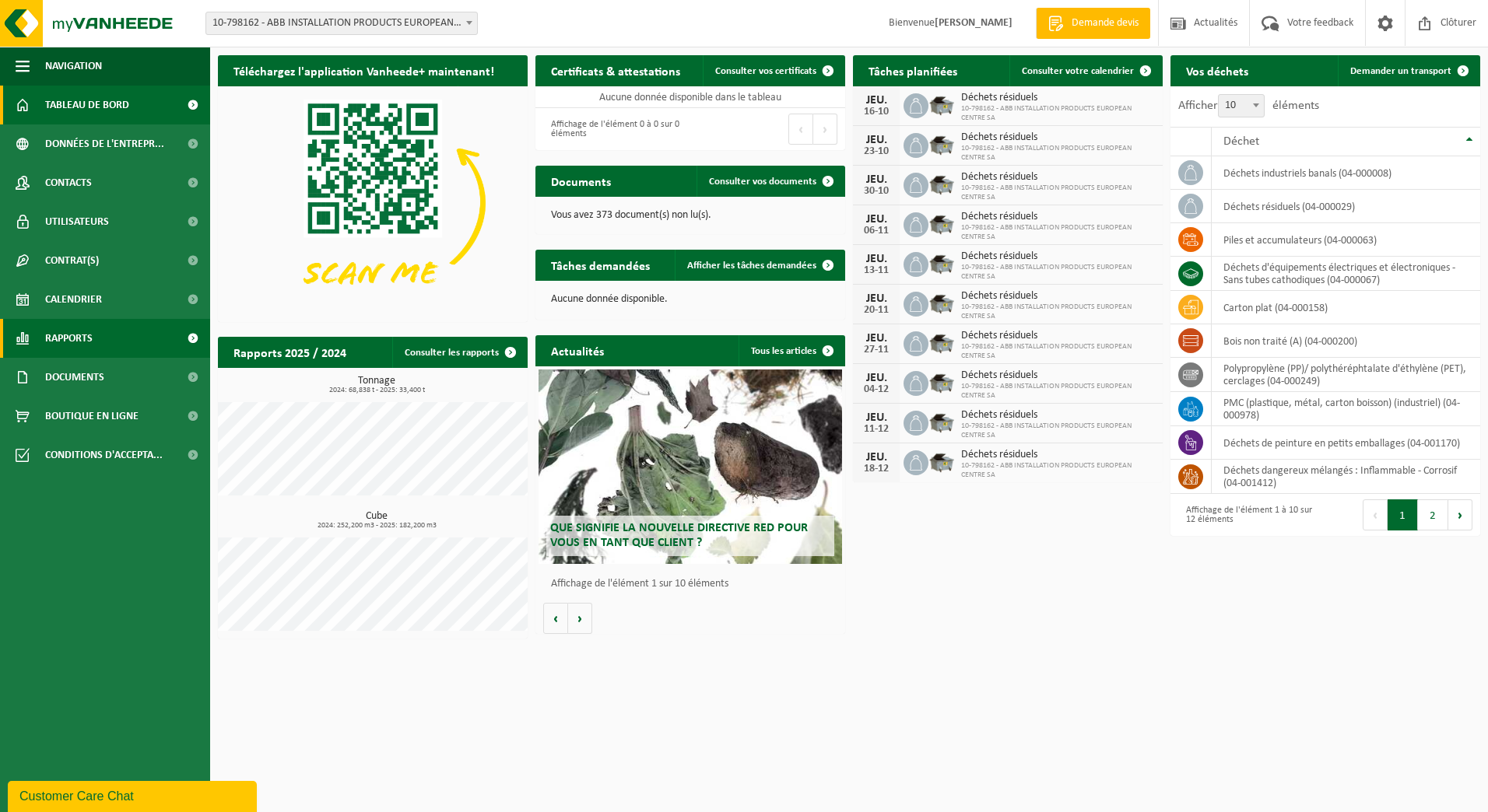
click at [99, 342] on link "Rapports" at bounding box center [105, 338] width 210 height 39
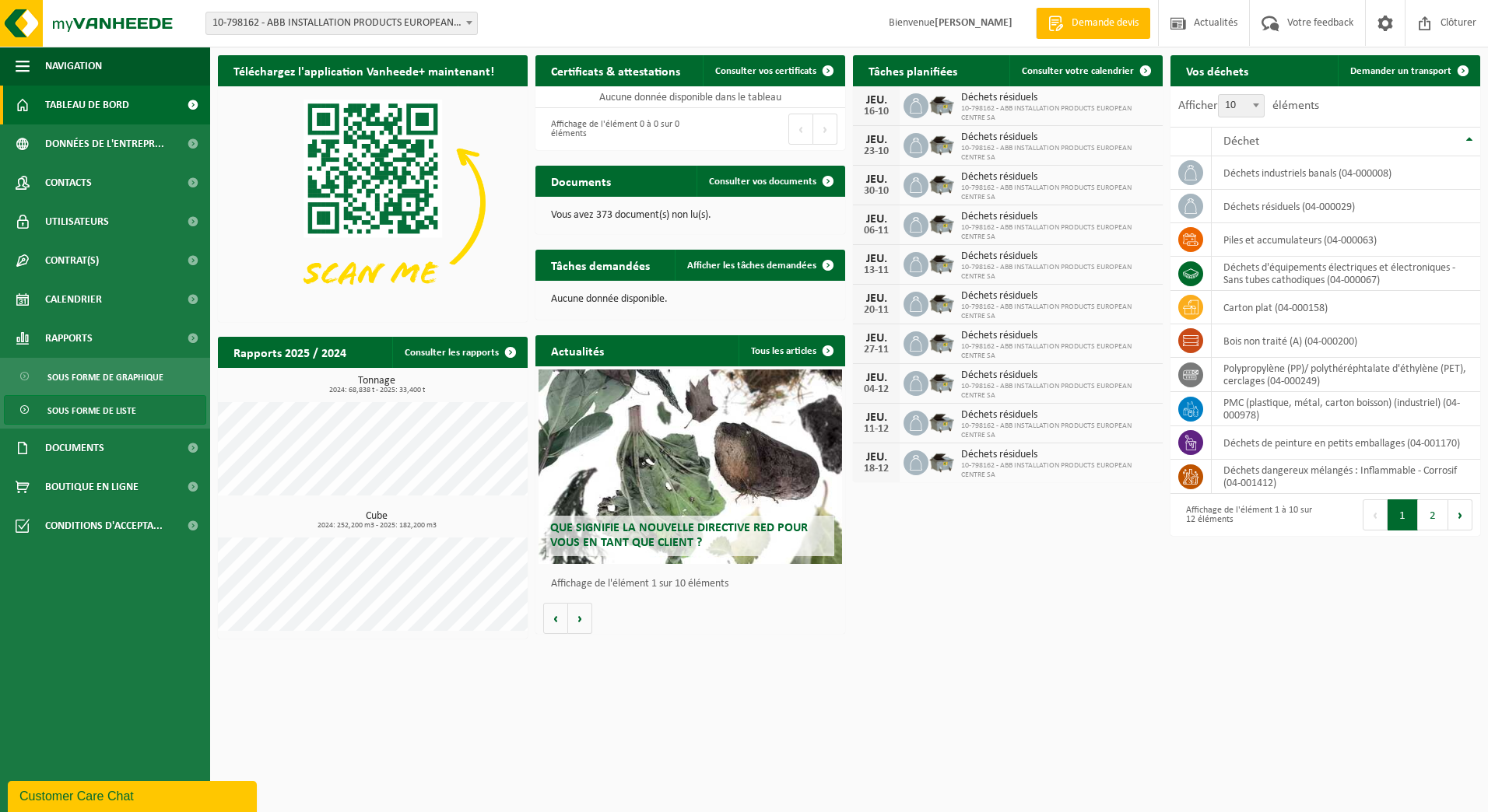
click at [106, 412] on span "Sous forme de liste" at bounding box center [91, 411] width 89 height 29
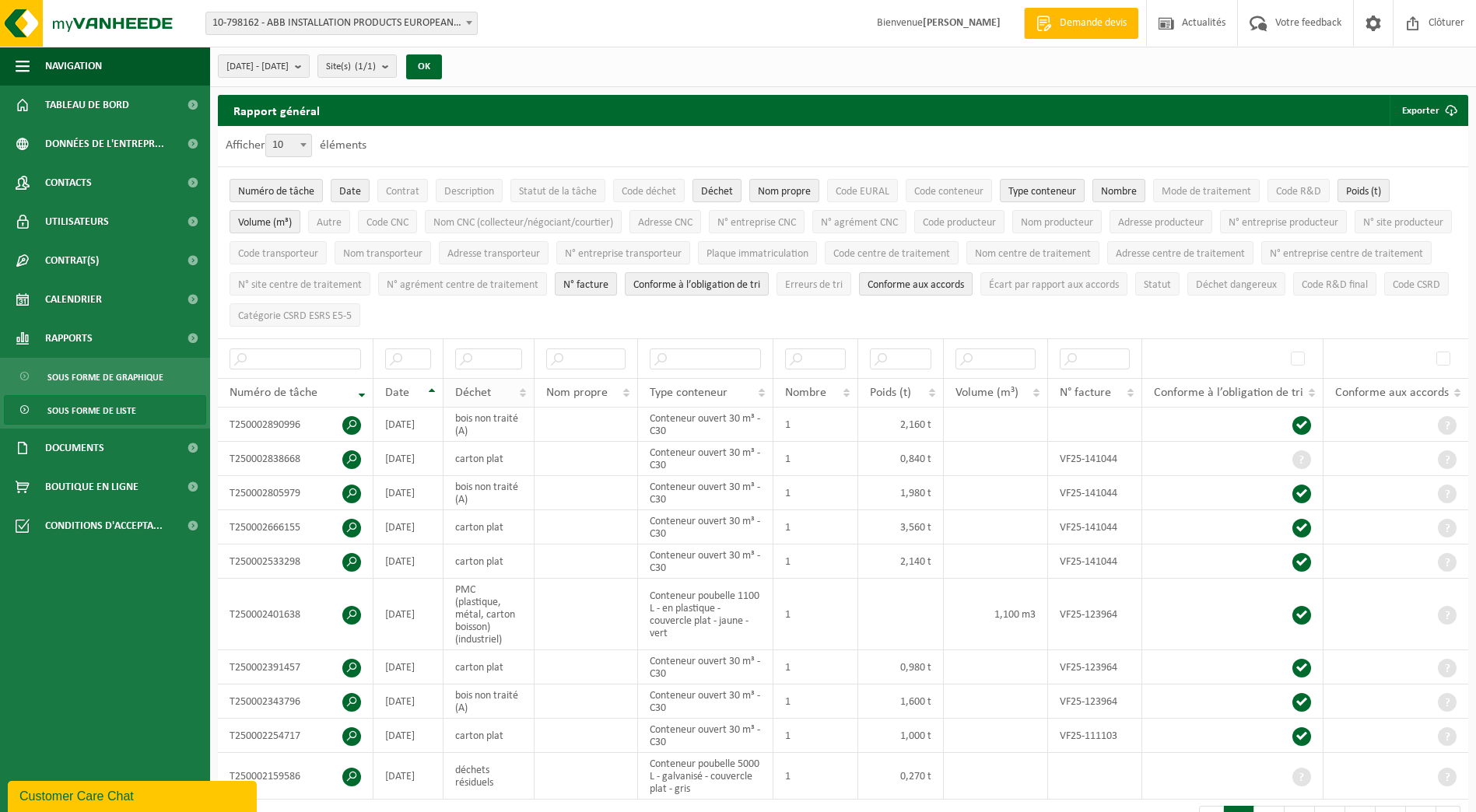
click at [475, 387] on span "Déchet" at bounding box center [473, 394] width 36 height 13
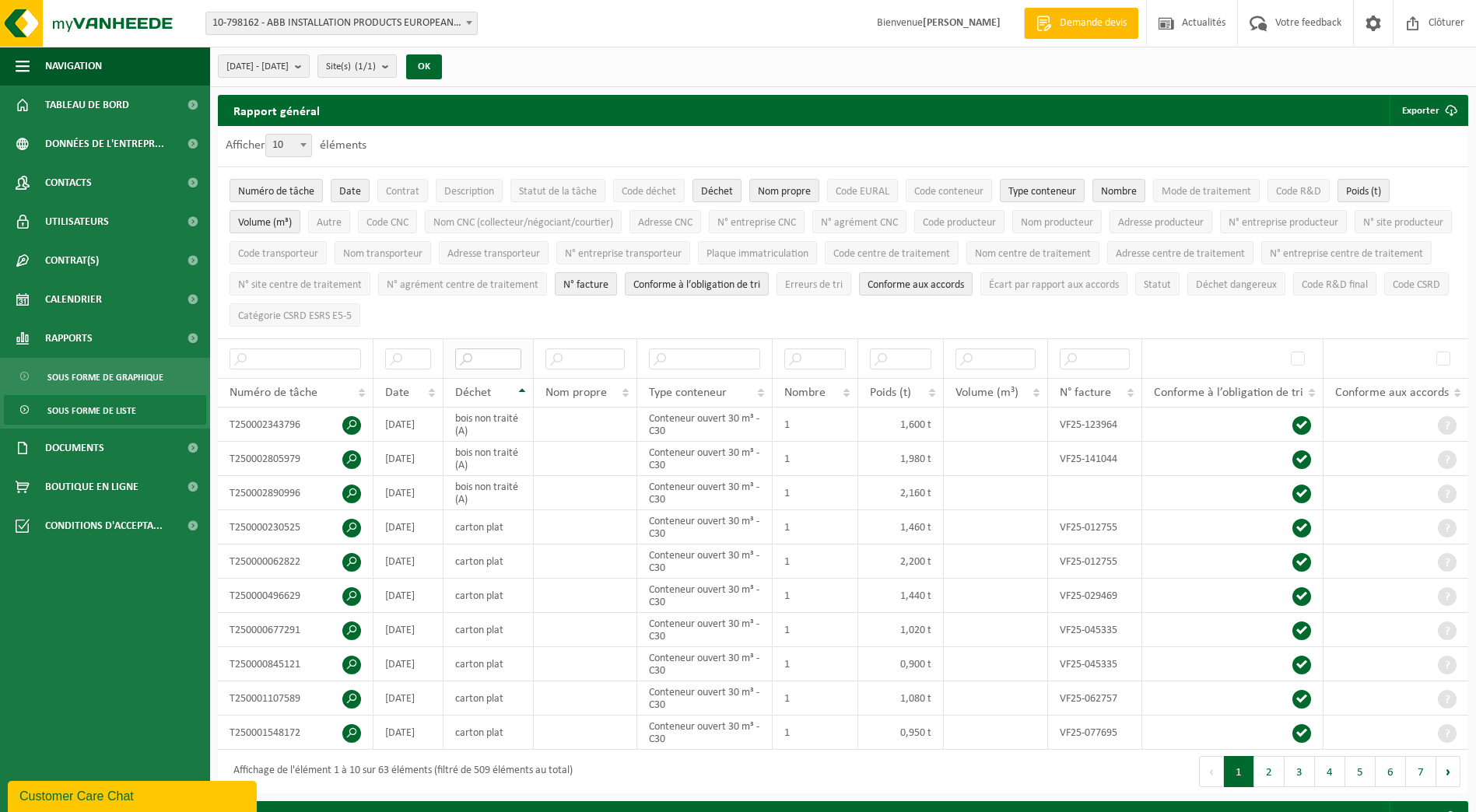
click at [481, 356] on input "text" at bounding box center [489, 359] width 67 height 21
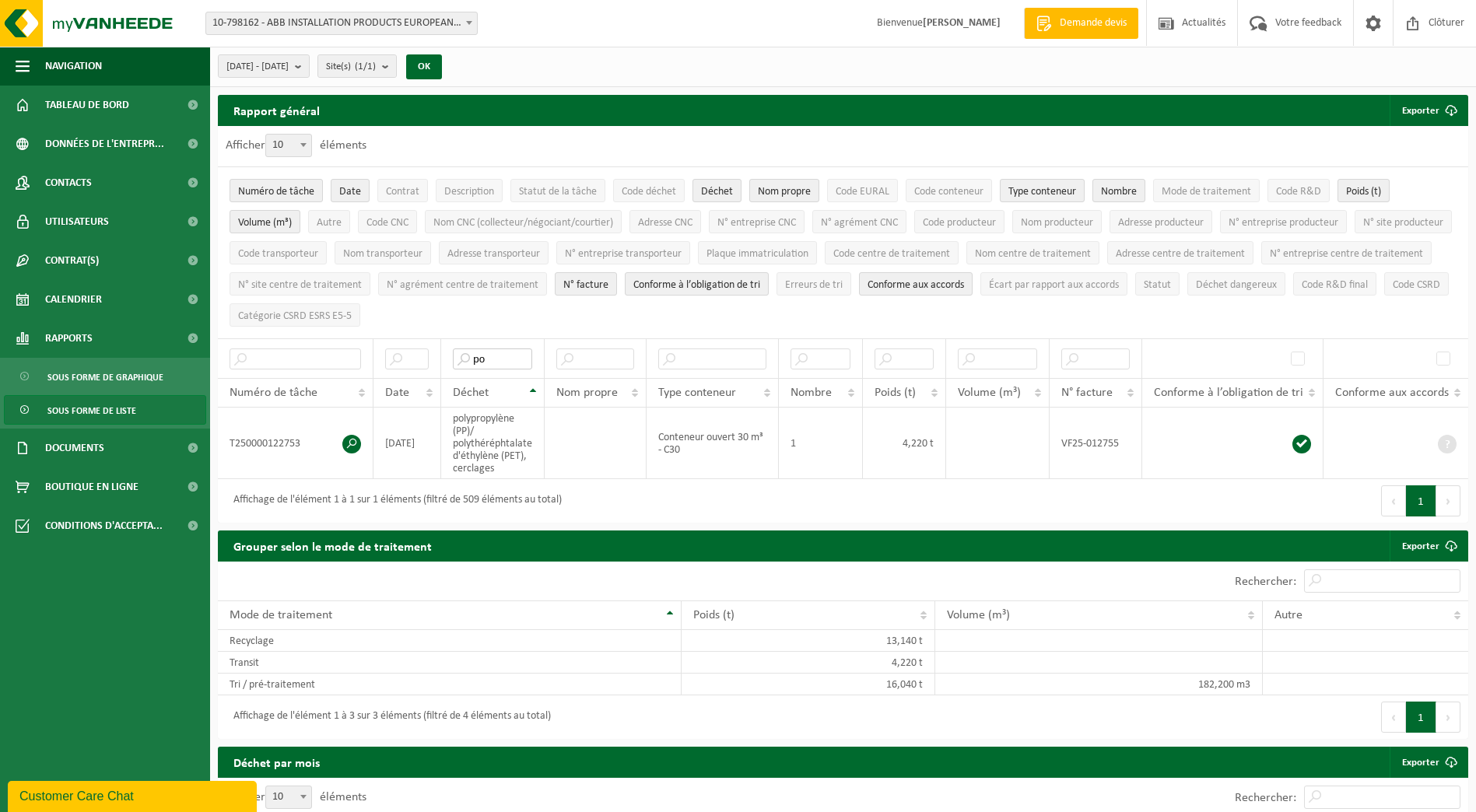
type input "p"
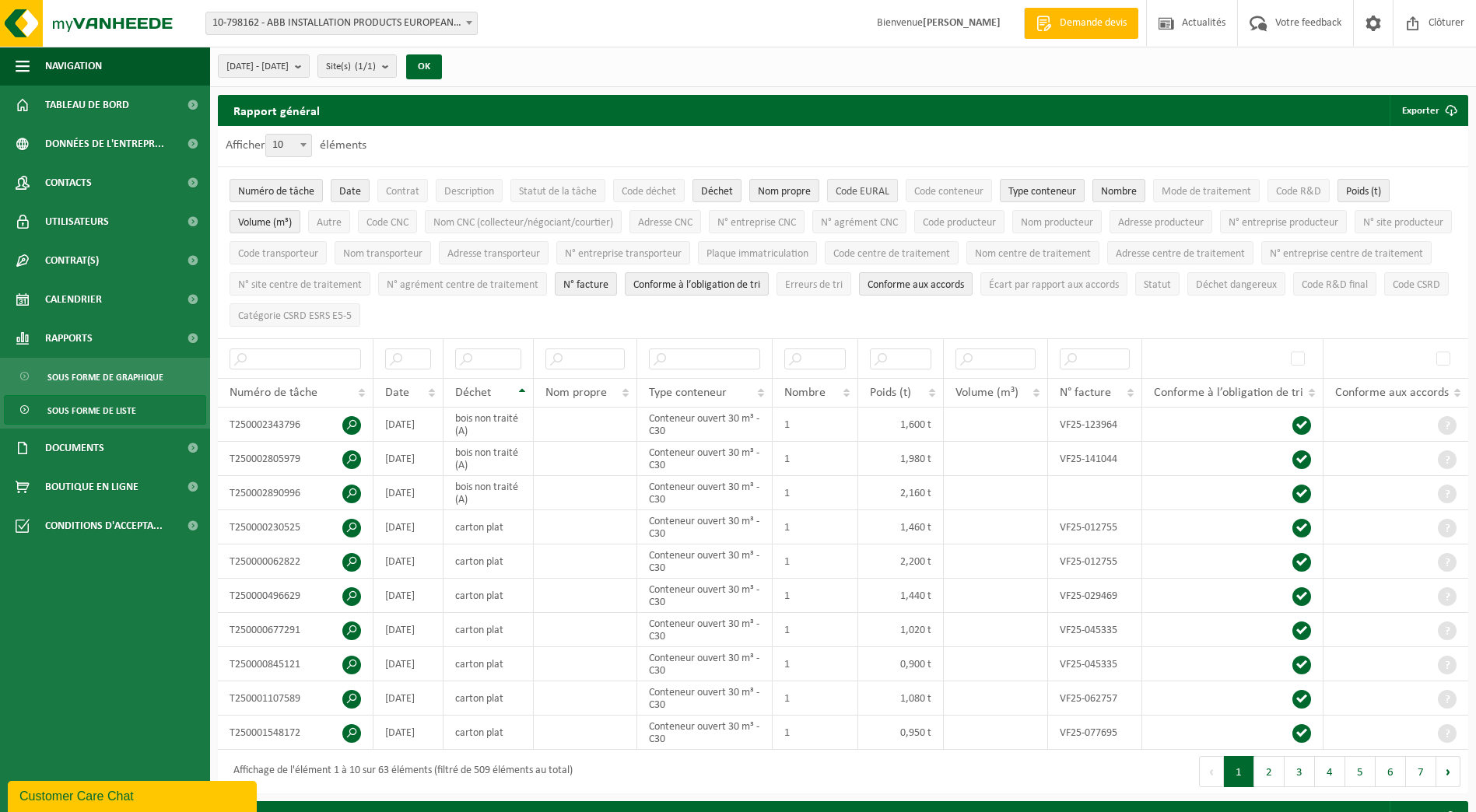
click at [856, 189] on span "Code EURAL" at bounding box center [863, 192] width 53 height 12
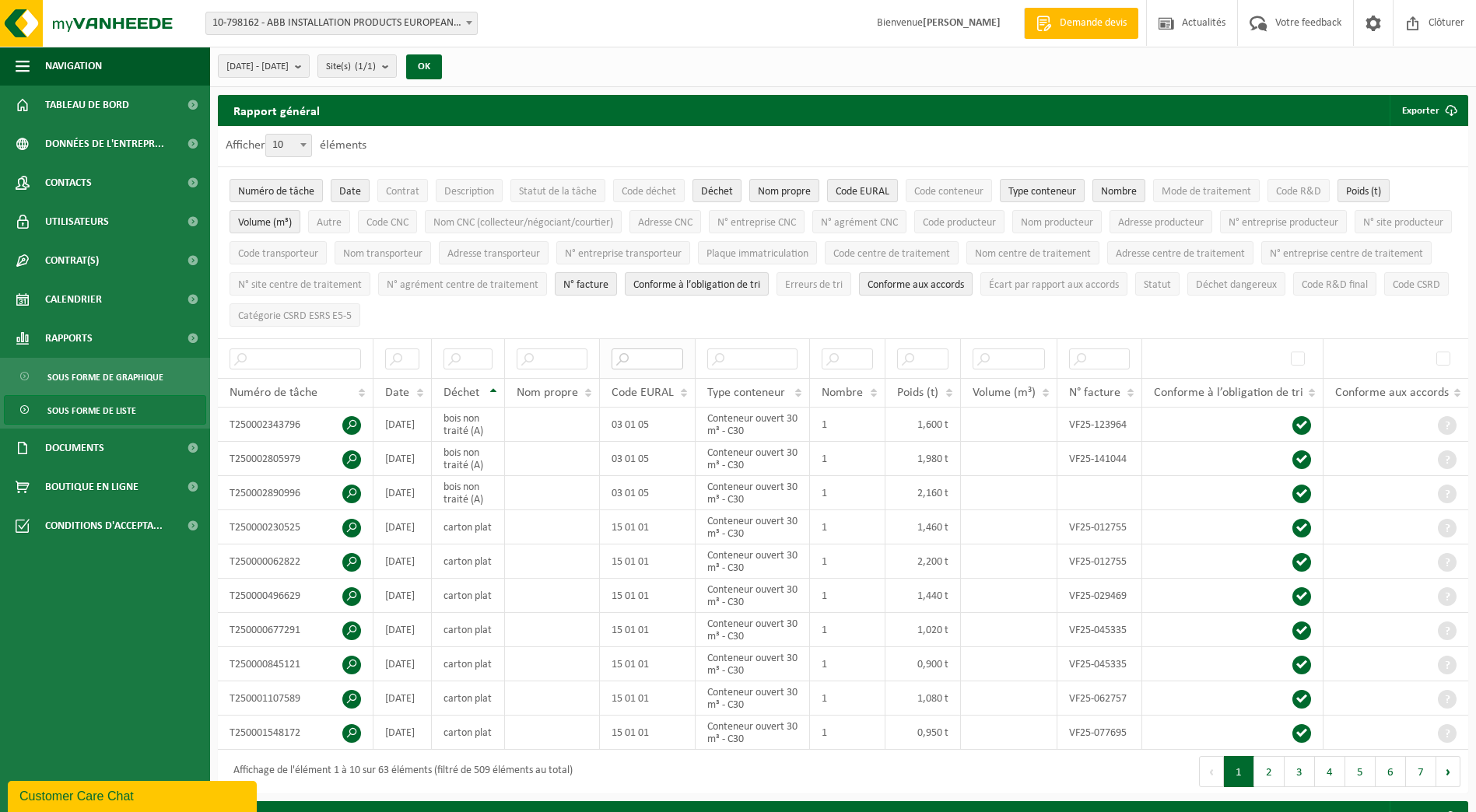
click at [646, 354] on input "text" at bounding box center [647, 359] width 72 height 21
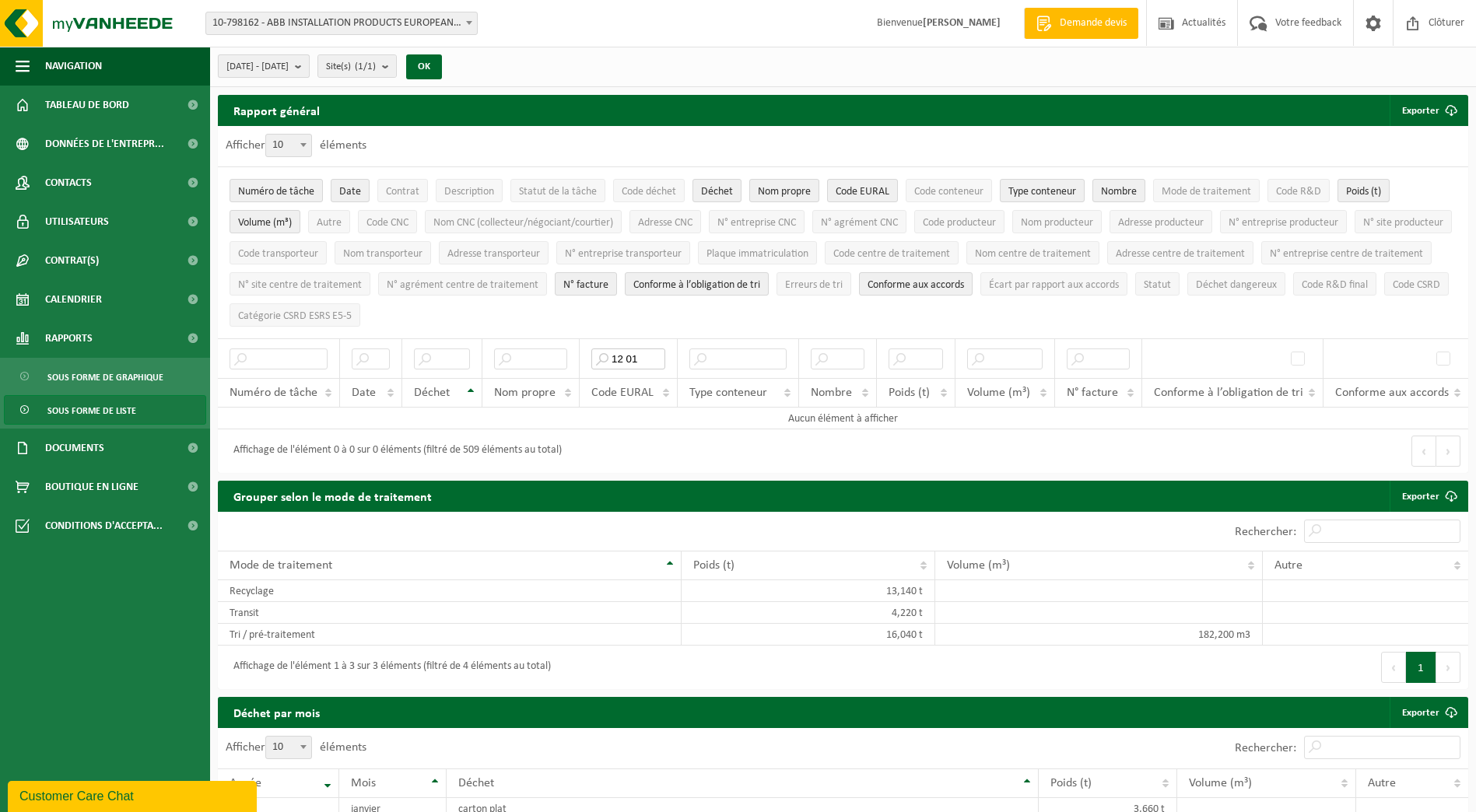
type input "12 01"
click at [309, 63] on b "submit" at bounding box center [301, 66] width 14 height 22
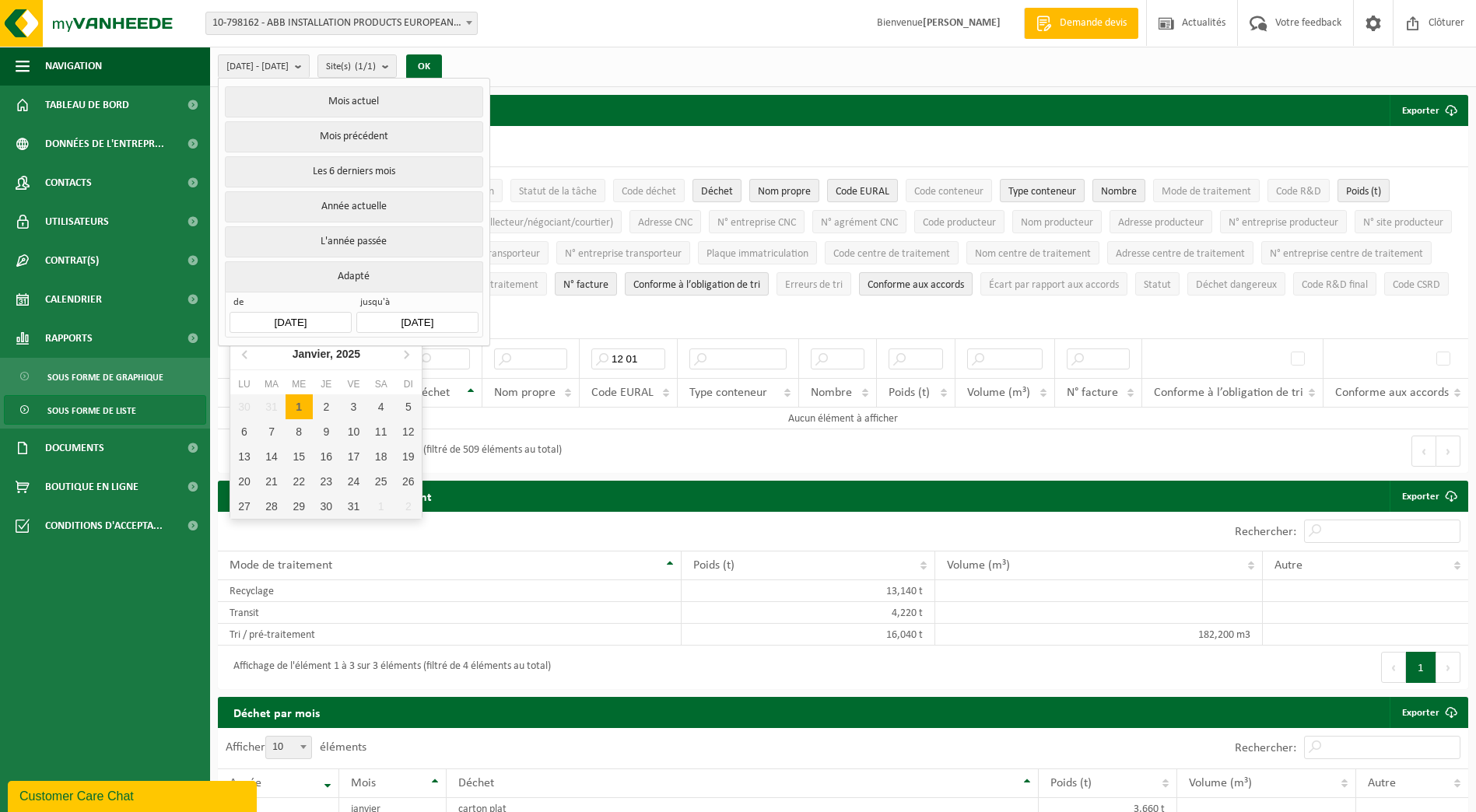
click at [301, 323] on input "[DATE]" at bounding box center [290, 322] width 122 height 21
click at [243, 357] on icon at bounding box center [244, 355] width 4 height 7
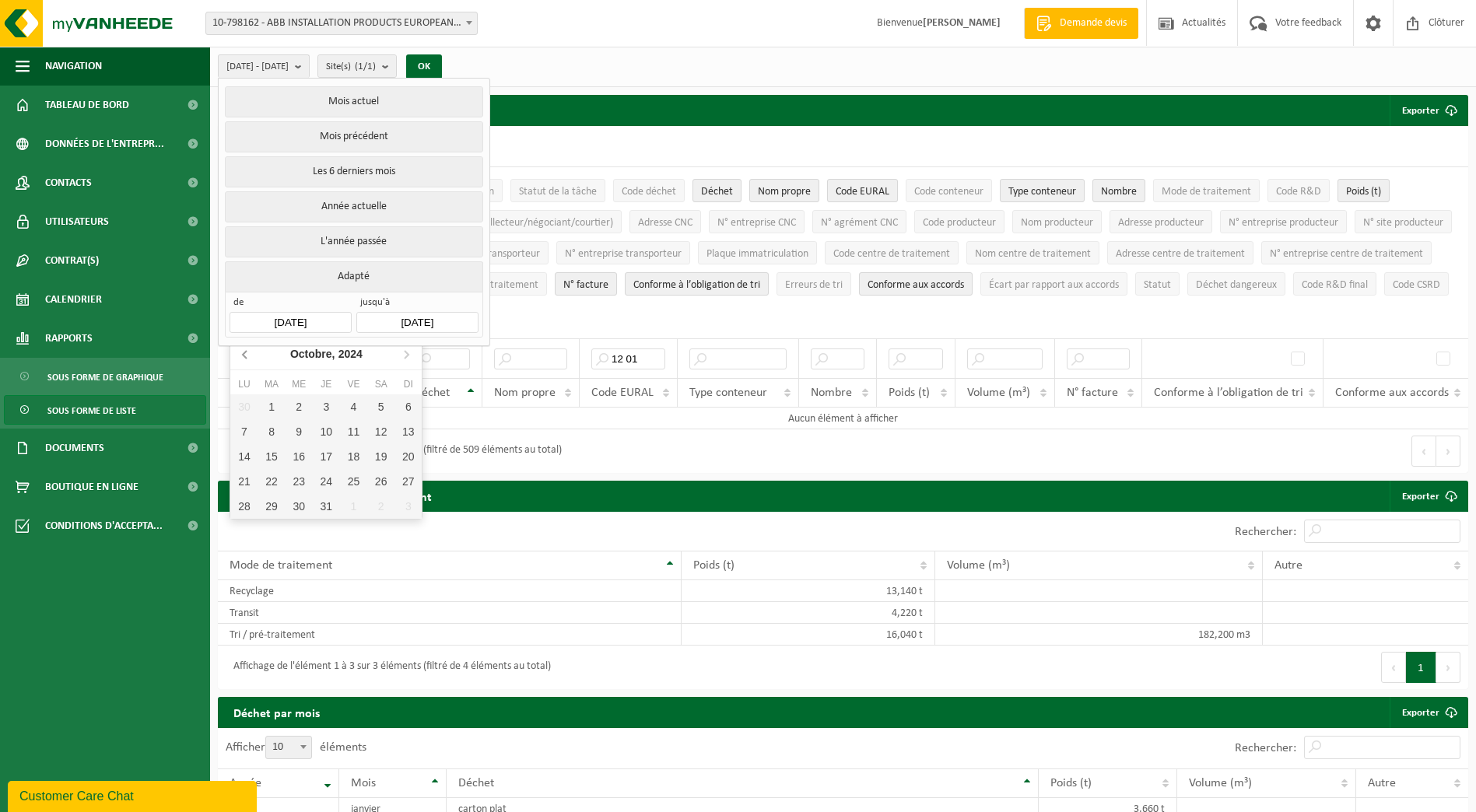
click at [243, 357] on icon at bounding box center [244, 355] width 4 height 7
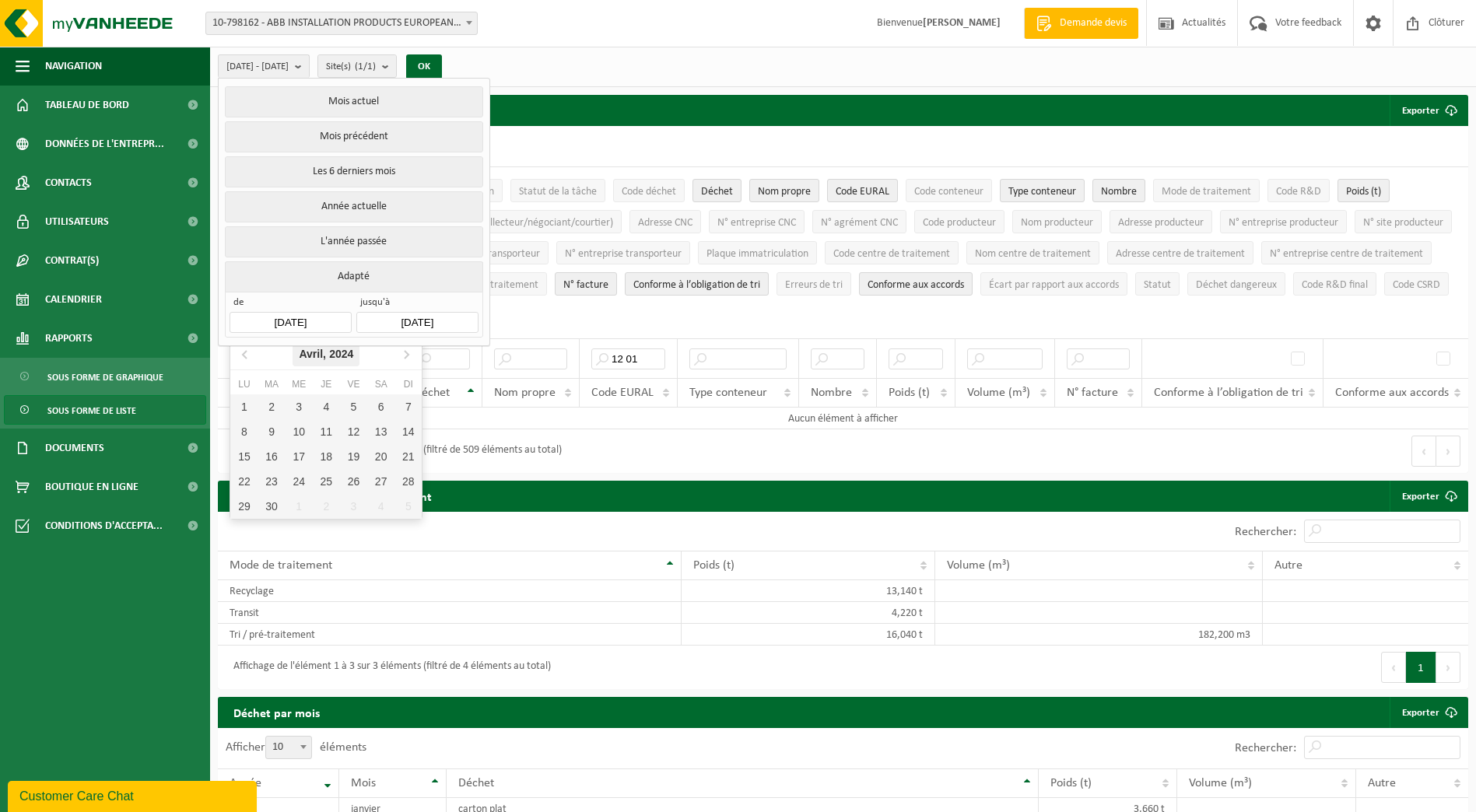
click at [344, 355] on icon "2024" at bounding box center [341, 354] width 24 height 11
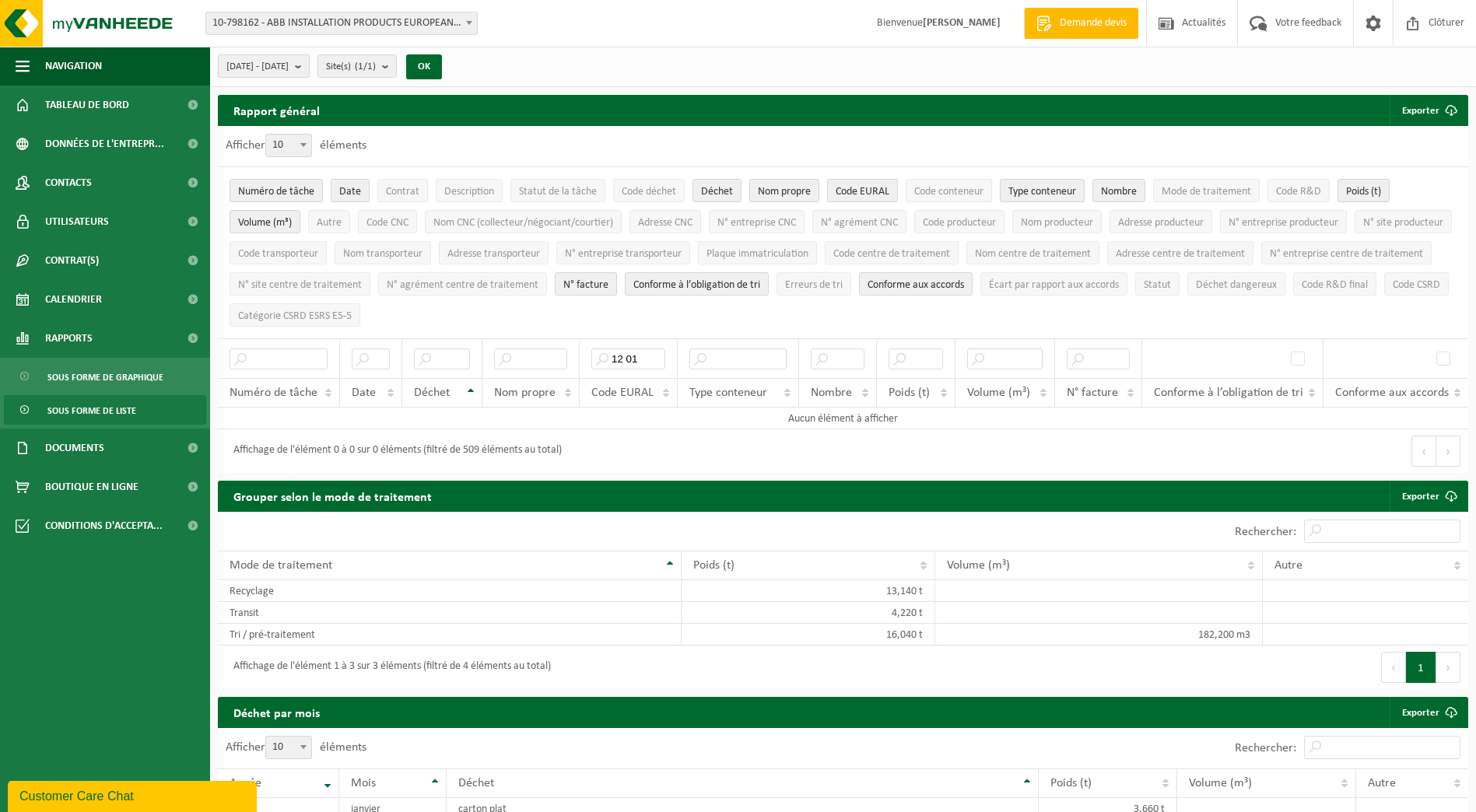
click at [289, 69] on span "[DATE] - [DATE]" at bounding box center [258, 66] width 63 height 23
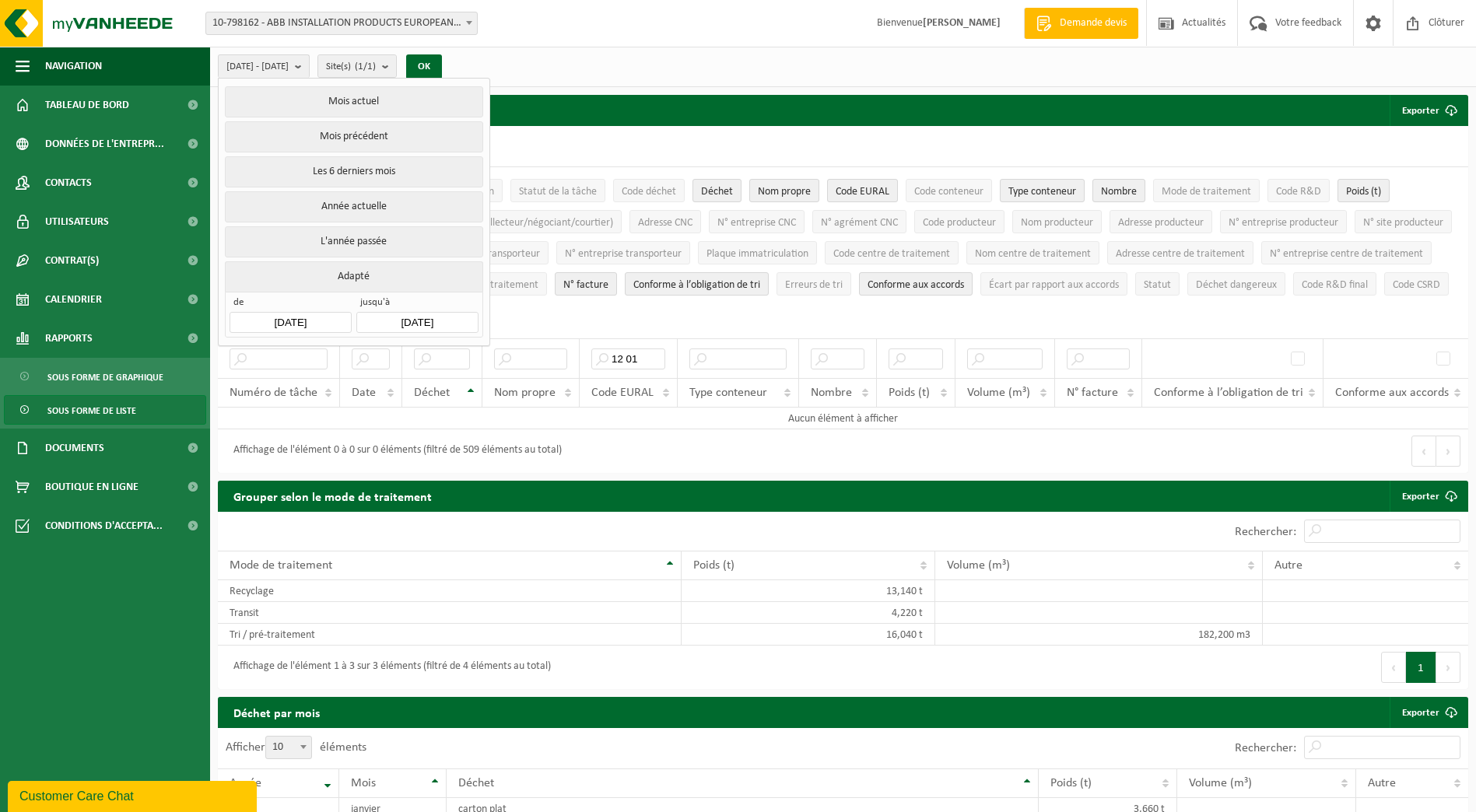
click at [301, 319] on input "[DATE]" at bounding box center [290, 322] width 122 height 21
click at [242, 356] on icon at bounding box center [245, 354] width 25 height 25
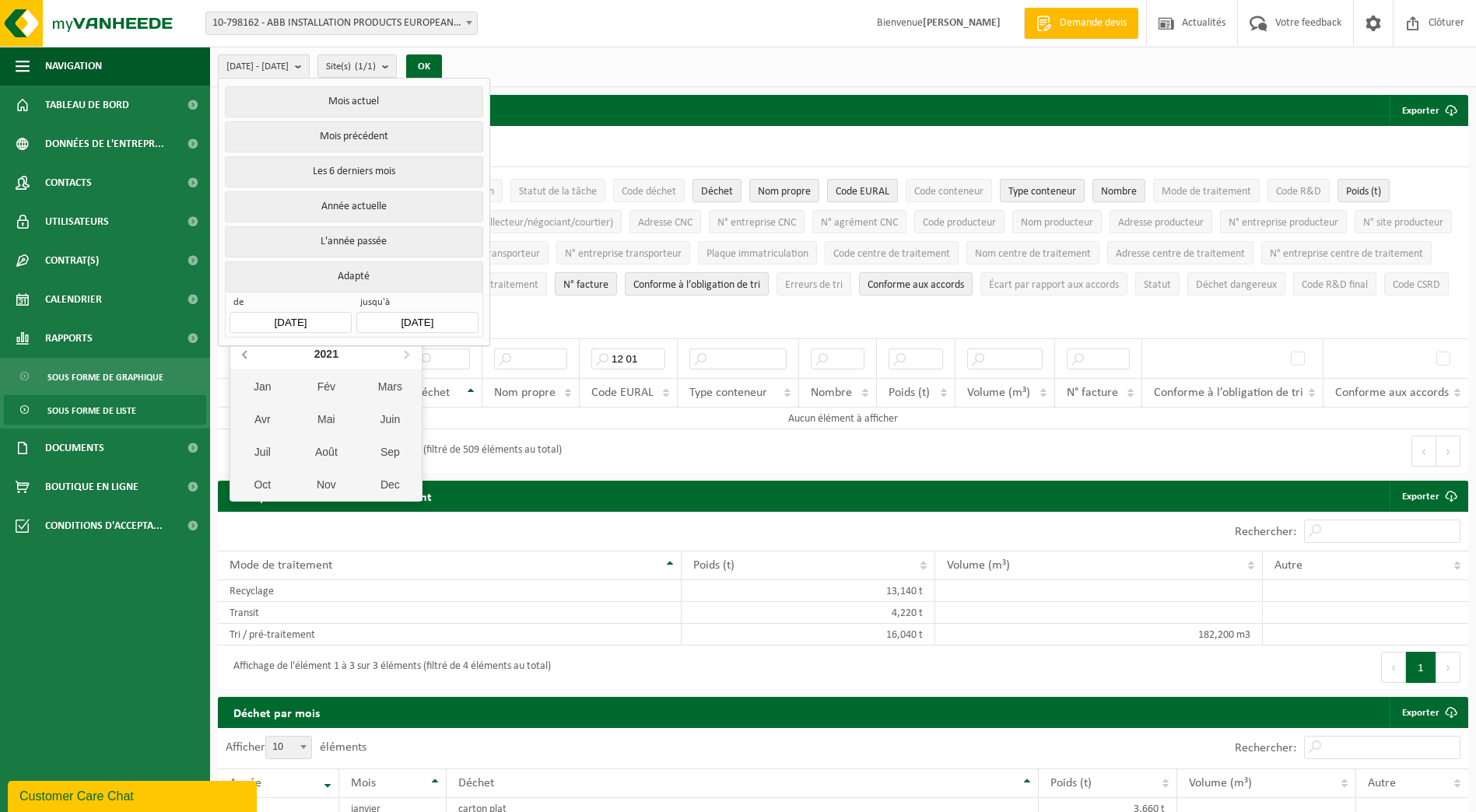
click at [242, 356] on icon at bounding box center [245, 354] width 25 height 25
click at [242, 356] on nav "2016" at bounding box center [326, 354] width 192 height 32
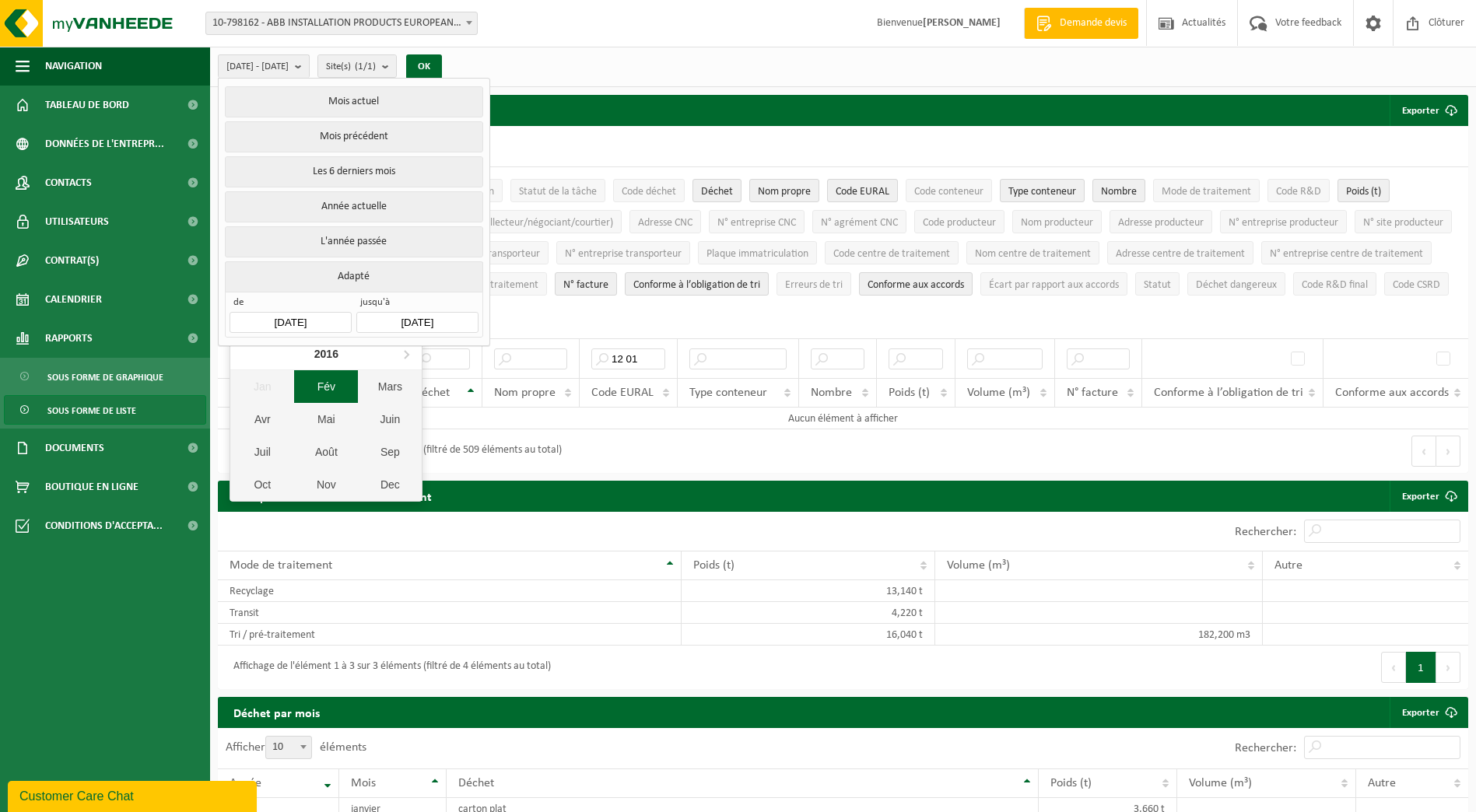
click at [322, 387] on div "Fév" at bounding box center [325, 386] width 64 height 32
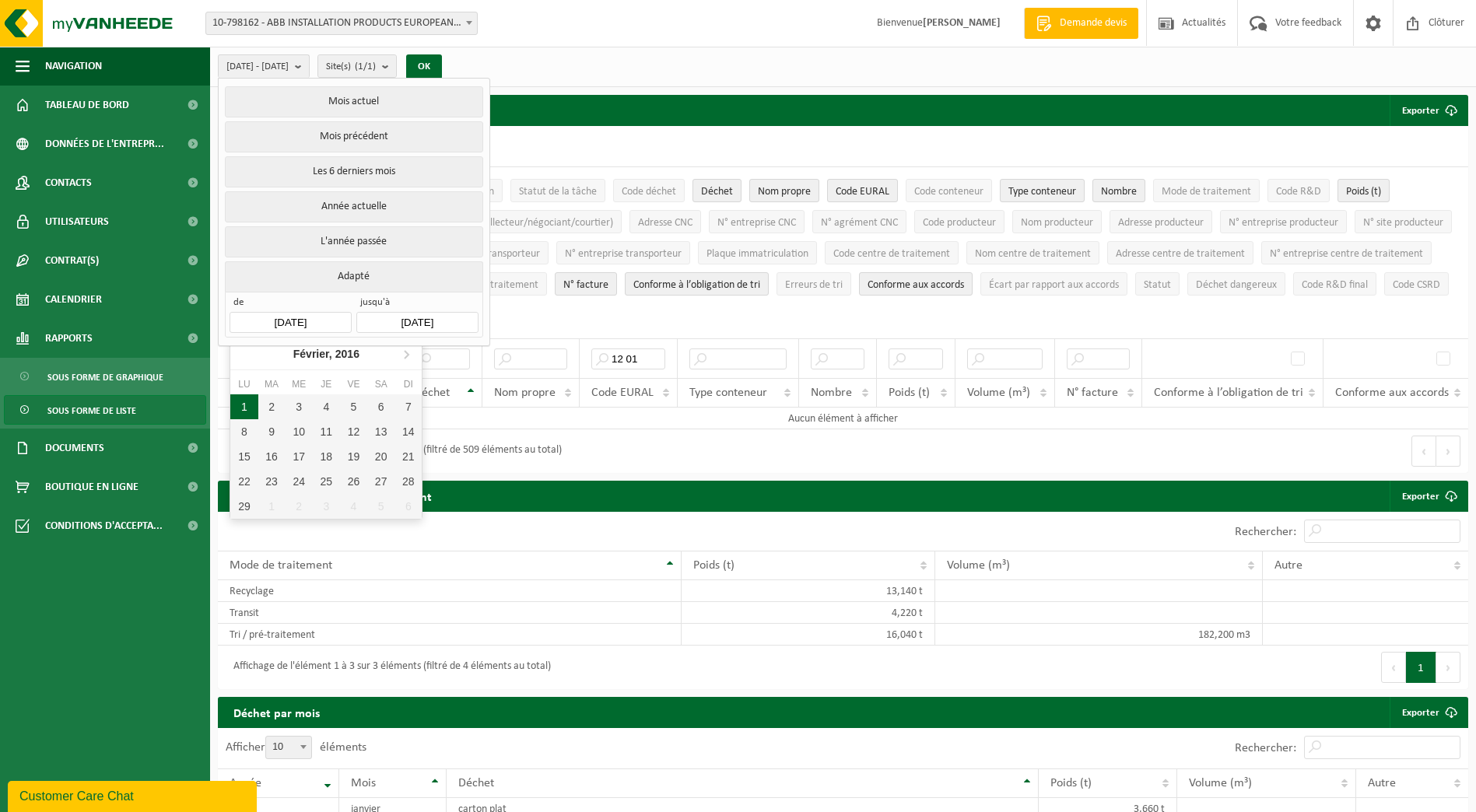
click at [242, 401] on div "1" at bounding box center [244, 406] width 28 height 25
type input "[DATE]"
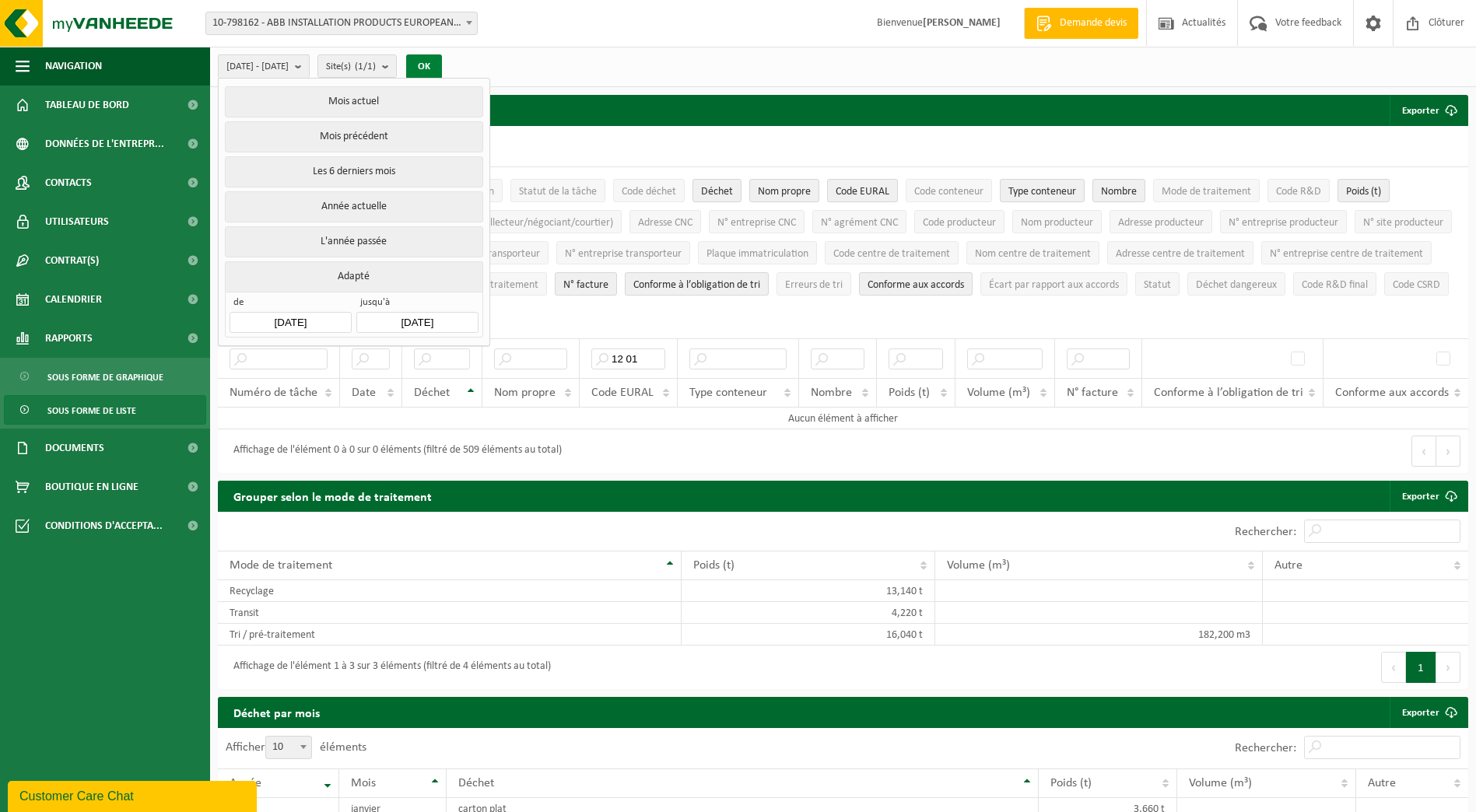
click at [442, 63] on button "OK" at bounding box center [424, 66] width 36 height 25
